Goal: Task Accomplishment & Management: Use online tool/utility

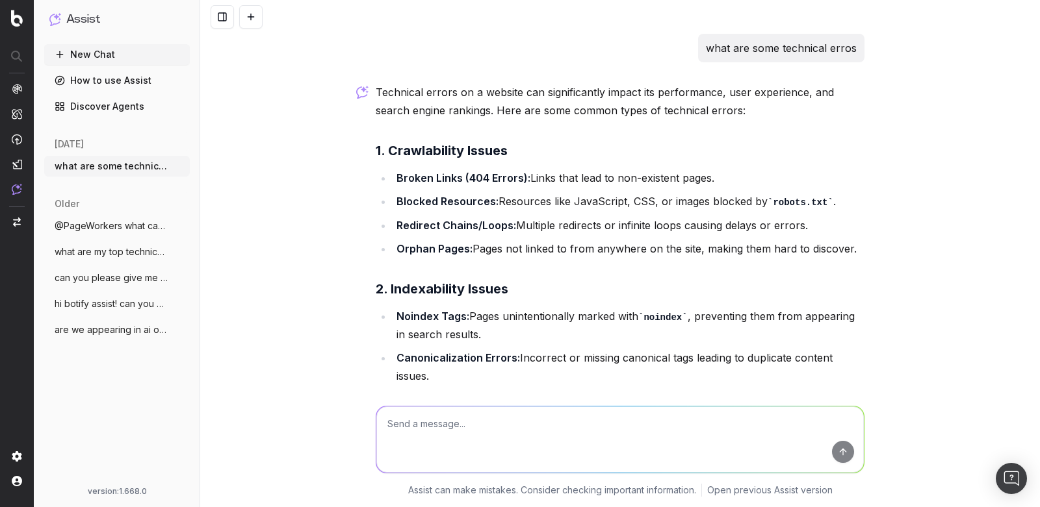
scroll to position [131, 0]
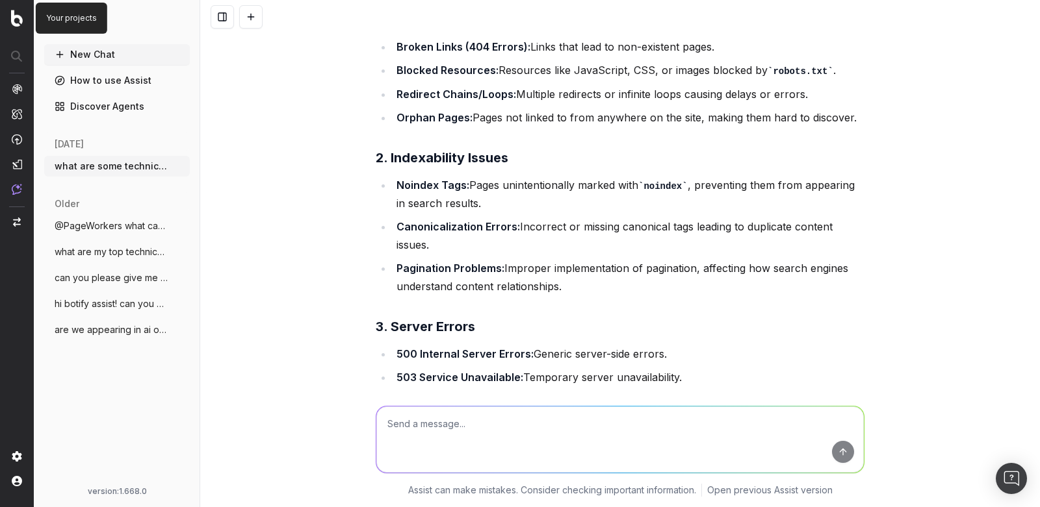
click at [22, 18] on img at bounding box center [17, 18] width 12 height 17
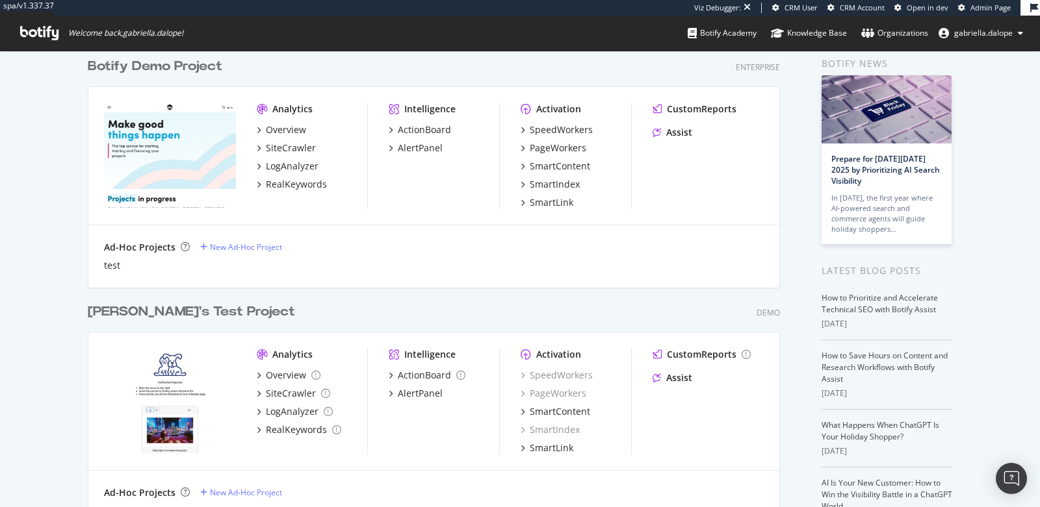
scroll to position [68, 0]
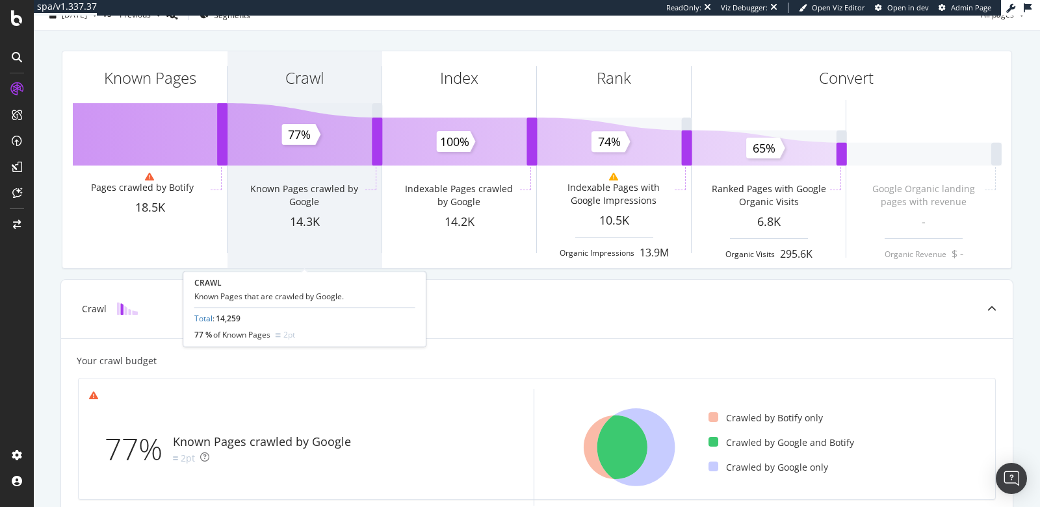
scroll to position [53, 0]
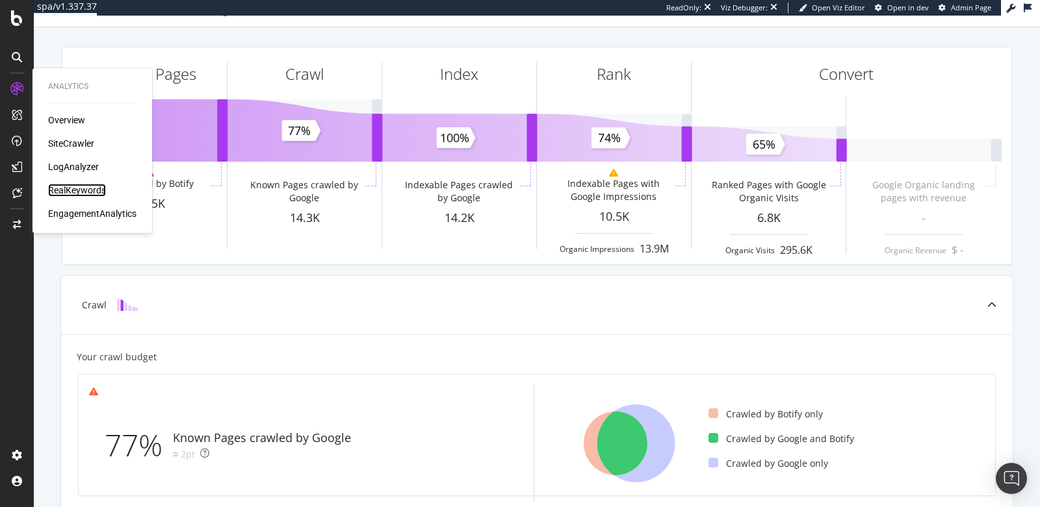
click at [74, 188] on div "RealKeywords" at bounding box center [77, 190] width 58 height 13
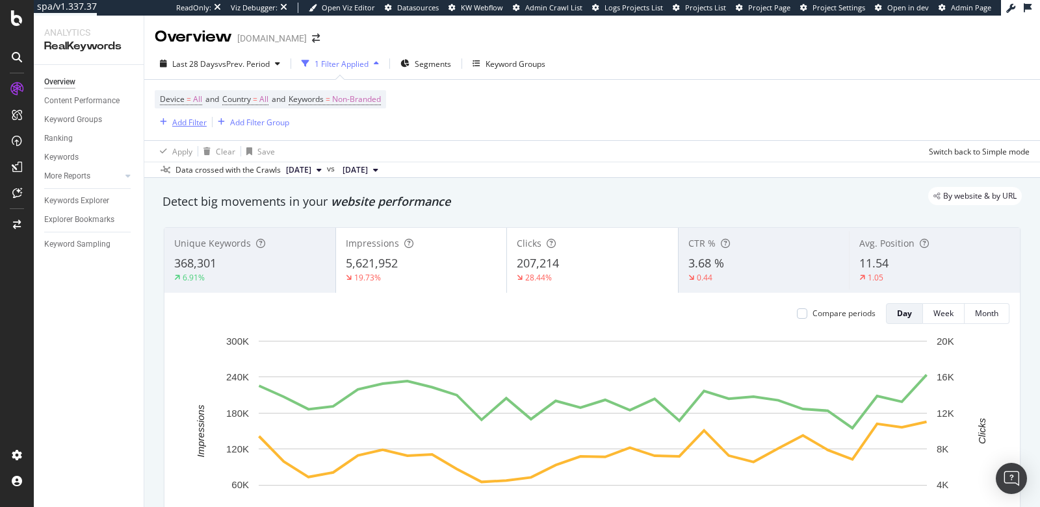
click at [190, 127] on div "Add Filter" at bounding box center [189, 122] width 34 height 11
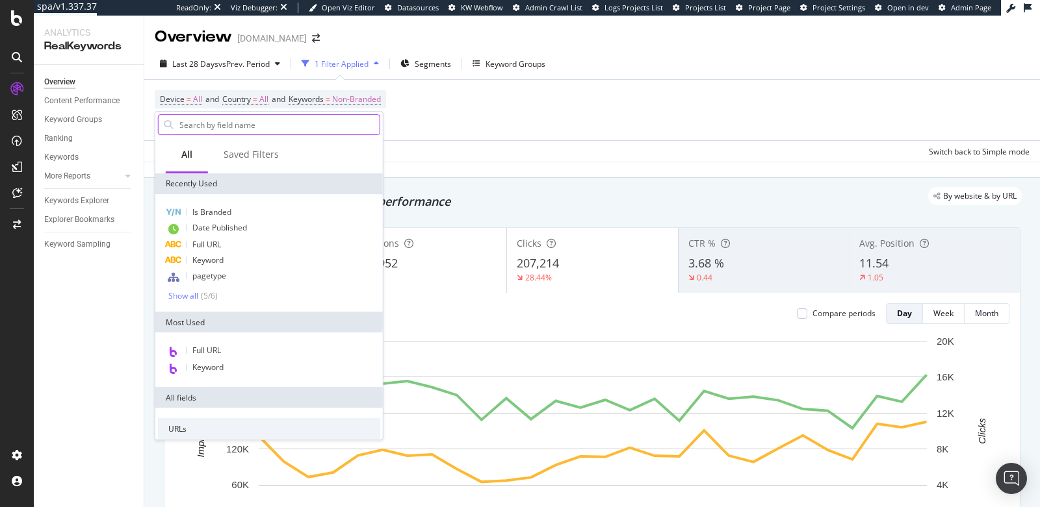
click at [201, 122] on input "text" at bounding box center [278, 124] width 201 height 19
type input "f"
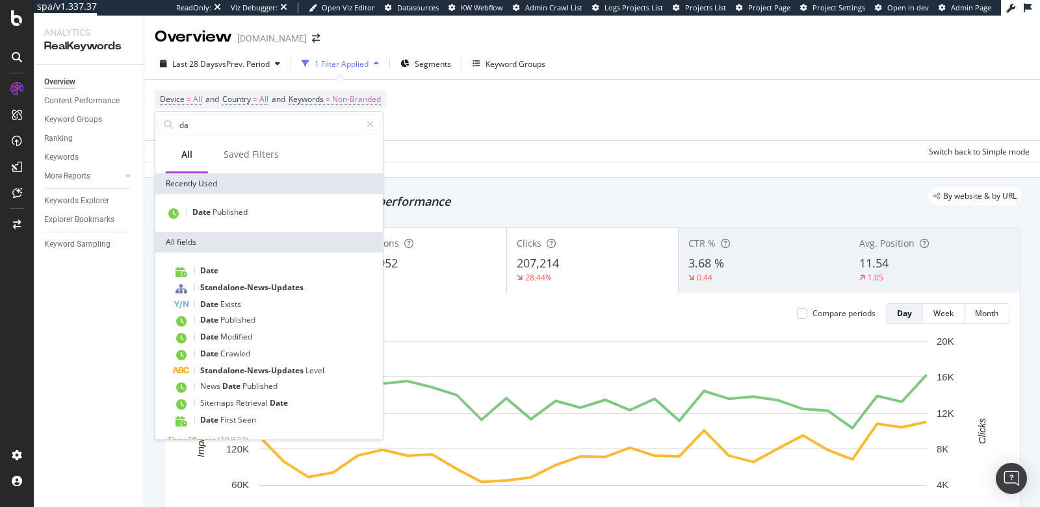
type input "d"
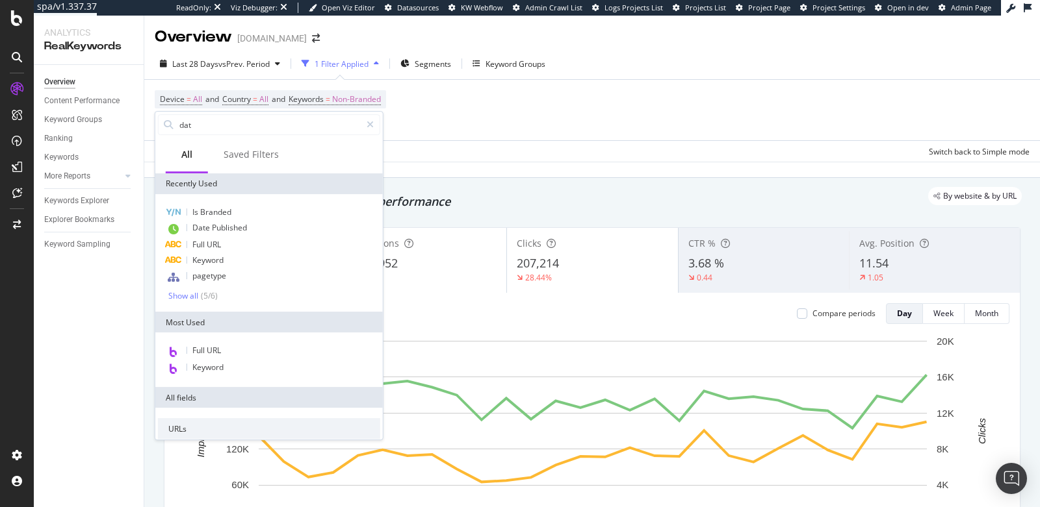
type input "date"
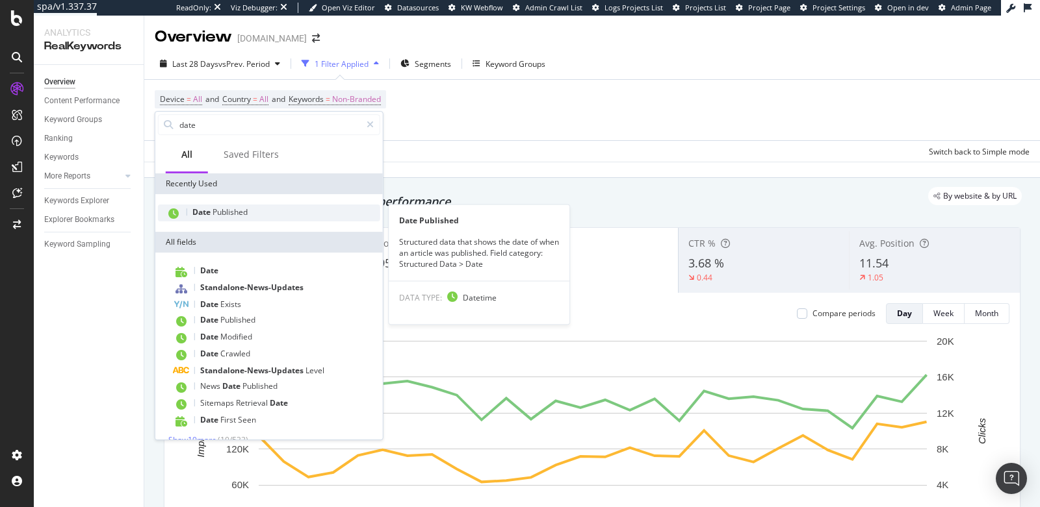
click at [206, 211] on span "Date" at bounding box center [202, 212] width 20 height 11
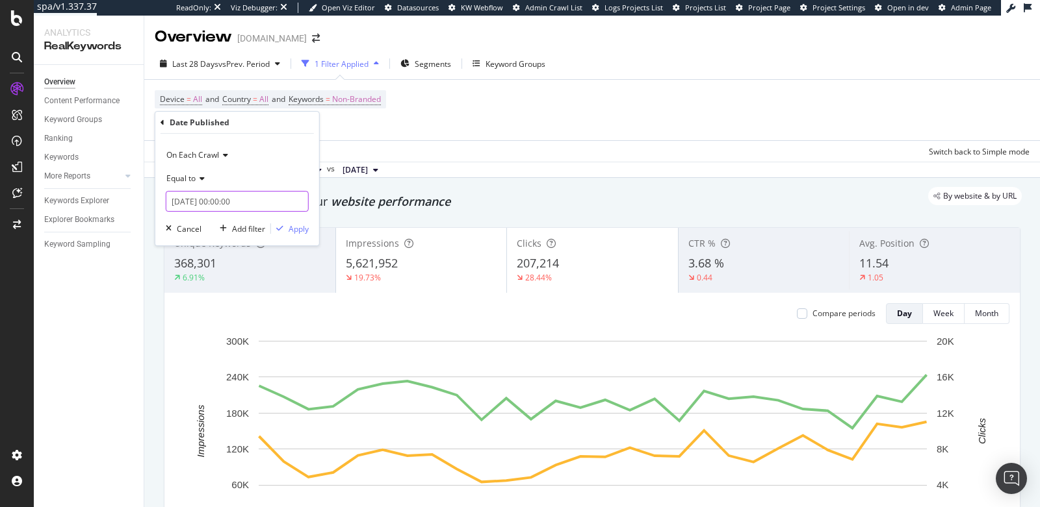
click at [187, 196] on input "2025-09-22 00:00:00" at bounding box center [237, 201] width 143 height 21
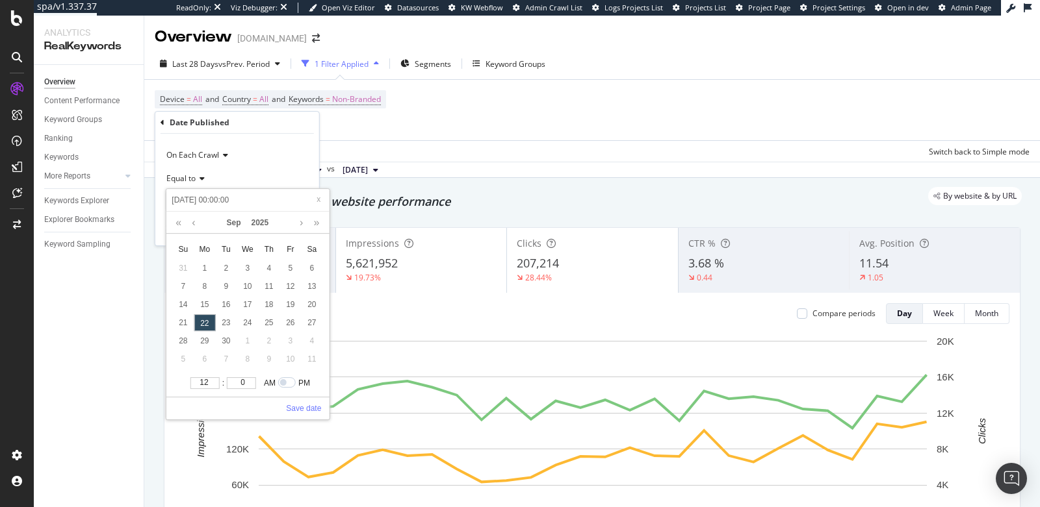
click at [190, 173] on span "Equal to" at bounding box center [180, 178] width 29 height 11
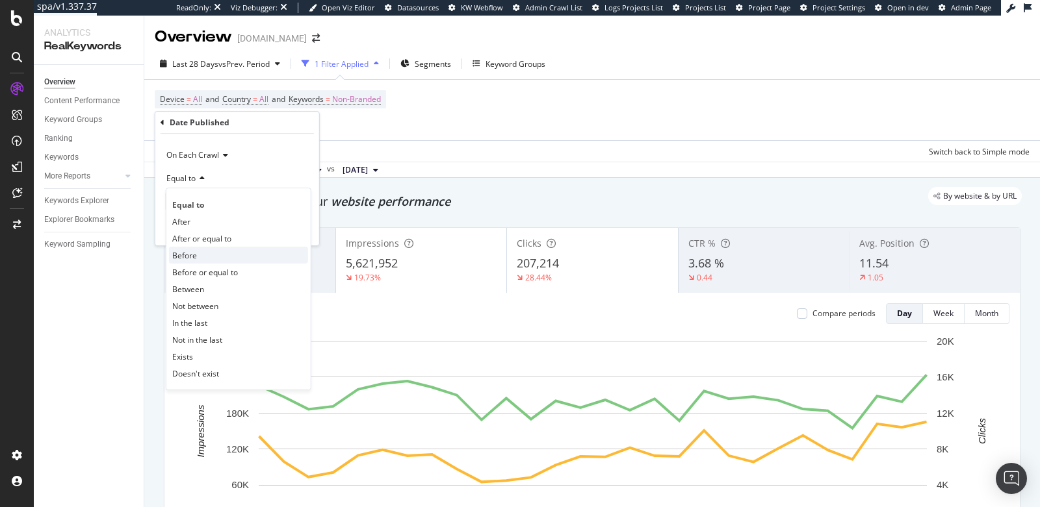
click at [194, 257] on span "Before" at bounding box center [184, 255] width 25 height 11
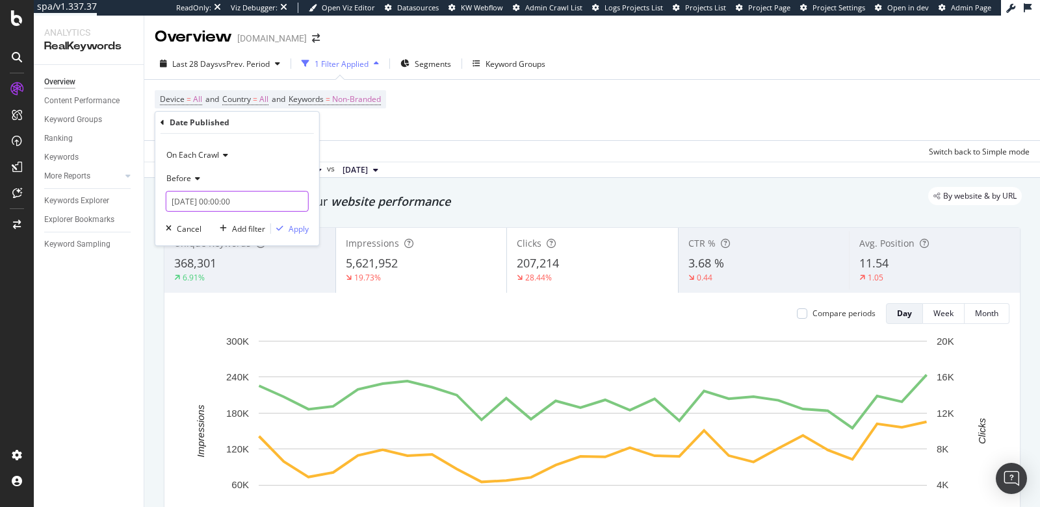
click at [182, 204] on input "2025-09-22 00:00:00" at bounding box center [237, 201] width 143 height 21
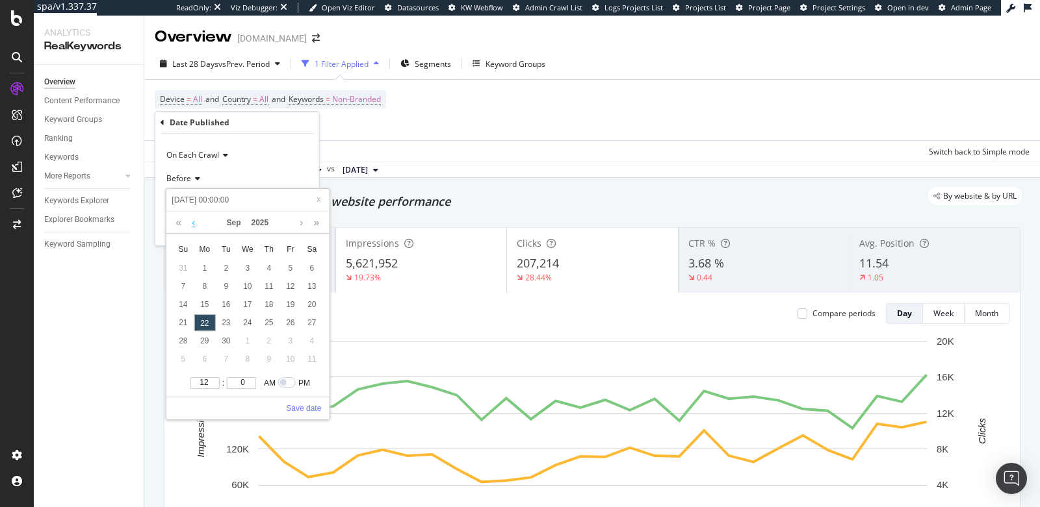
click at [193, 221] on link at bounding box center [193, 223] width 10 height 22
click at [224, 341] on div "26" at bounding box center [225, 341] width 21 height 17
type input "2025-08-26 00:00:00"
click at [300, 403] on link "Save date" at bounding box center [303, 409] width 35 height 12
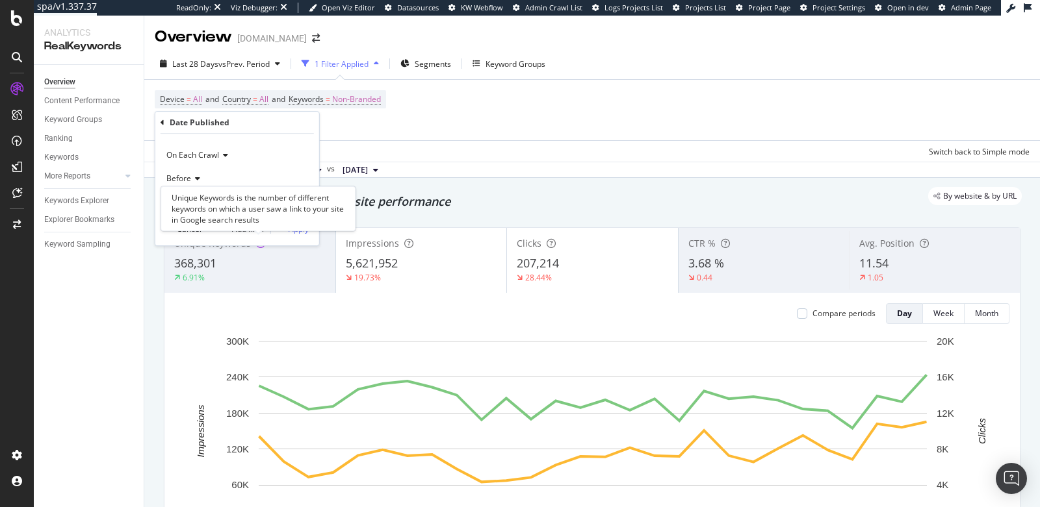
click at [290, 229] on div "Unique Keywords is the number of different keywords on which a user saw a link …" at bounding box center [257, 208] width 195 height 45
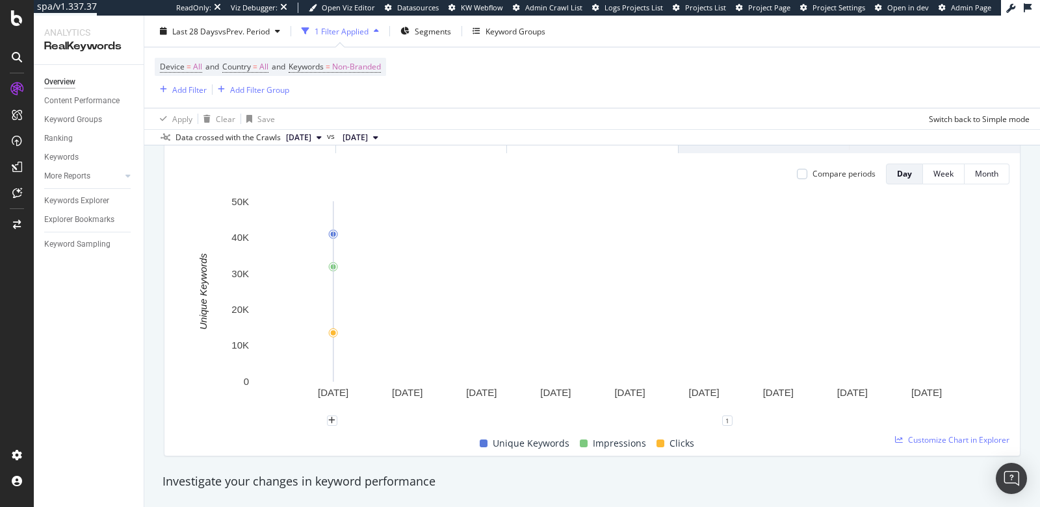
scroll to position [146, 0]
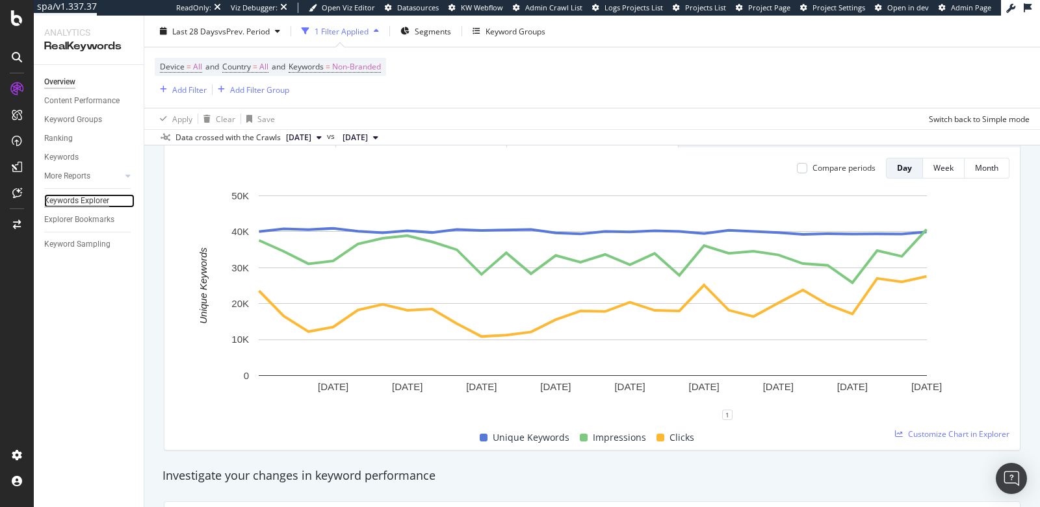
click at [70, 207] on div "Keywords Explorer" at bounding box center [76, 201] width 65 height 14
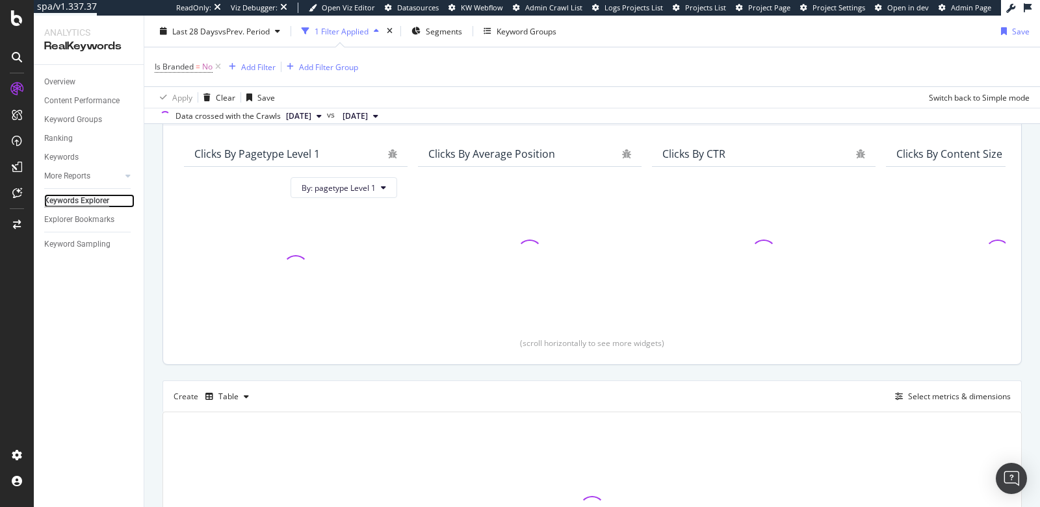
scroll to position [243, 0]
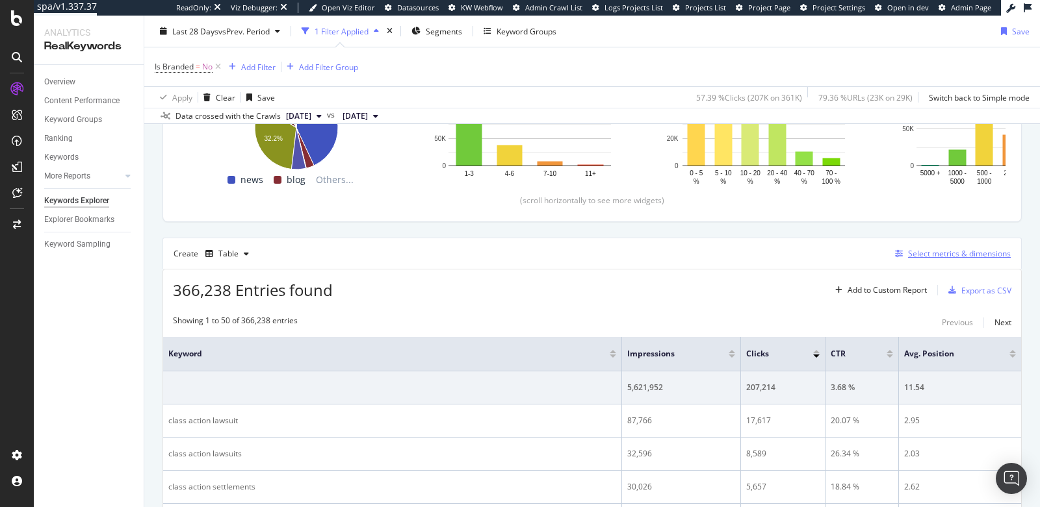
click at [926, 250] on div "Select metrics & dimensions" at bounding box center [959, 253] width 103 height 11
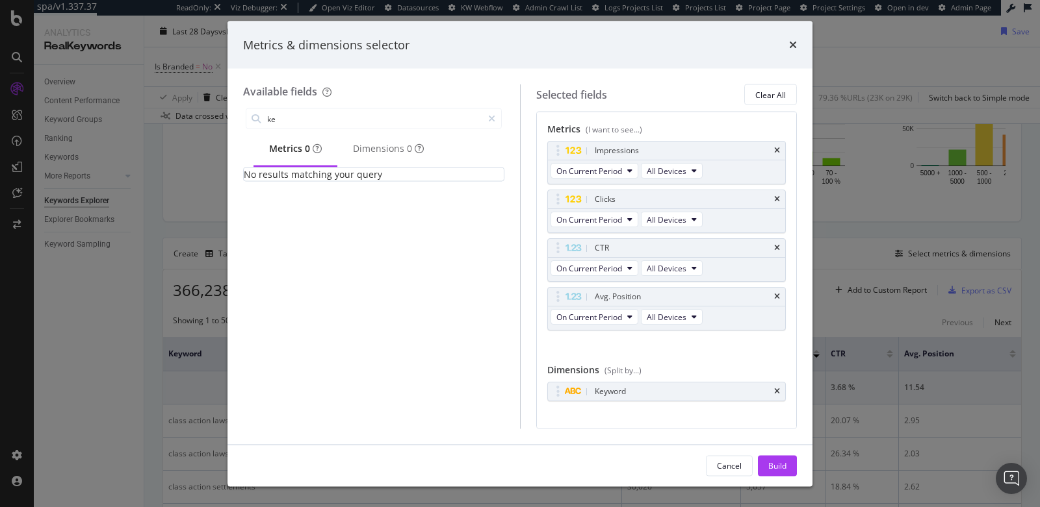
type input "k"
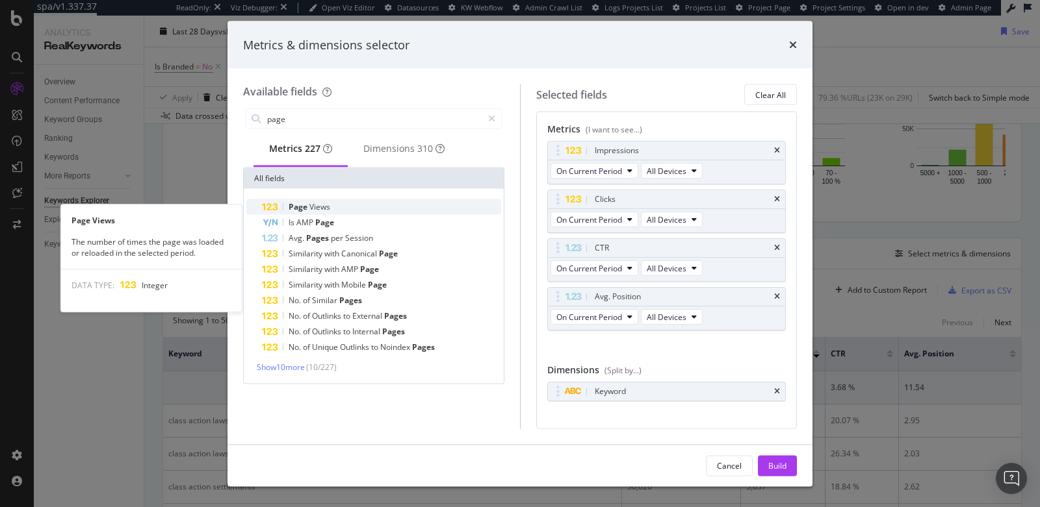
click at [307, 212] on span "Page" at bounding box center [298, 206] width 21 height 11
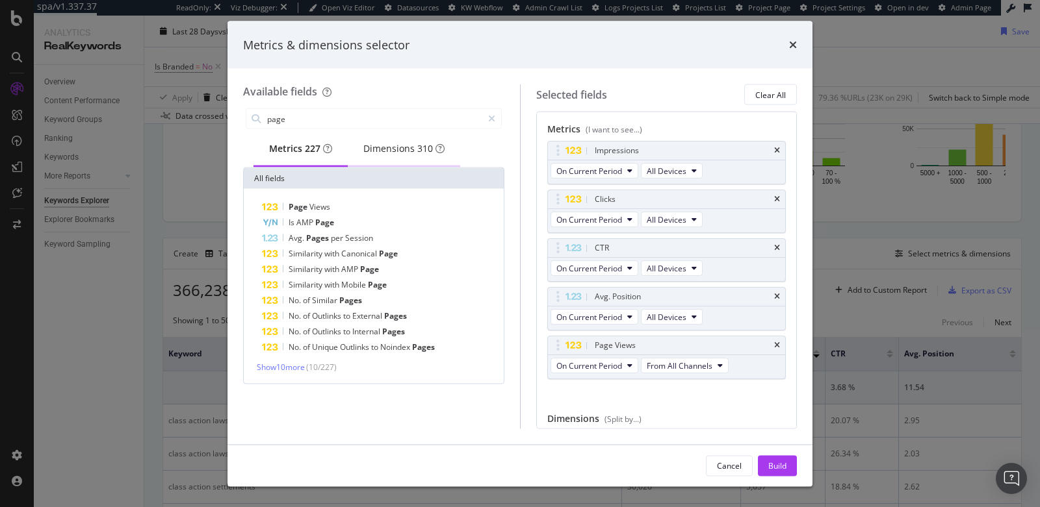
click at [395, 155] on div "Dimensions 310" at bounding box center [403, 148] width 81 height 13
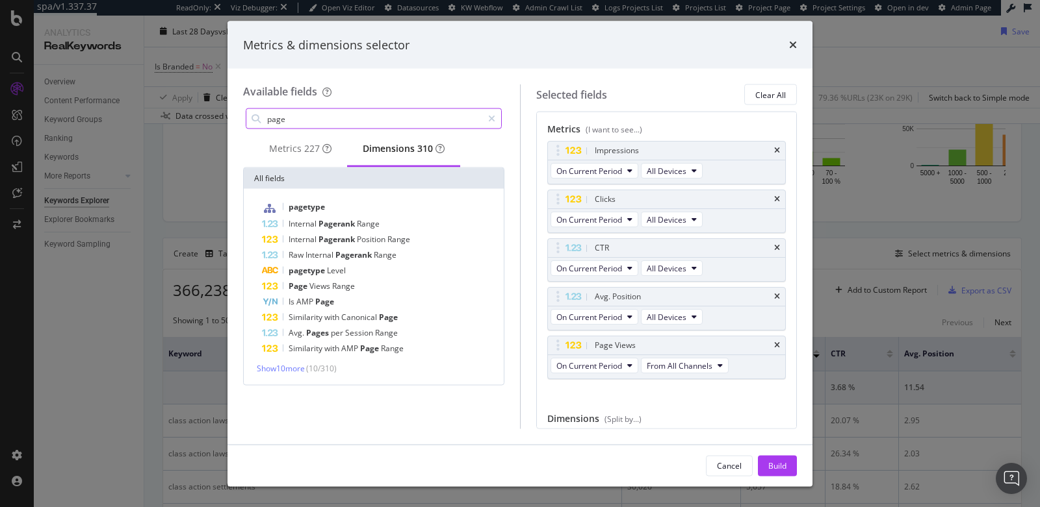
click at [345, 121] on input "page" at bounding box center [374, 118] width 216 height 19
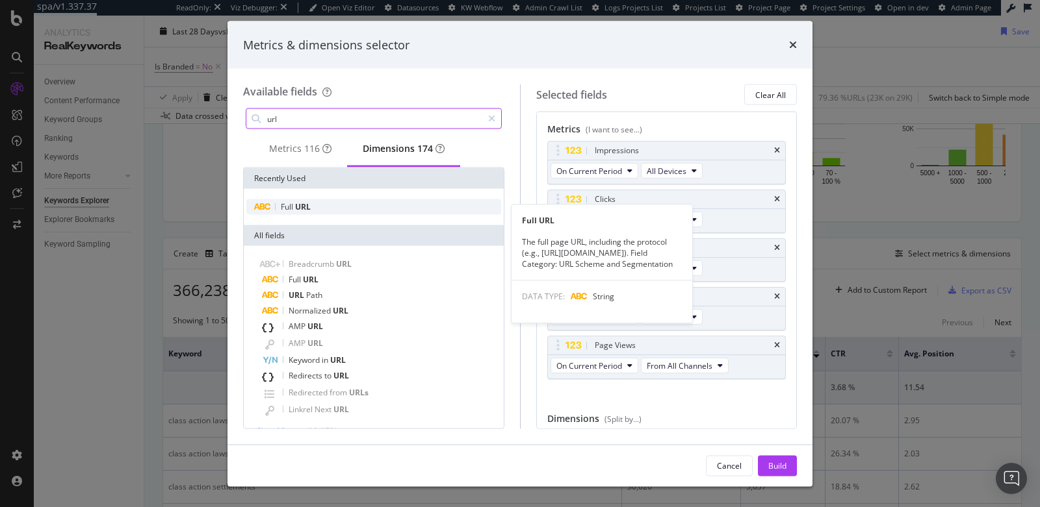
type input "url"
click at [320, 214] on div "Full URL" at bounding box center [373, 207] width 255 height 16
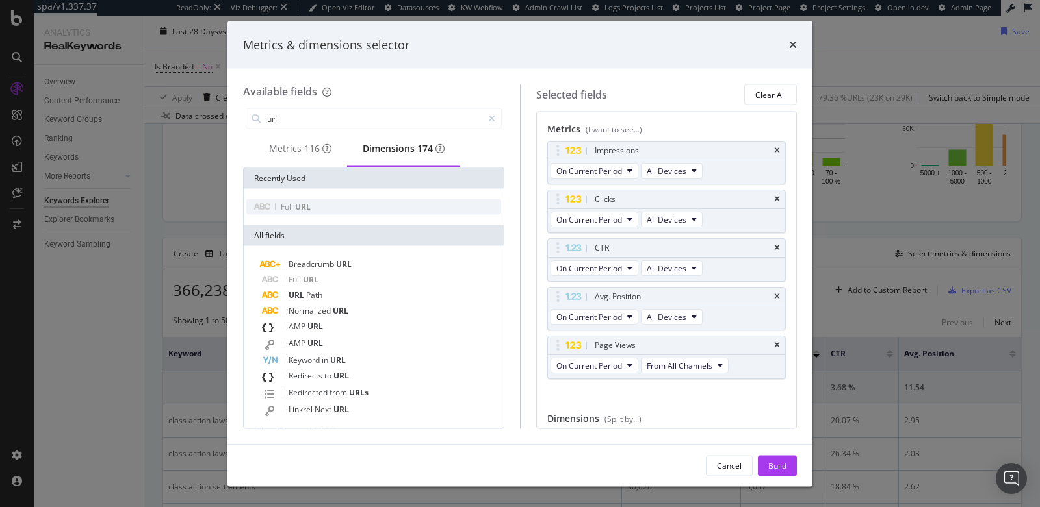
scroll to position [41, 0]
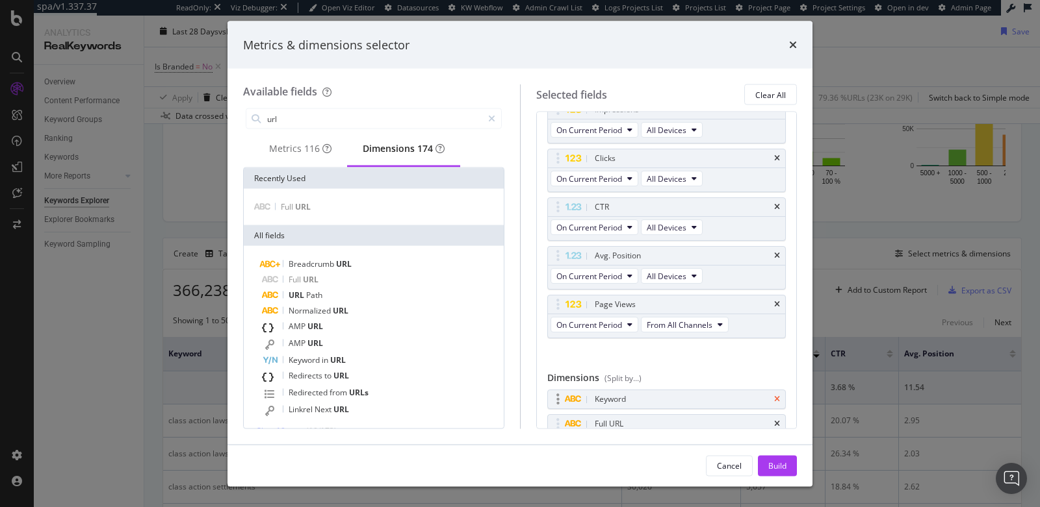
click at [776, 397] on icon "times" at bounding box center [777, 400] width 6 height 8
click at [776, 465] on div "Build" at bounding box center [777, 465] width 18 height 11
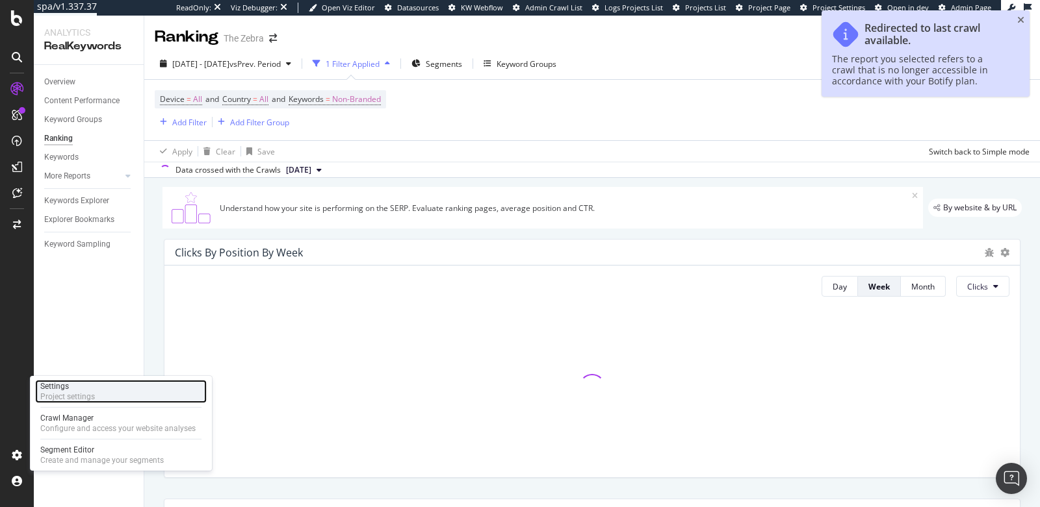
click at [51, 393] on div "Project settings" at bounding box center [67, 397] width 55 height 10
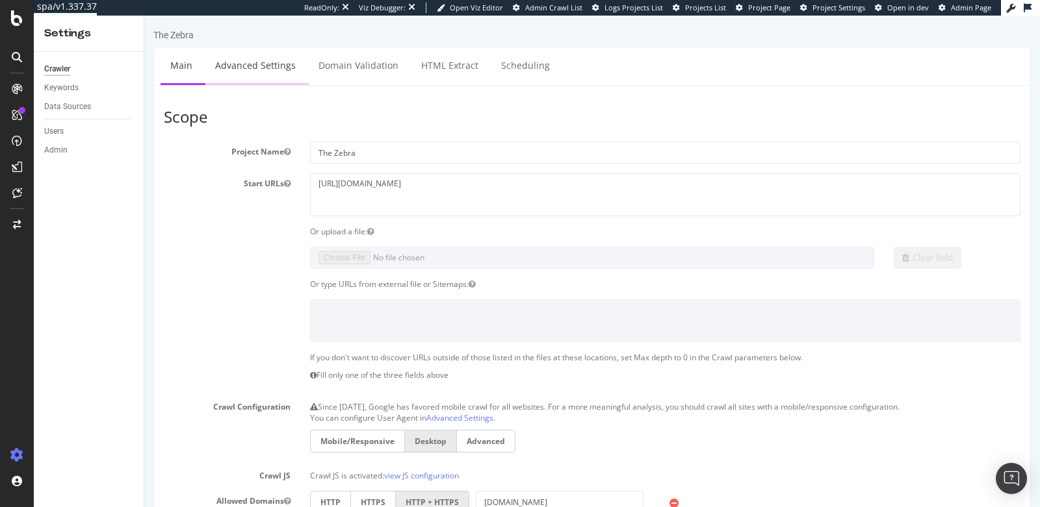
click at [246, 57] on link "Advanced Settings" at bounding box center [255, 65] width 100 height 36
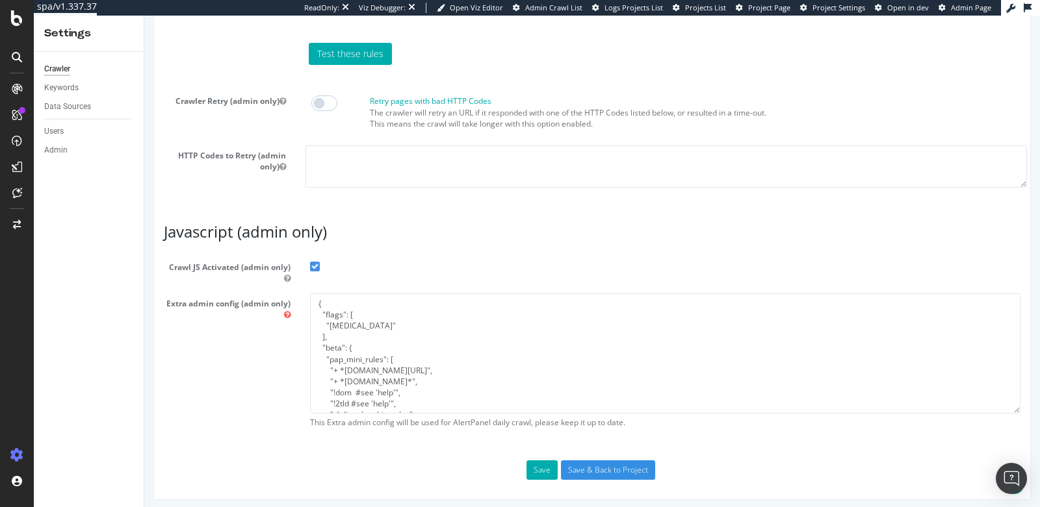
scroll to position [44, 0]
click at [403, 335] on textarea "{ "flags": [ "cpap" ], "beta": { "pap_mini_rules": [ "+ *cloudfront.net/*", "+ …" at bounding box center [665, 354] width 710 height 120
click at [405, 344] on textarea "{ "flags": [ "cpap" ], "beta": { "pap_mini_rules": [ "+ *cloudfront.net/*", "+ …" at bounding box center [665, 354] width 710 height 120
type textarea "{ "flags": [ "cpap" ], "beta": { "pap_mini_rules": [ "+ *cloudfront.net/*", "+ …"
click at [539, 456] on button "Save" at bounding box center [541, 470] width 31 height 19
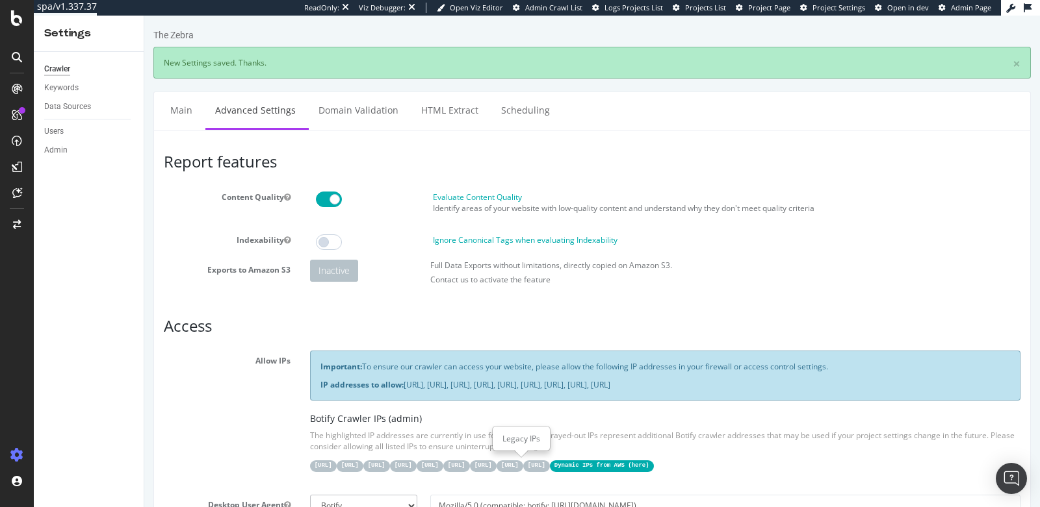
scroll to position [0, 0]
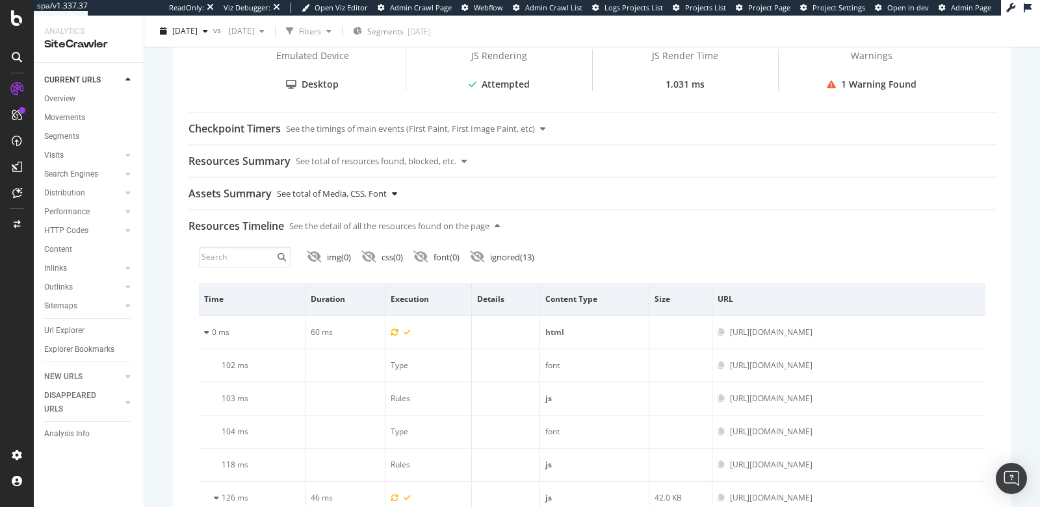
scroll to position [432, 0]
click at [396, 192] on icon at bounding box center [394, 192] width 5 height 8
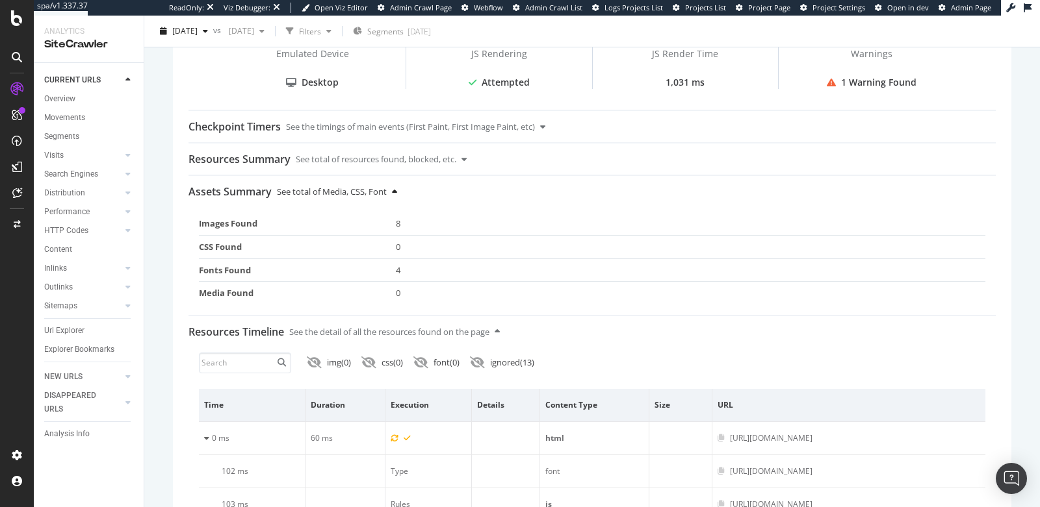
click at [396, 192] on icon at bounding box center [394, 192] width 5 height 8
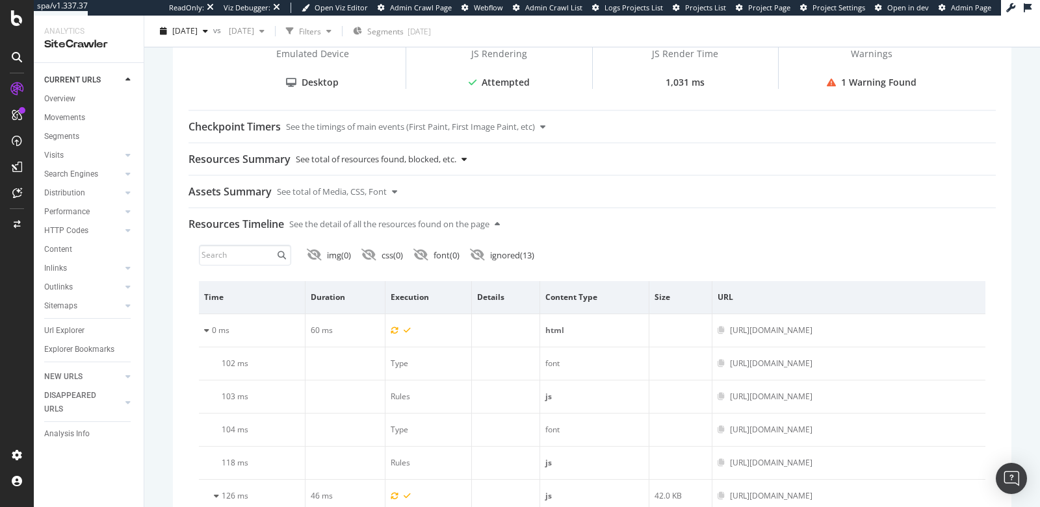
click at [466, 159] on icon at bounding box center [463, 159] width 5 height 8
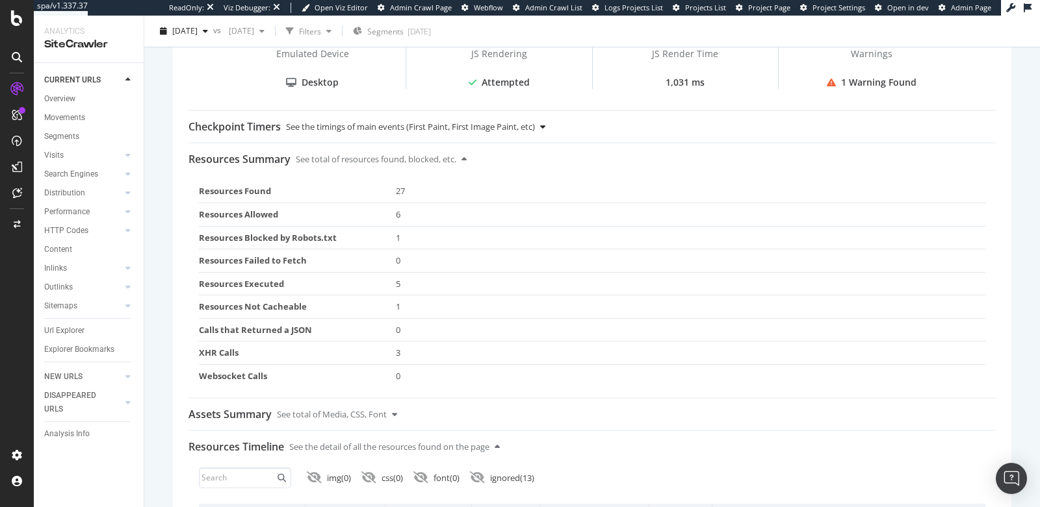
click at [551, 127] on div "Checkpoint Timers See the timings of main events (First Paint, First Image Pain…" at bounding box center [591, 126] width 807 height 31
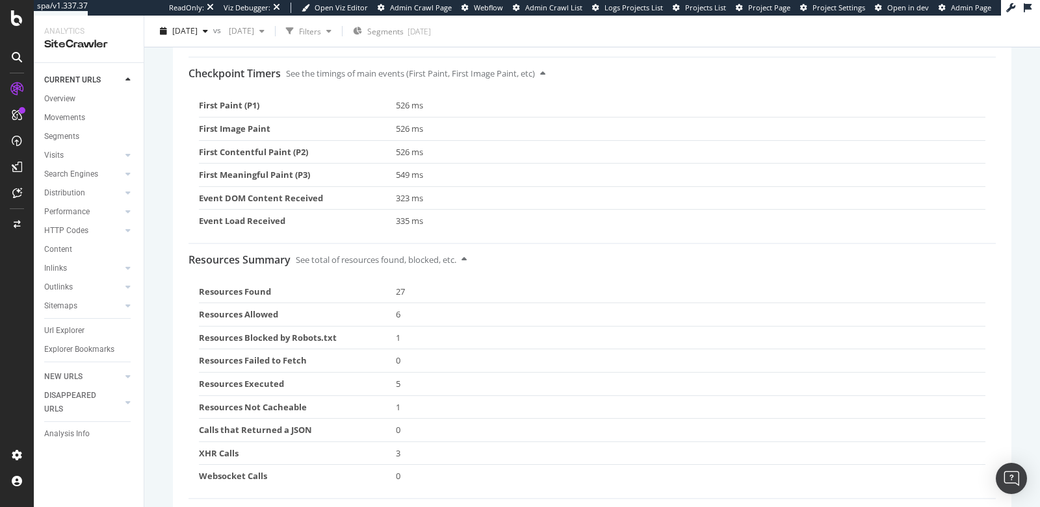
scroll to position [375, 0]
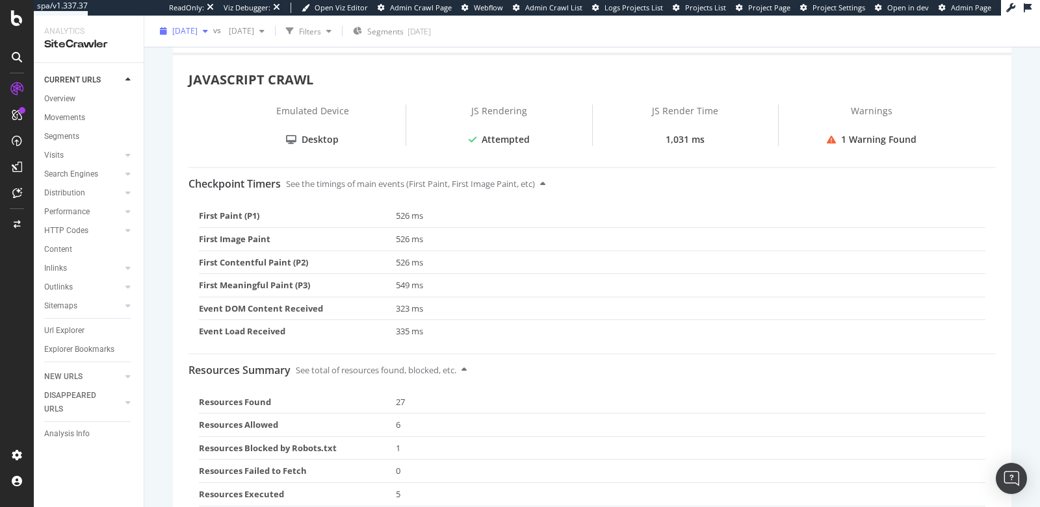
click at [181, 31] on span "[DATE]" at bounding box center [184, 30] width 25 height 11
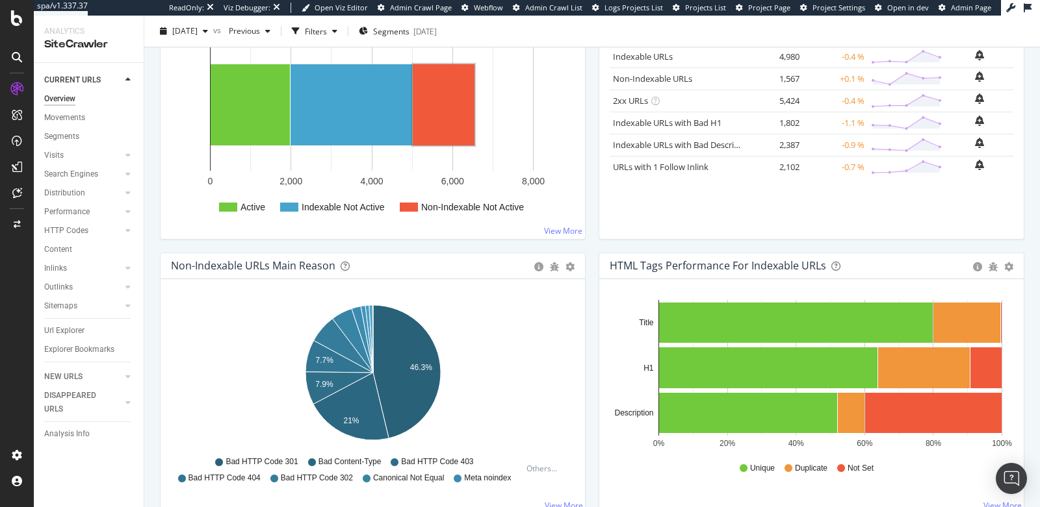
scroll to position [276, 0]
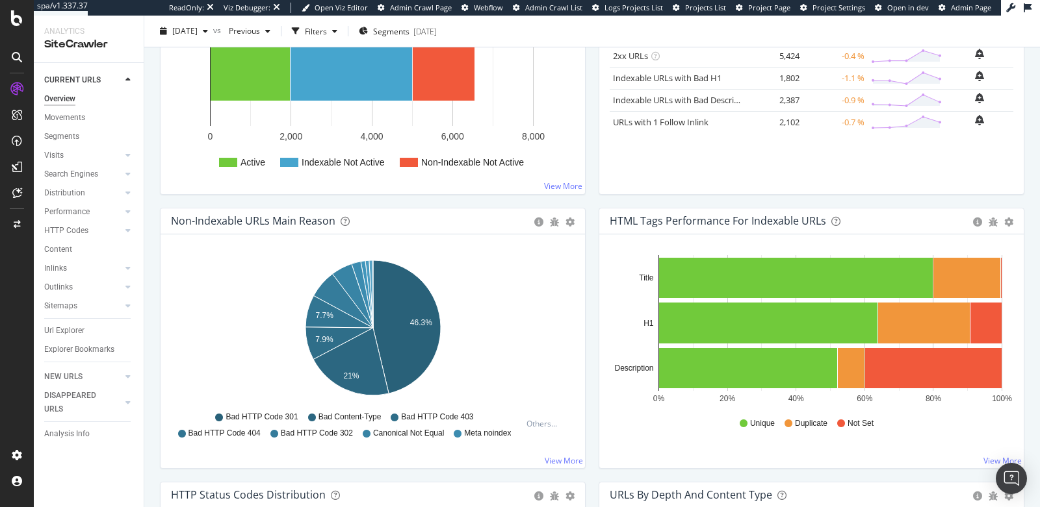
click at [17, 140] on icon at bounding box center [17, 141] width 10 height 10
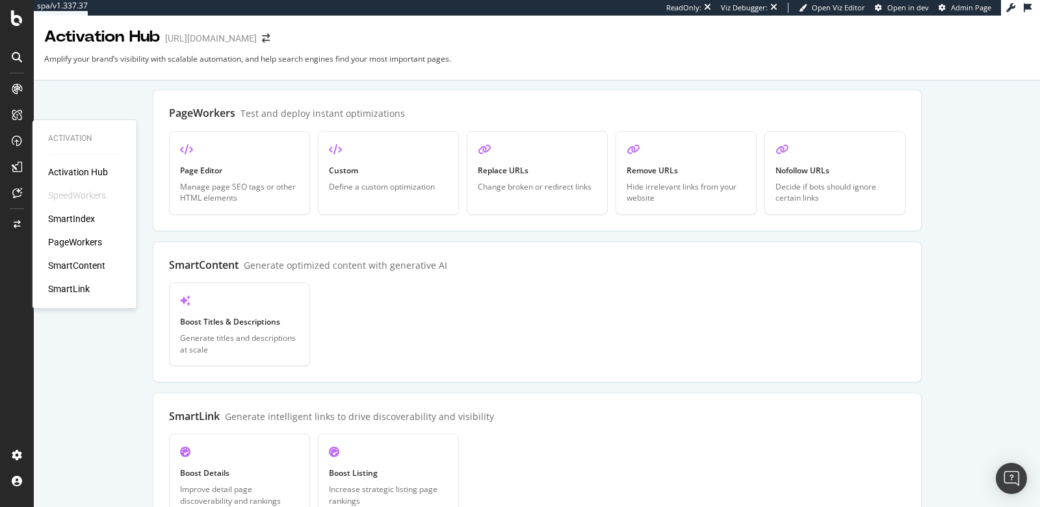
click at [81, 240] on div "PageWorkers" at bounding box center [75, 242] width 54 height 13
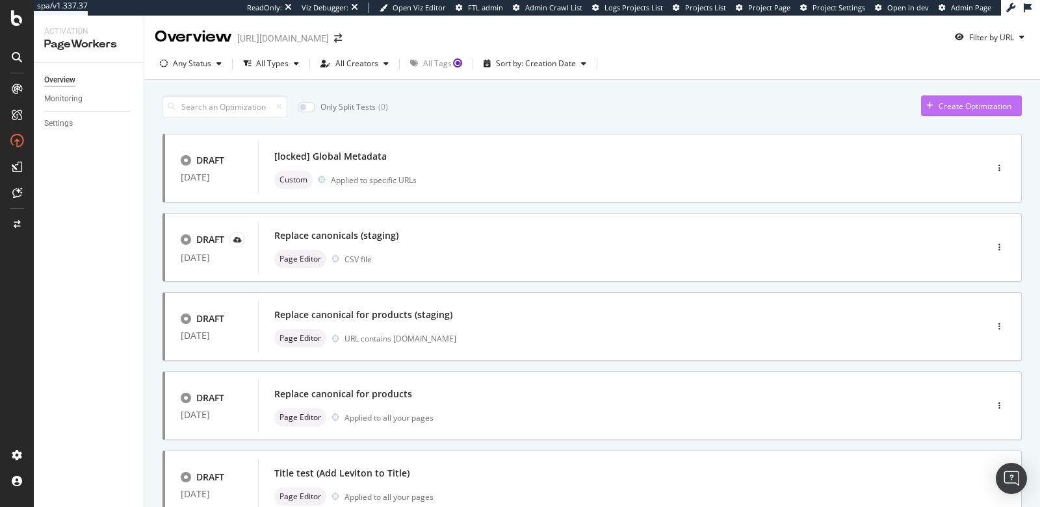
click at [951, 109] on div "Create Optimization" at bounding box center [974, 106] width 73 height 11
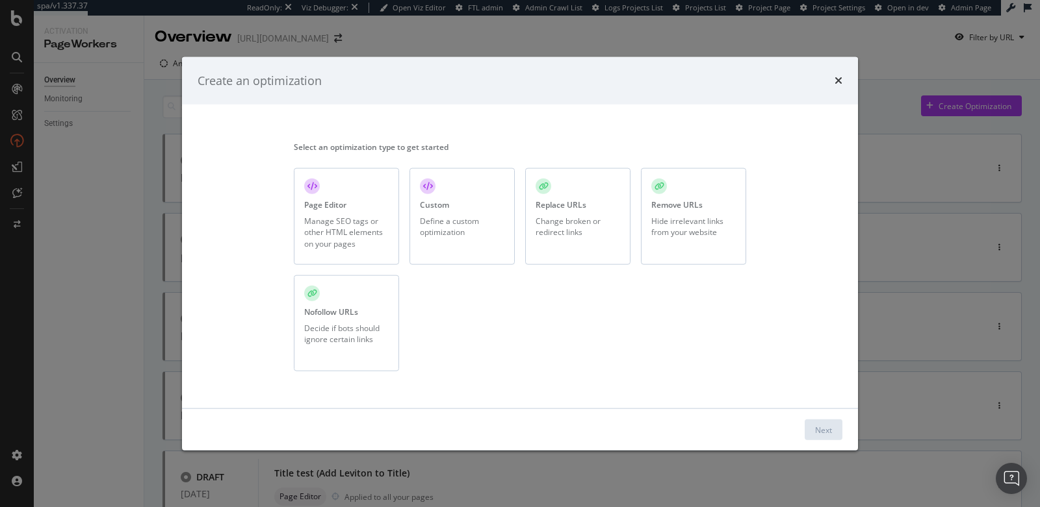
click at [585, 196] on div "Replace URLs Change broken or redirect links" at bounding box center [577, 216] width 105 height 97
click at [810, 430] on button "Next" at bounding box center [823, 430] width 38 height 21
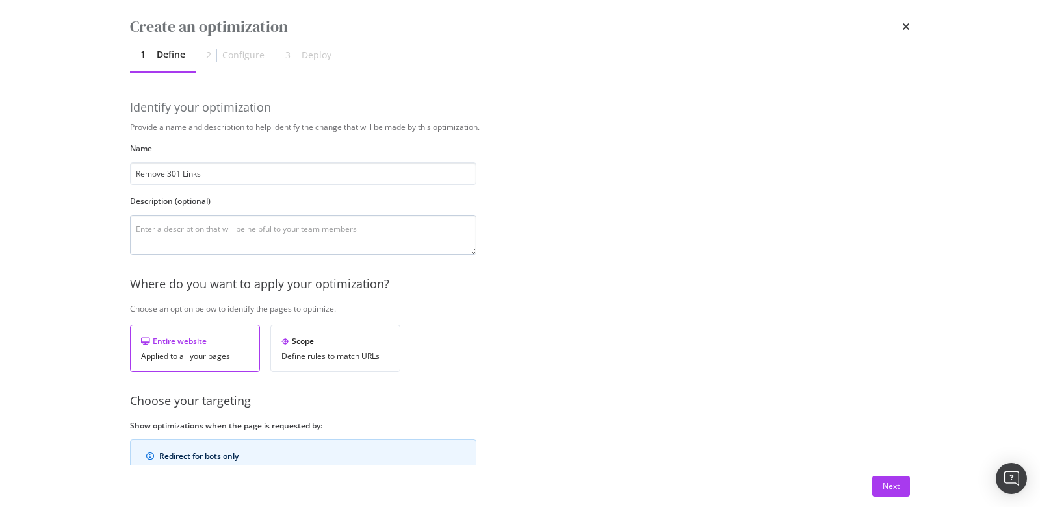
type input "Remove 301 Links"
click at [204, 238] on textarea "modal" at bounding box center [303, 235] width 346 height 40
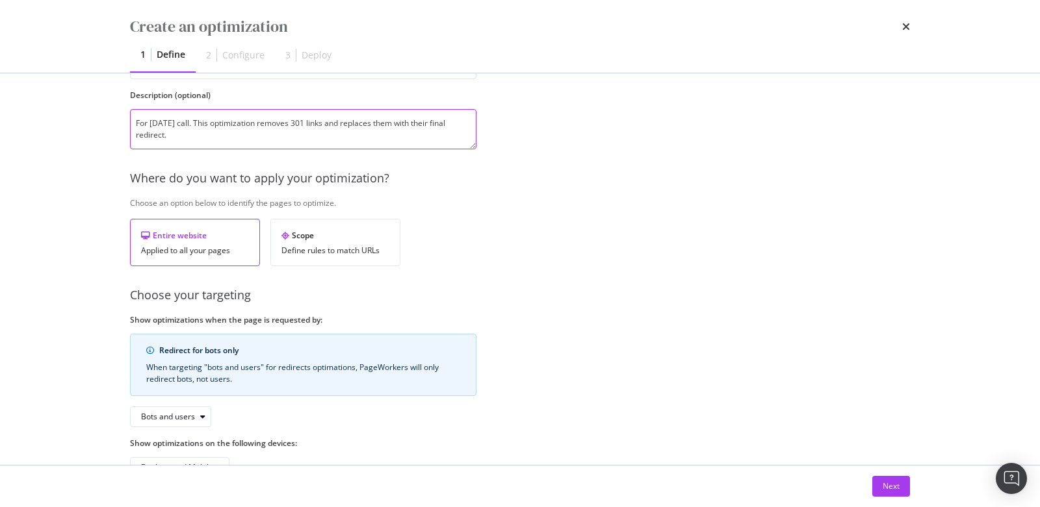
scroll to position [142, 0]
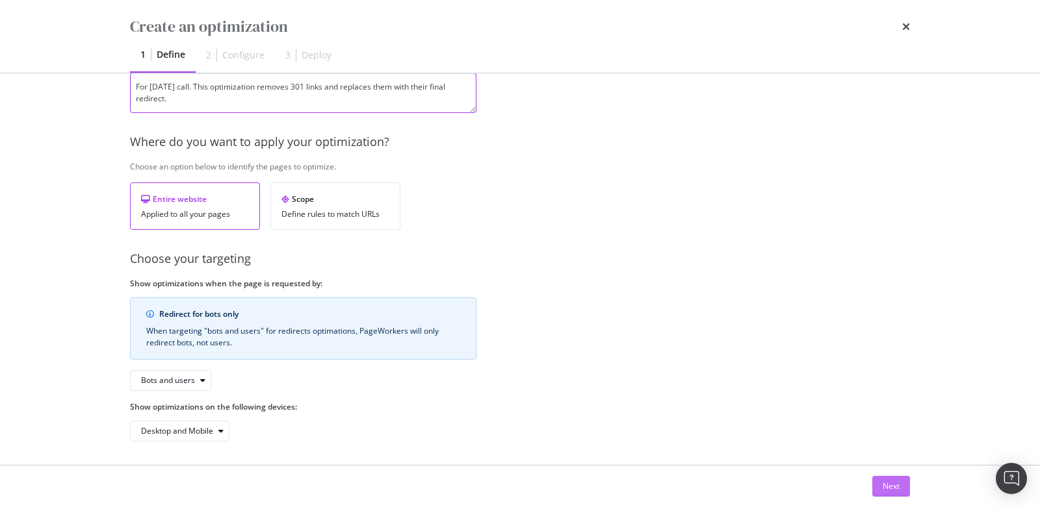
type textarea "For Sept 23 2025 call. This optimization removes 301 links and replaces them wi…"
click at [877, 483] on button "Next" at bounding box center [891, 486] width 38 height 21
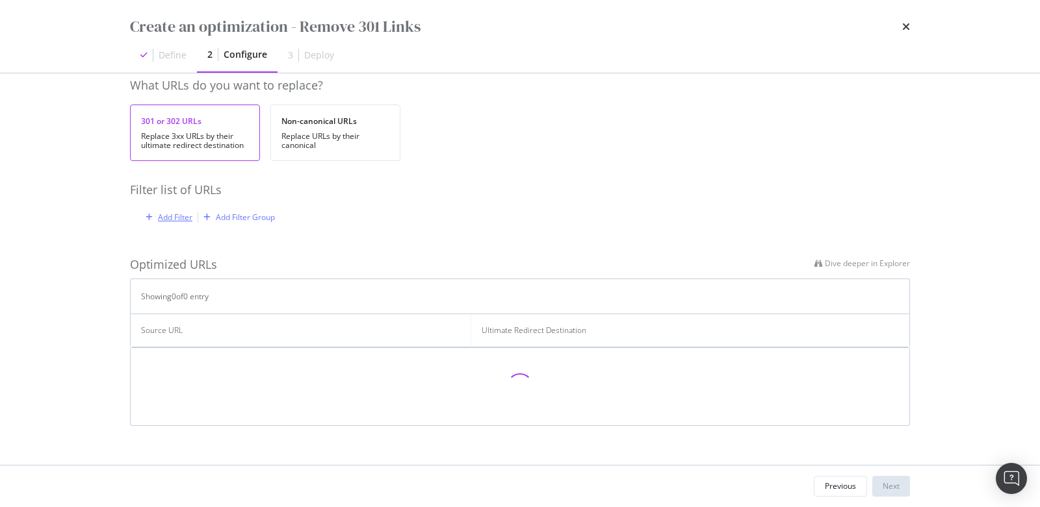
click at [170, 218] on div "Add Filter" at bounding box center [175, 217] width 34 height 11
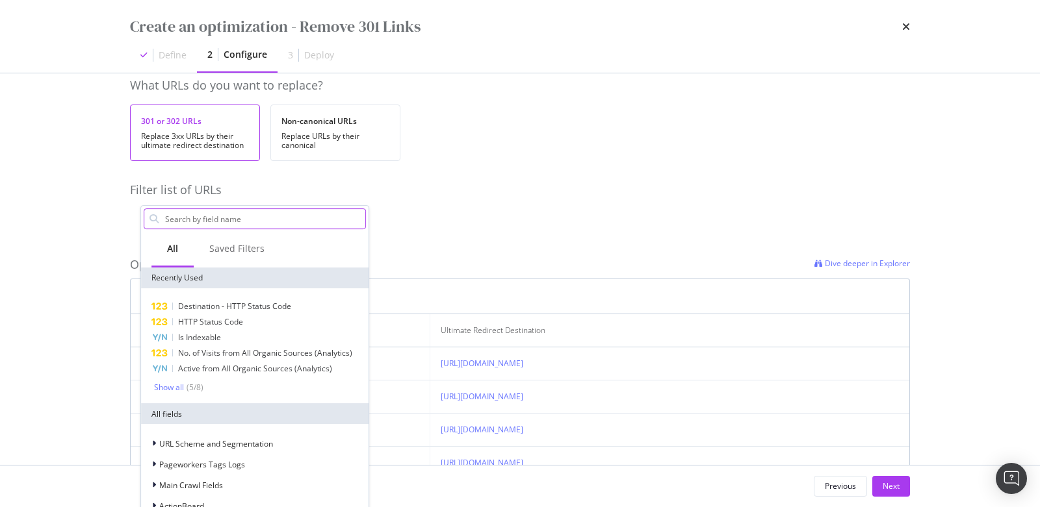
type input "3"
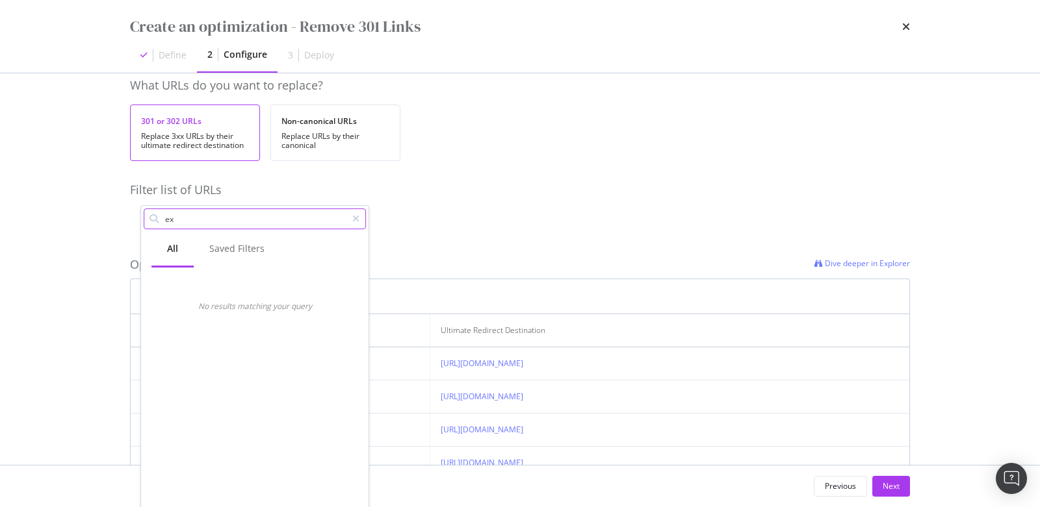
type input "e"
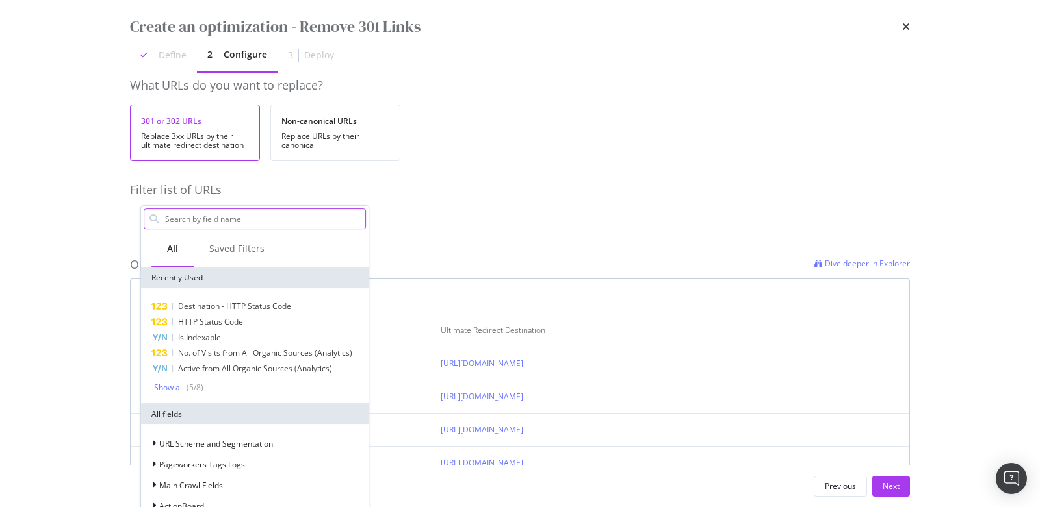
type input "3"
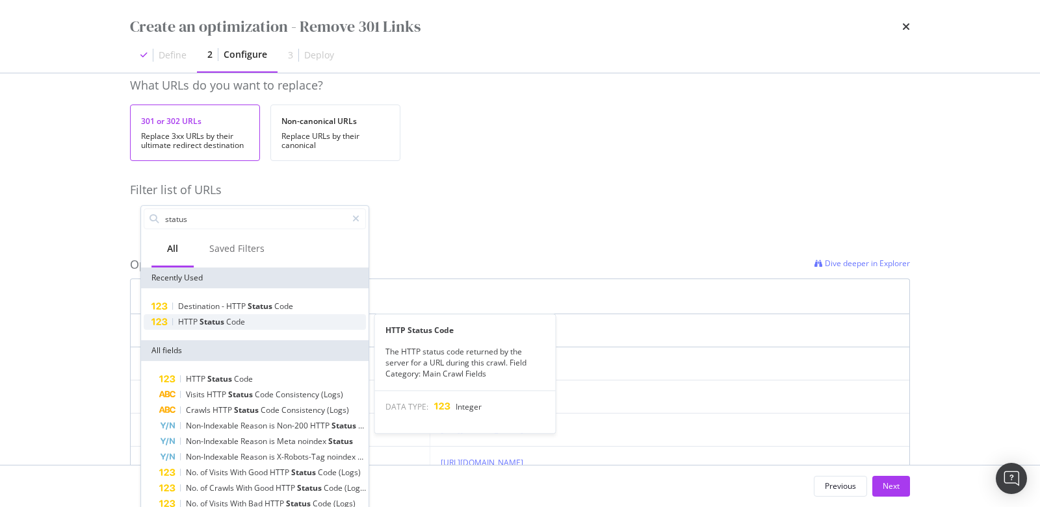
type input "status"
click at [221, 314] on div "HTTP Status Code" at bounding box center [255, 322] width 222 height 16
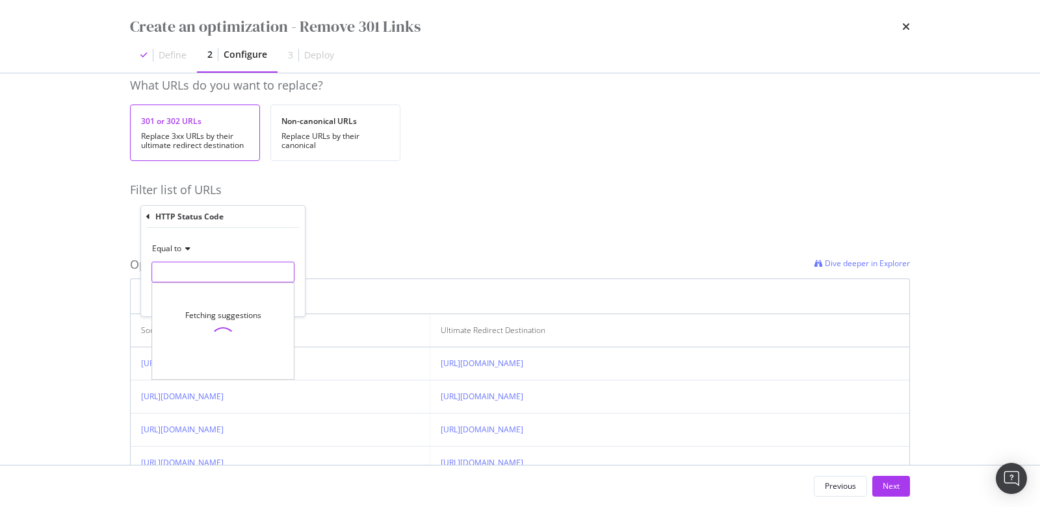
click at [191, 273] on input "modal" at bounding box center [222, 272] width 143 height 21
type input "3"
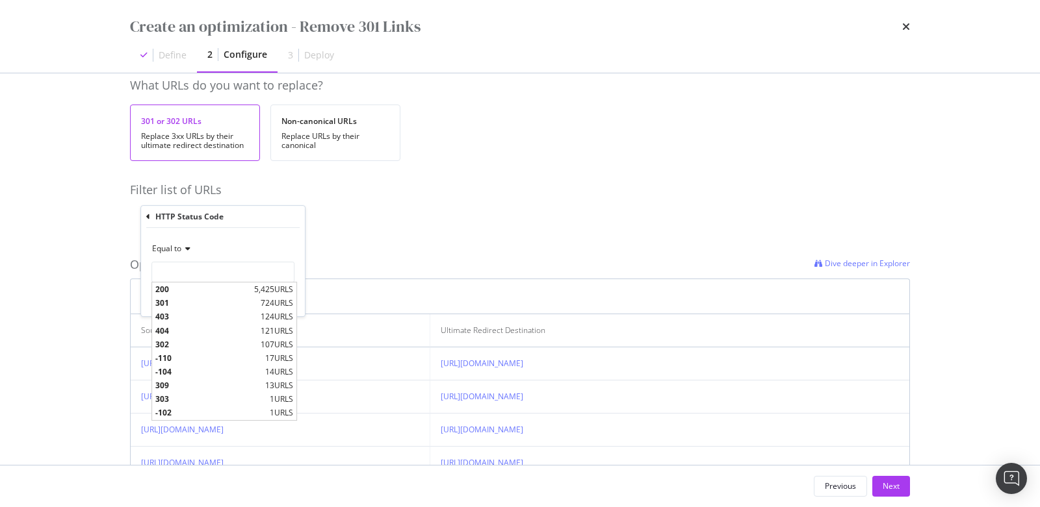
click at [175, 249] on span "Equal to" at bounding box center [166, 248] width 29 height 11
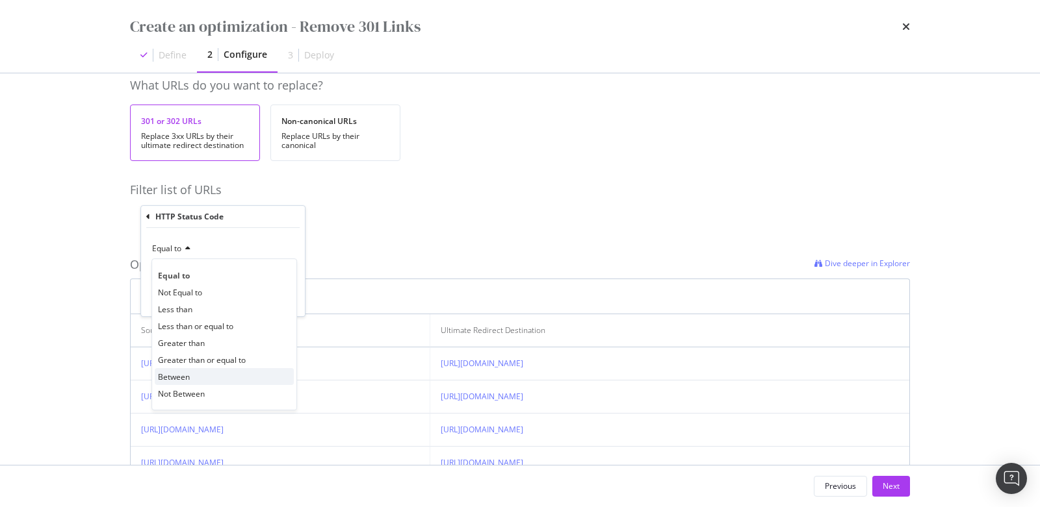
click at [186, 376] on span "Between" at bounding box center [174, 377] width 32 height 11
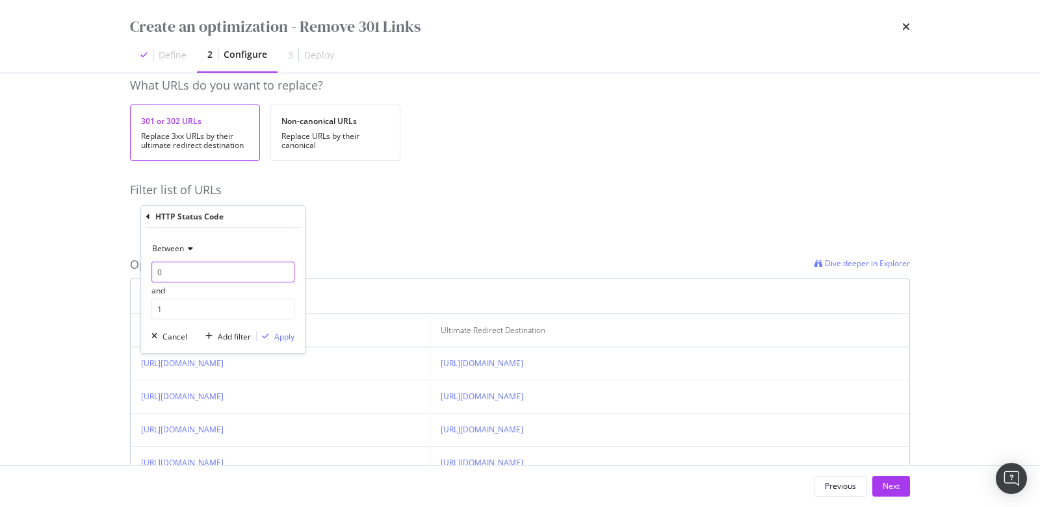
click at [170, 274] on input "0" at bounding box center [222, 272] width 143 height 21
type input "300"
click at [178, 310] on input "1" at bounding box center [222, 309] width 143 height 21
type input "2"
type input "399"
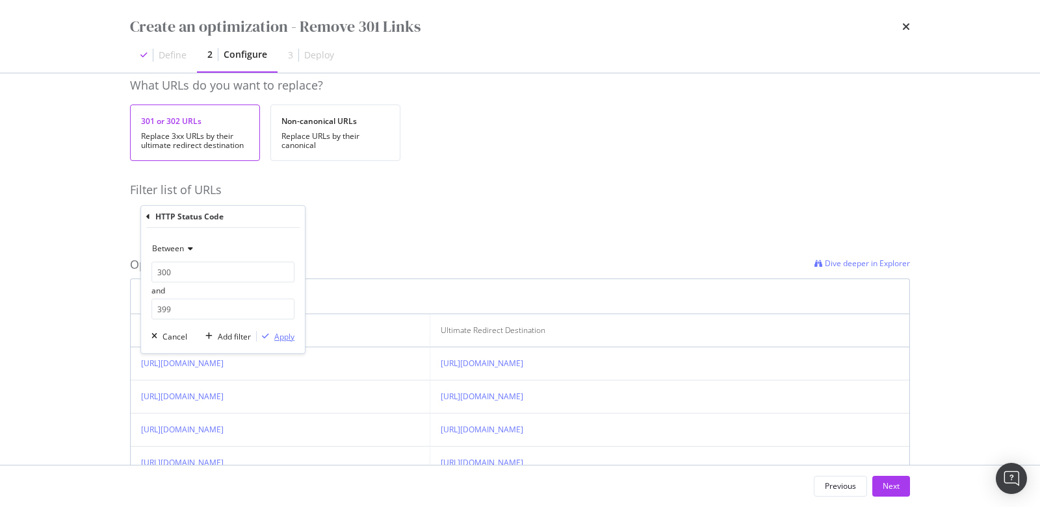
click at [285, 338] on div "Apply" at bounding box center [284, 336] width 20 height 11
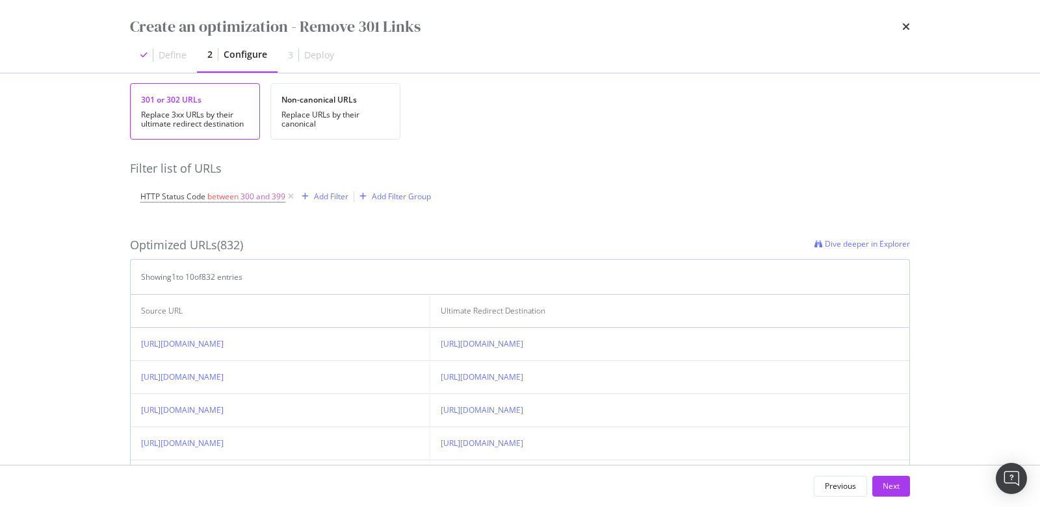
scroll to position [0, 0]
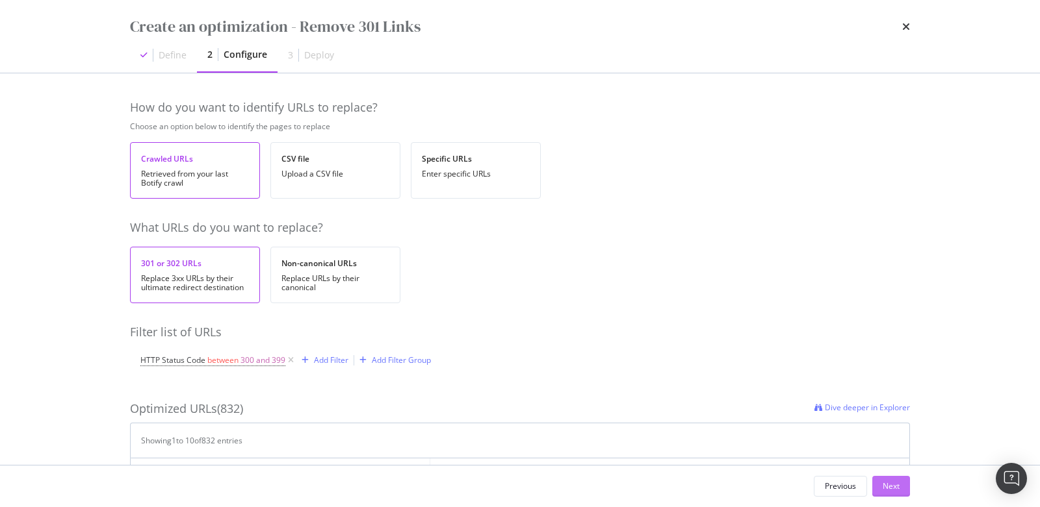
click at [886, 485] on div "Next" at bounding box center [890, 486] width 17 height 11
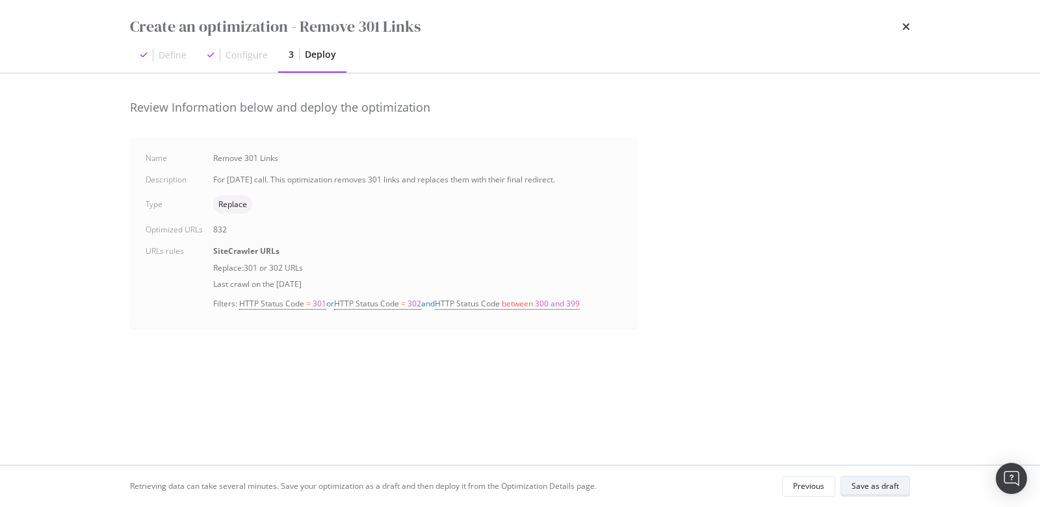
click at [883, 485] on div "Save as draft" at bounding box center [874, 486] width 47 height 11
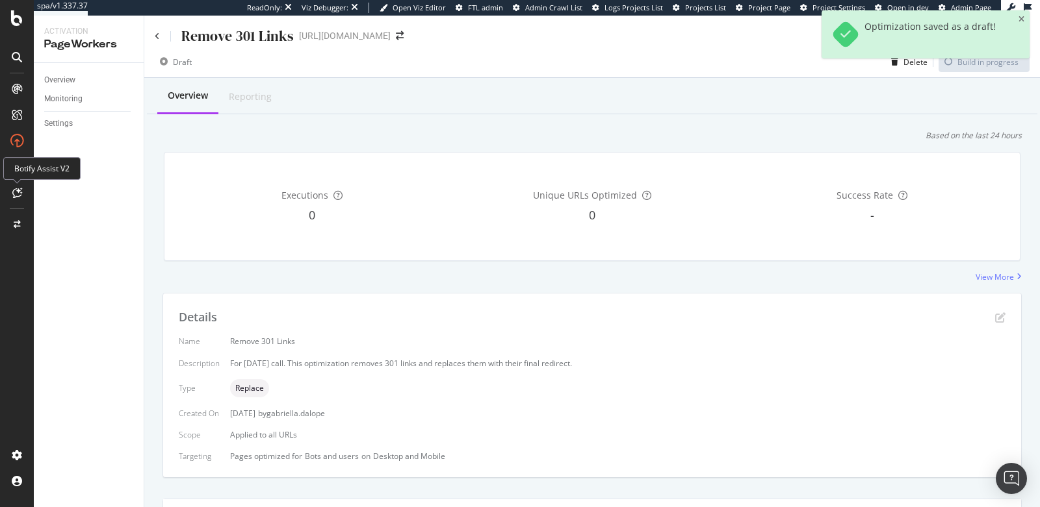
click at [20, 195] on icon at bounding box center [17, 193] width 10 height 10
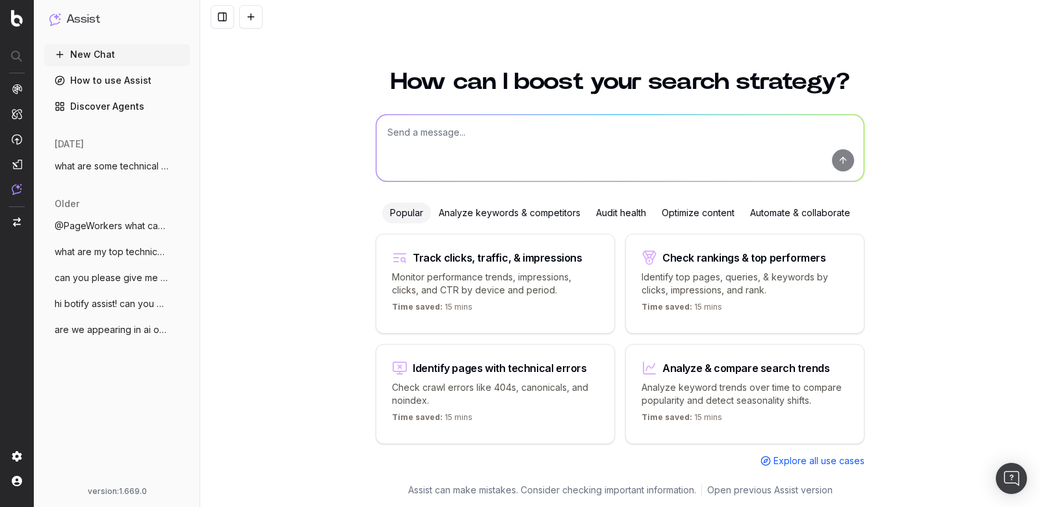
click at [143, 166] on span "what are some technical erros" at bounding box center [112, 166] width 114 height 13
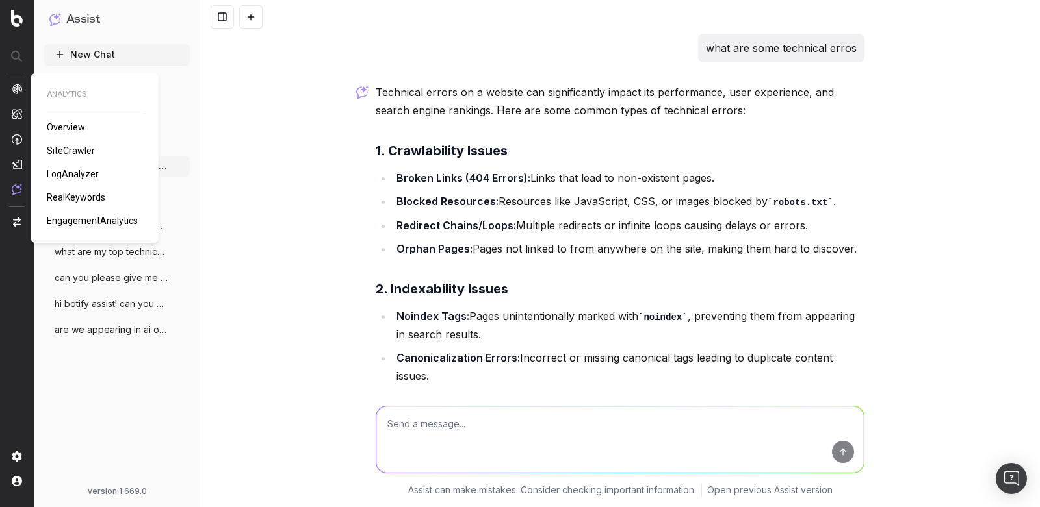
click at [60, 151] on span "SiteCrawler" at bounding box center [71, 151] width 48 height 10
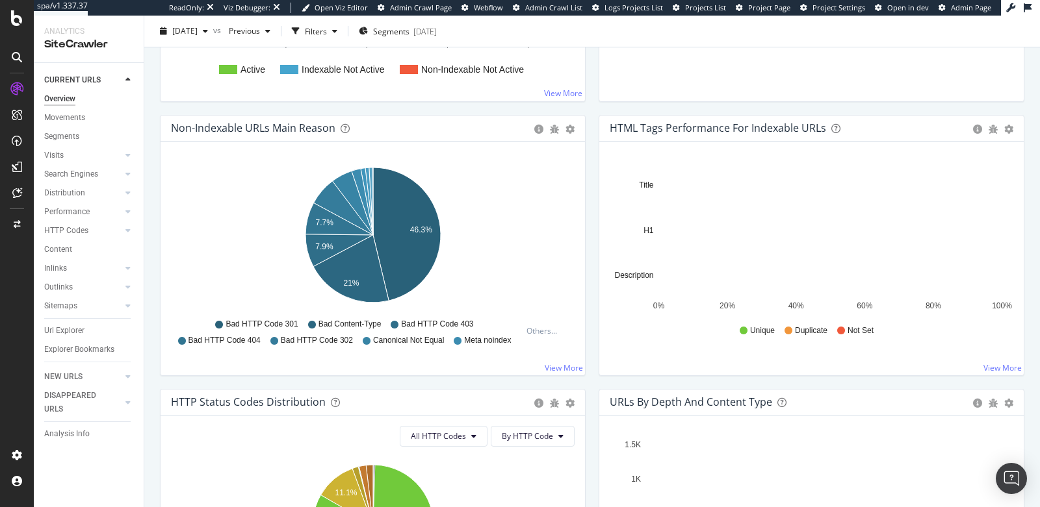
scroll to position [381, 0]
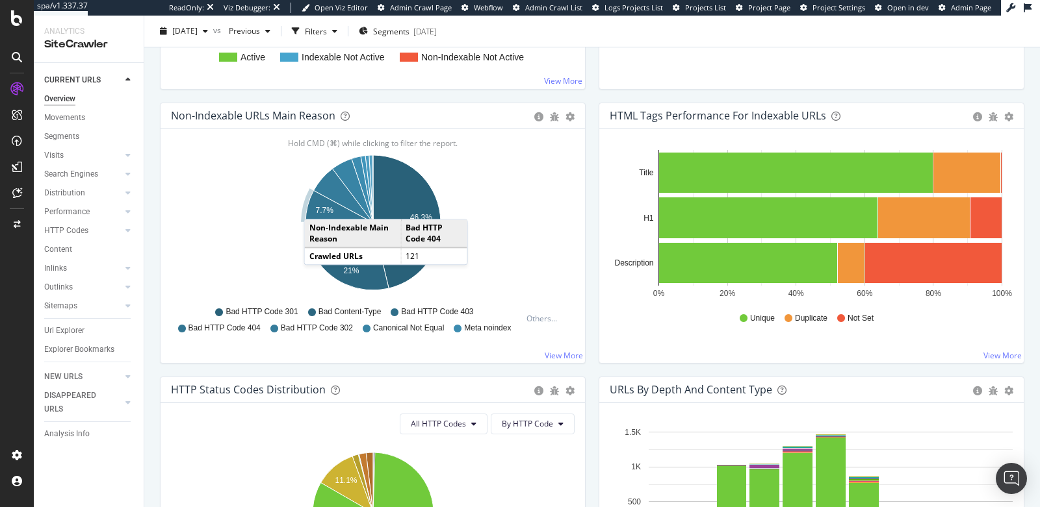
click at [316, 206] on text "7.7%" at bounding box center [325, 210] width 18 height 9
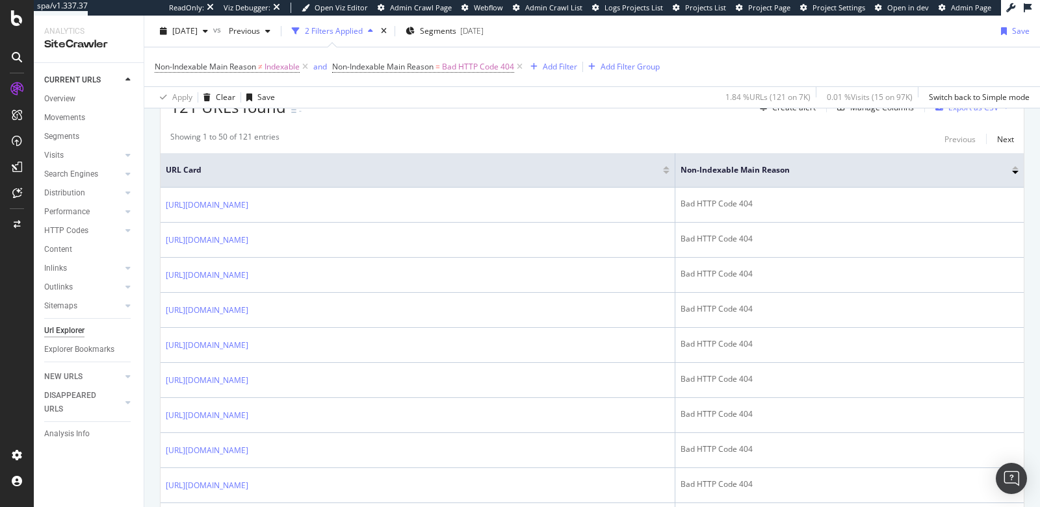
scroll to position [338, 0]
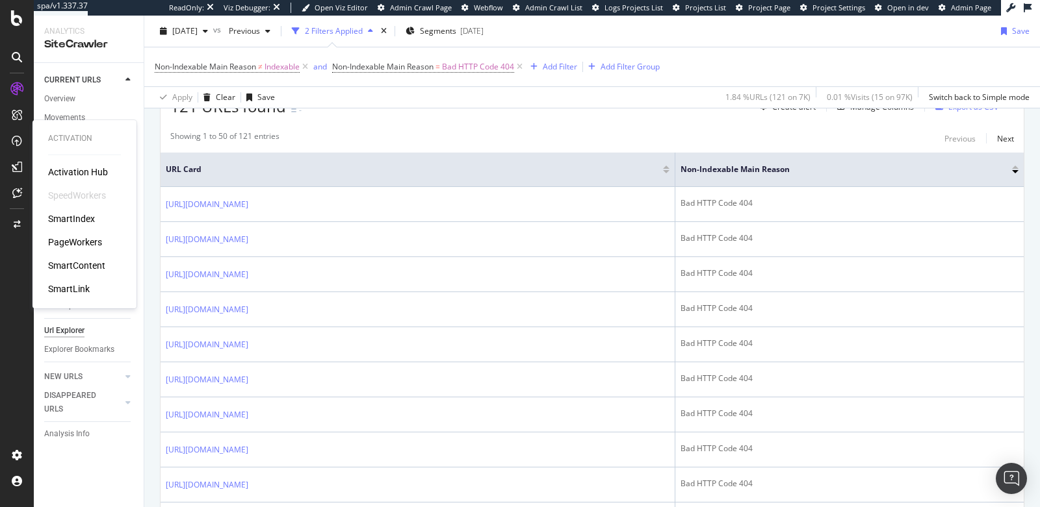
click at [80, 241] on div "PageWorkers" at bounding box center [75, 242] width 54 height 13
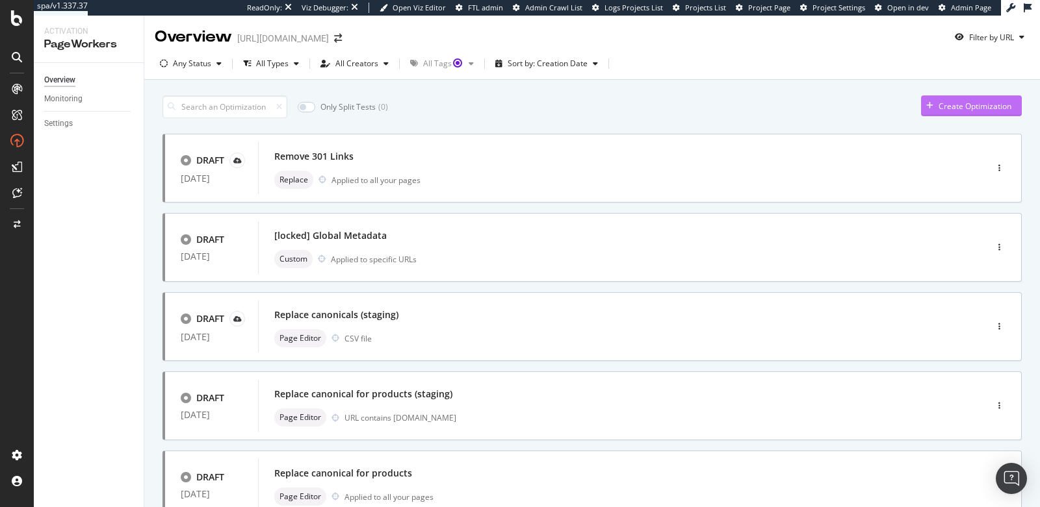
click at [956, 105] on div "Create Optimization" at bounding box center [974, 106] width 73 height 11
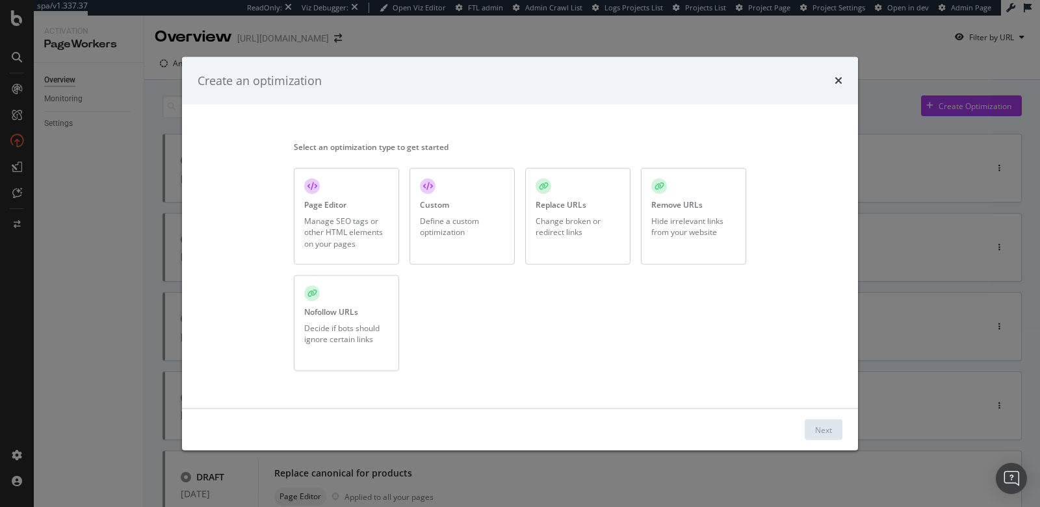
click at [684, 236] on div "Hide irrelevant links from your website" at bounding box center [693, 227] width 84 height 22
click at [817, 428] on div "Next" at bounding box center [823, 429] width 17 height 11
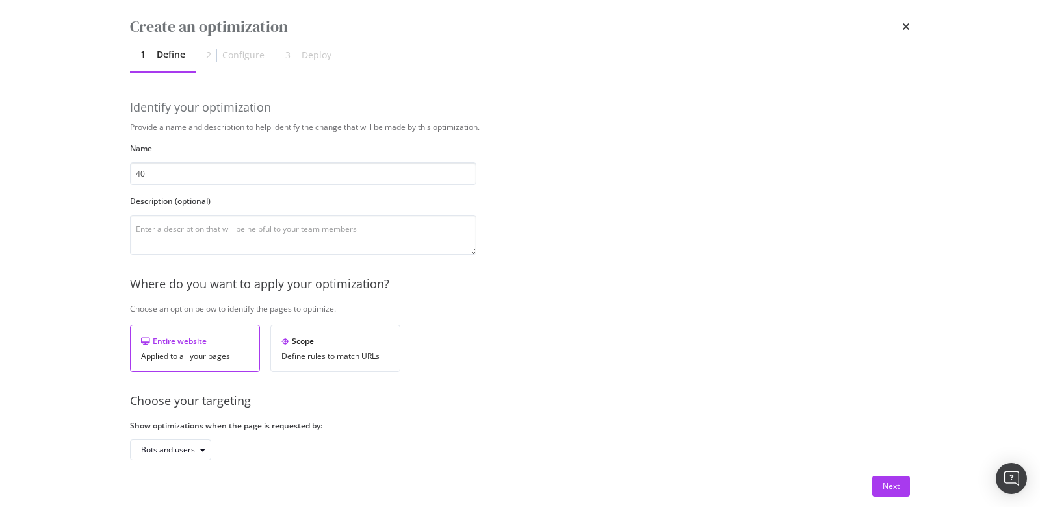
type input "4"
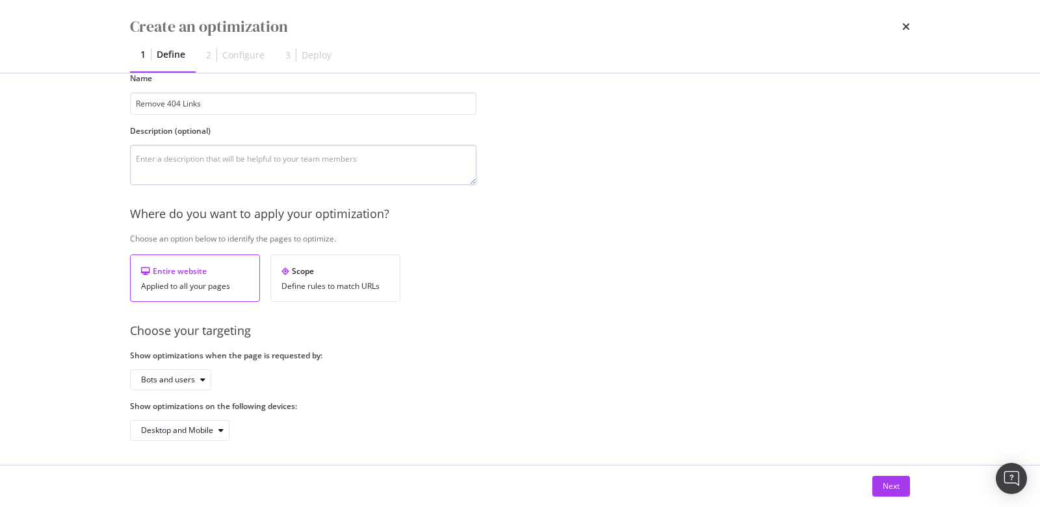
type input "Remove 404 Links"
click at [269, 162] on textarea "modal" at bounding box center [303, 165] width 346 height 40
type textarea "For Sept 23 2025 call. This PW optimization removes any 404 links from your site"
click at [882, 487] on div "Next" at bounding box center [890, 486] width 17 height 11
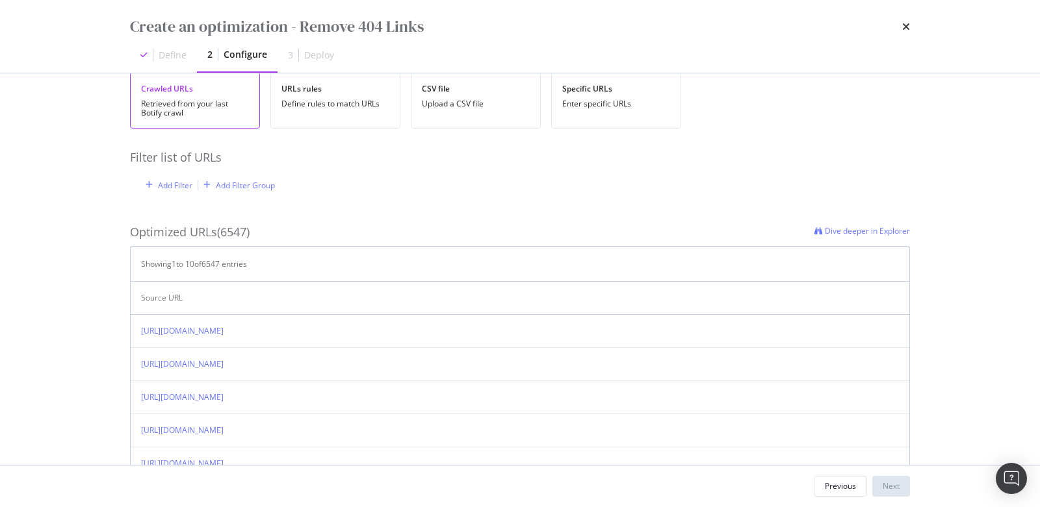
scroll to position [0, 0]
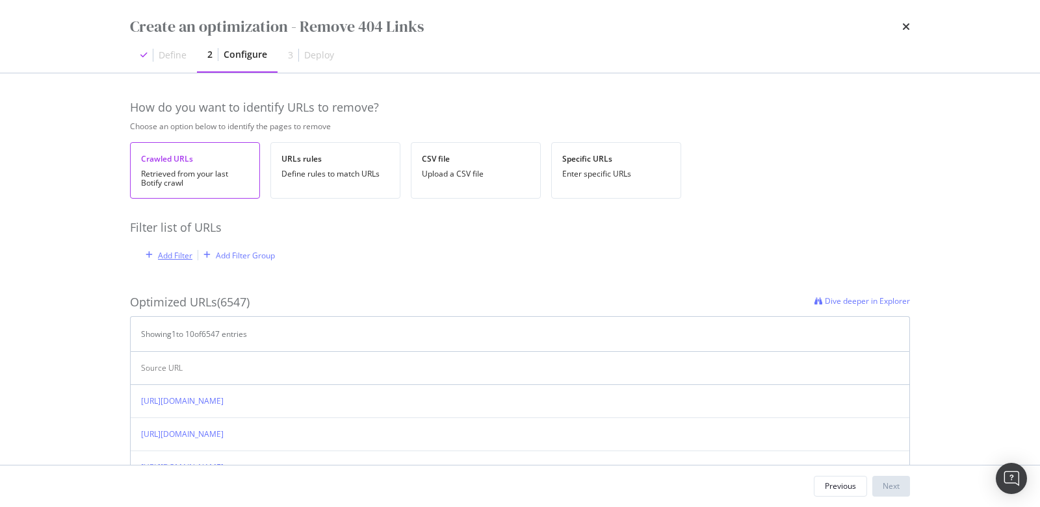
click at [172, 251] on div "Add Filter" at bounding box center [175, 255] width 34 height 11
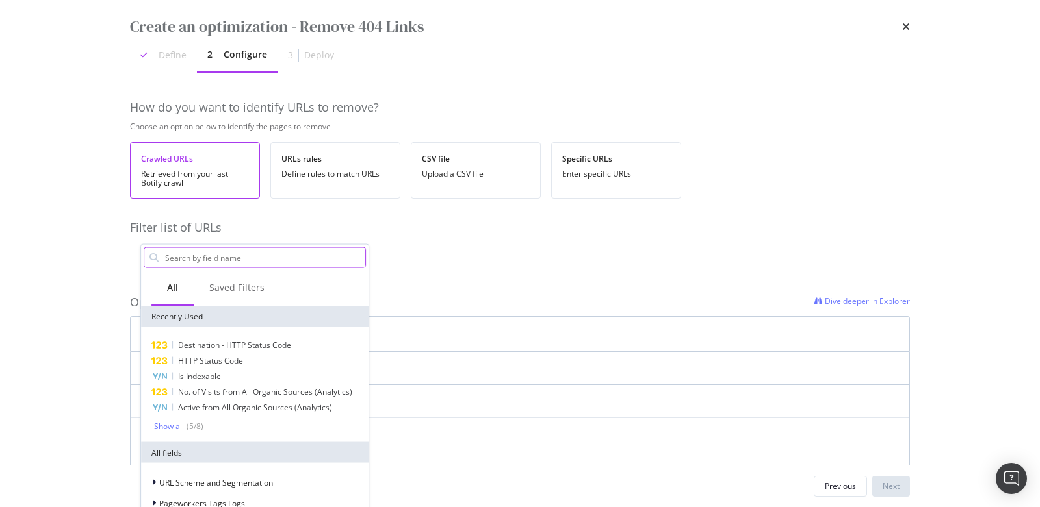
click at [196, 255] on input "modal" at bounding box center [264, 257] width 201 height 19
click at [229, 357] on span "HTTP Status Code" at bounding box center [210, 360] width 65 height 11
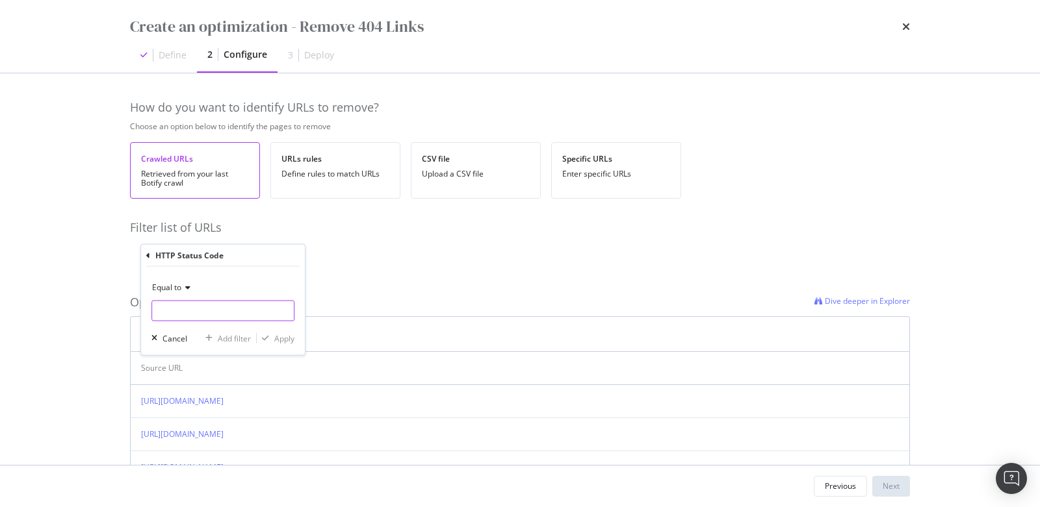
click at [180, 313] on input "modal" at bounding box center [222, 311] width 143 height 21
type input "404"
click at [194, 330] on span "404" at bounding box center [206, 328] width 102 height 11
click at [284, 338] on div "Apply" at bounding box center [284, 338] width 20 height 11
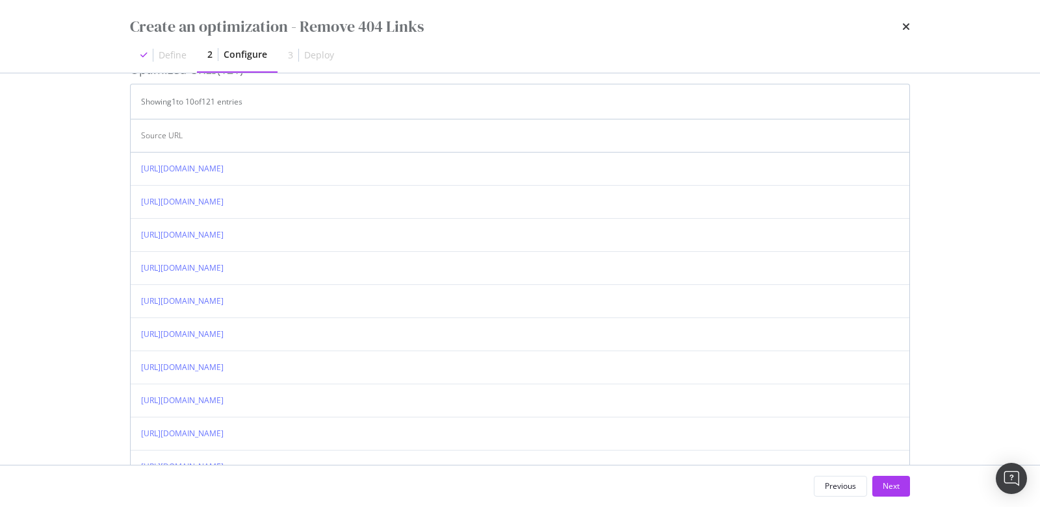
scroll to position [350, 0]
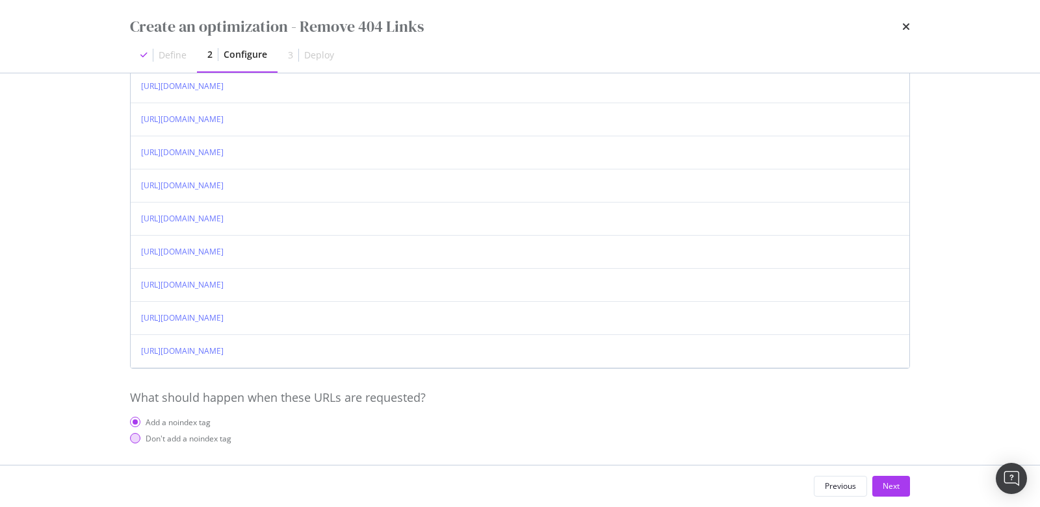
click at [134, 433] on div "Don't add a noindex tag" at bounding box center [135, 438] width 10 height 10
click at [897, 486] on div "Next" at bounding box center [890, 486] width 17 height 11
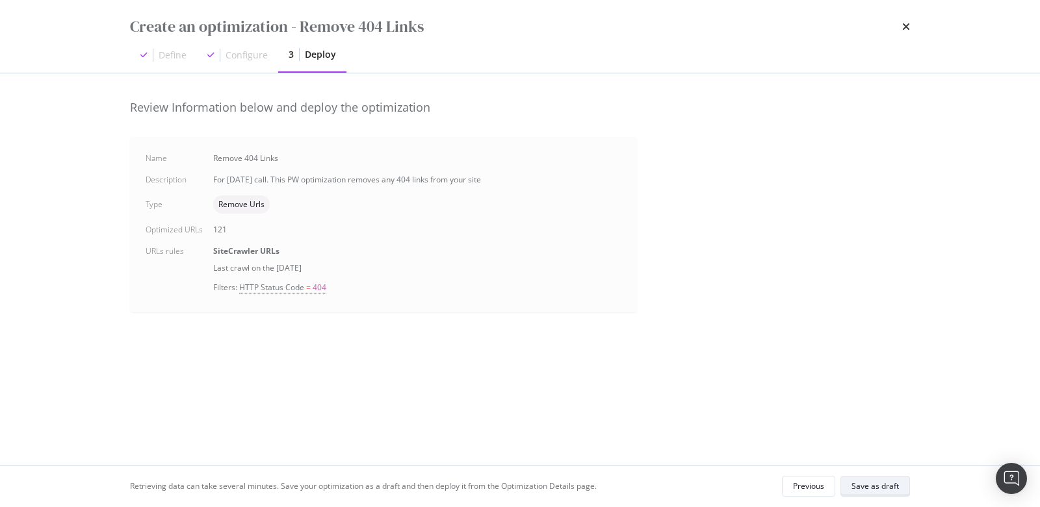
scroll to position [0, 0]
click at [881, 487] on div "Save as draft" at bounding box center [874, 486] width 47 height 11
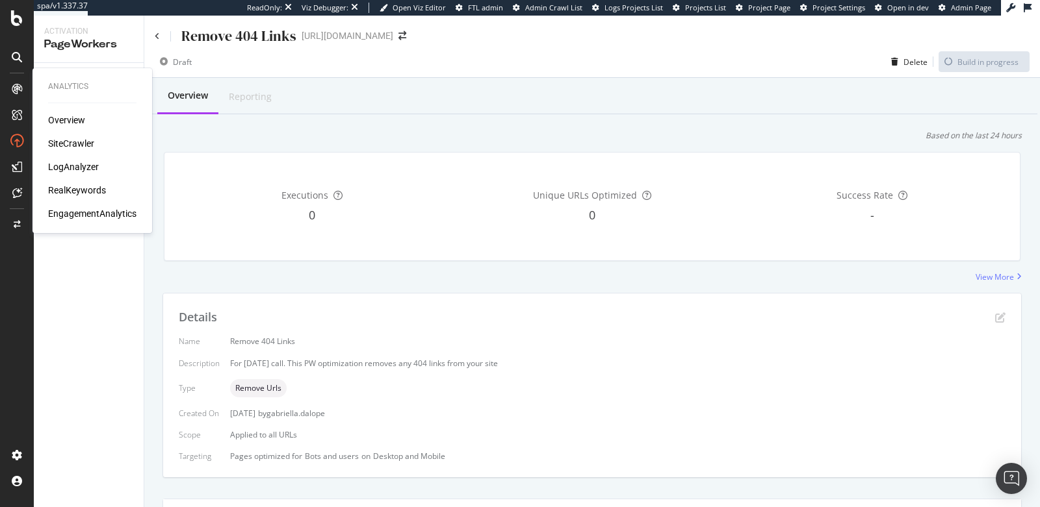
click at [67, 168] on div "LogAnalyzer" at bounding box center [73, 166] width 51 height 13
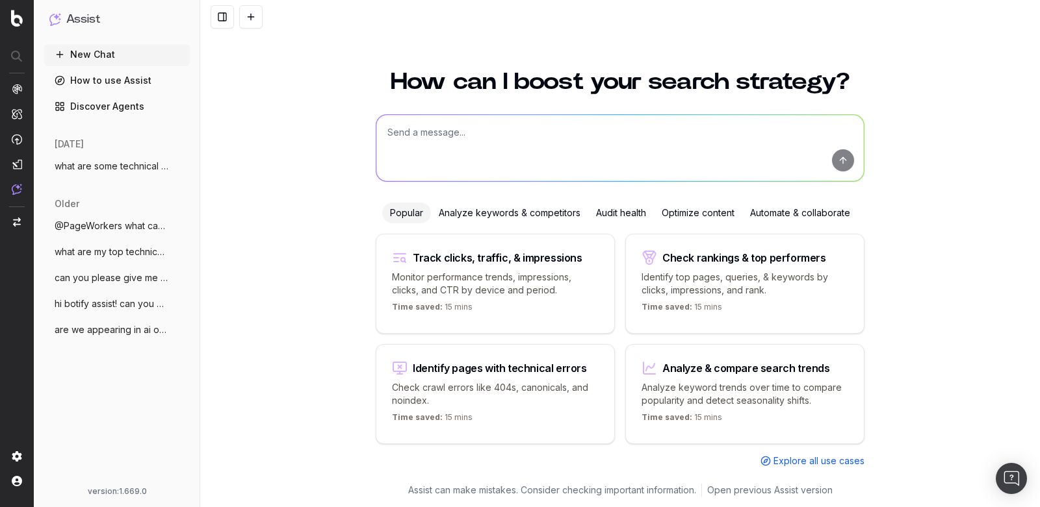
click at [129, 172] on span "what are some technical erros" at bounding box center [112, 166] width 114 height 13
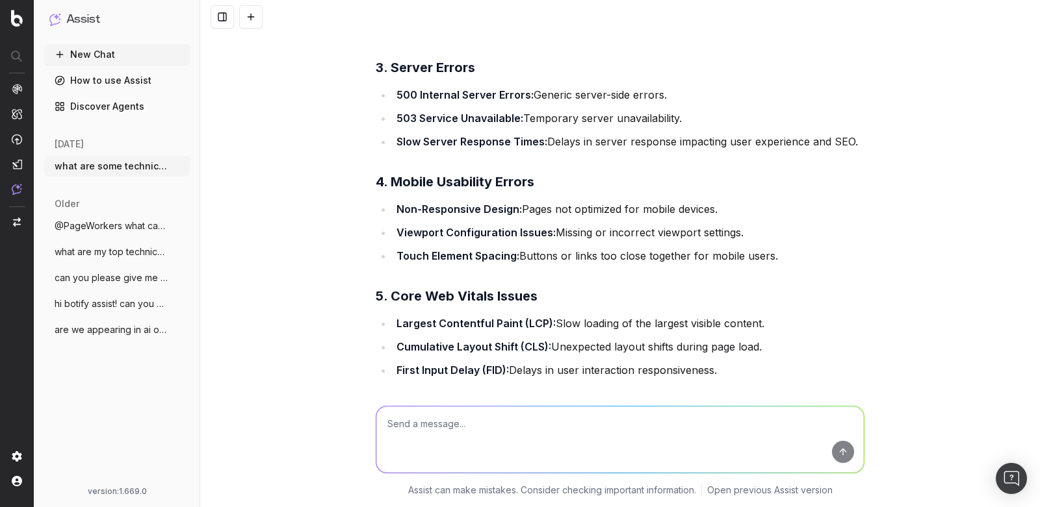
scroll to position [422, 0]
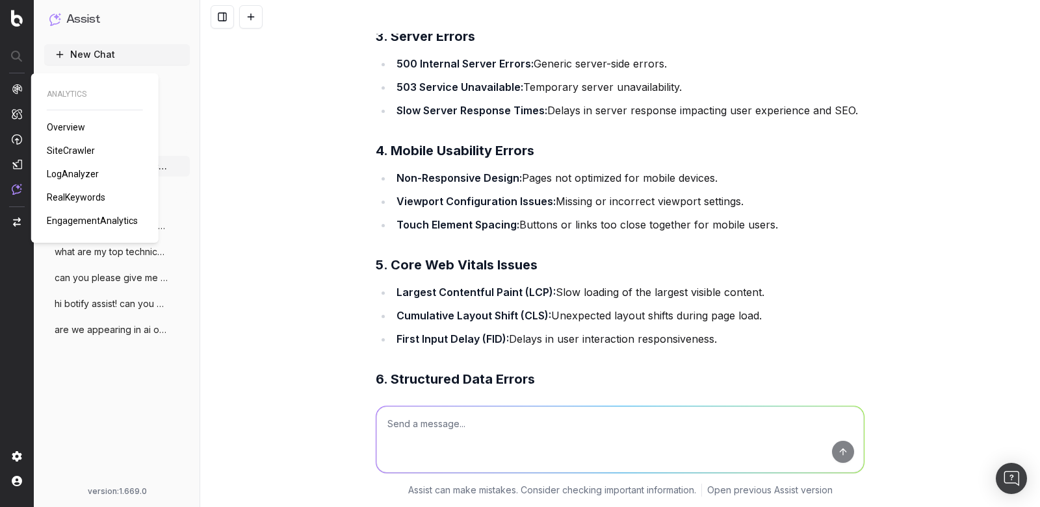
click at [60, 151] on span "SiteCrawler" at bounding box center [71, 151] width 48 height 10
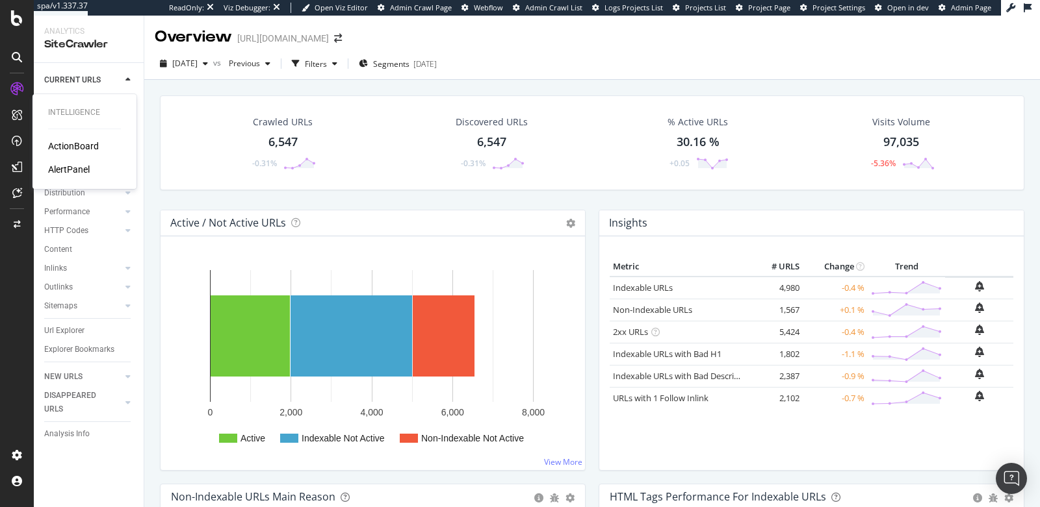
click at [68, 146] on div "ActionBoard" at bounding box center [73, 146] width 51 height 13
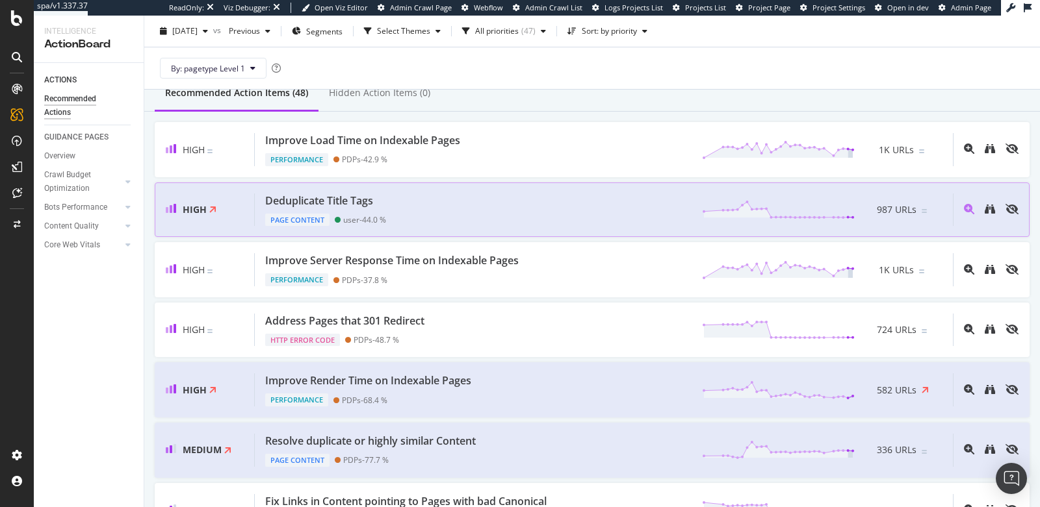
scroll to position [127, 0]
click at [555, 204] on div "Deduplicate Title Tags Page Content user - 44.0 % 987 URLs" at bounding box center [604, 208] width 698 height 33
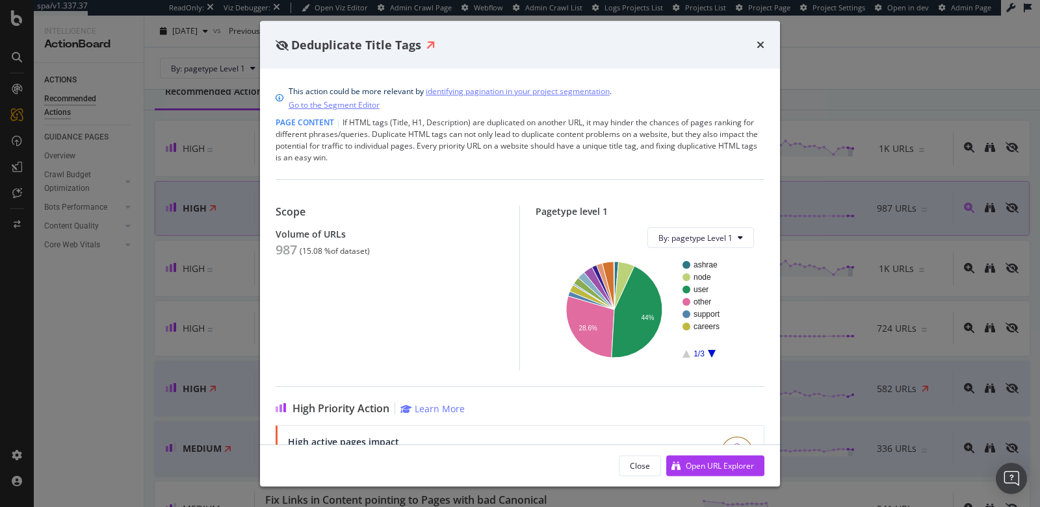
scroll to position [186, 0]
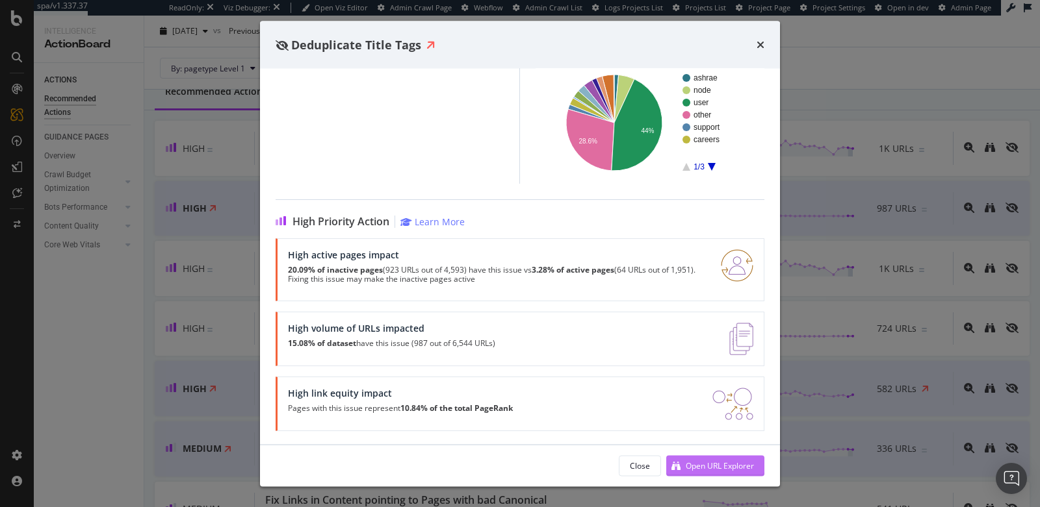
click at [710, 465] on div "Open URL Explorer" at bounding box center [719, 465] width 68 height 11
click at [719, 461] on div "Open URL Explorer" at bounding box center [719, 465] width 68 height 11
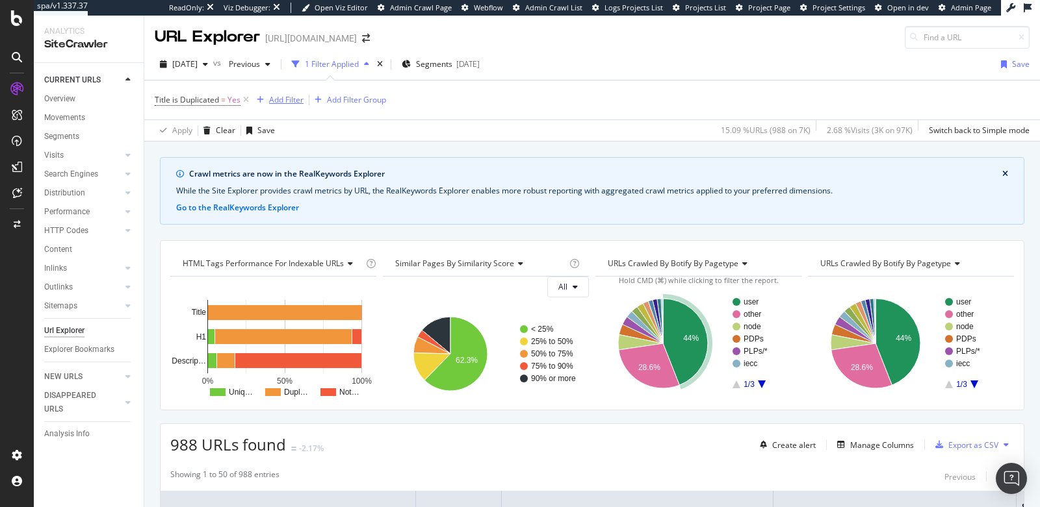
click at [273, 98] on div "Add Filter" at bounding box center [286, 99] width 34 height 11
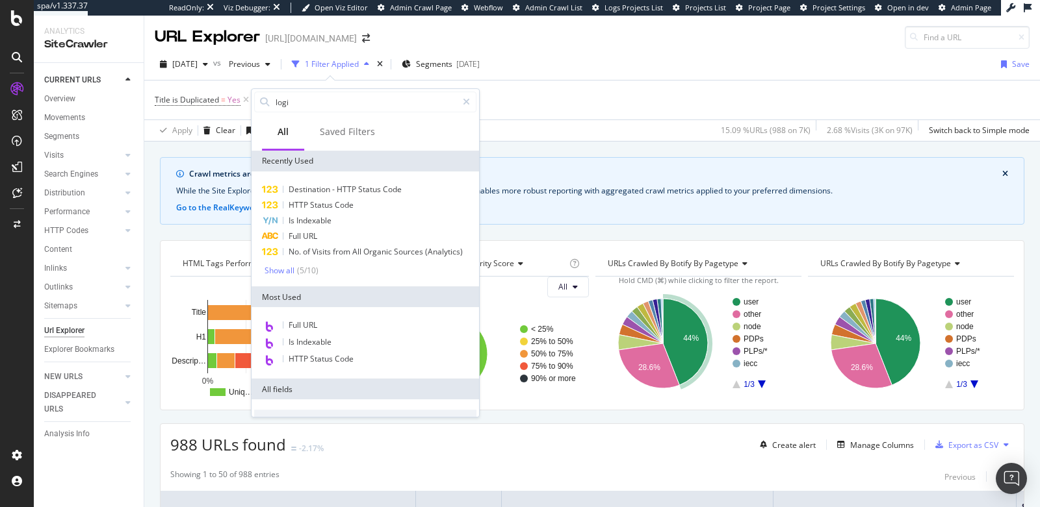
type input "login"
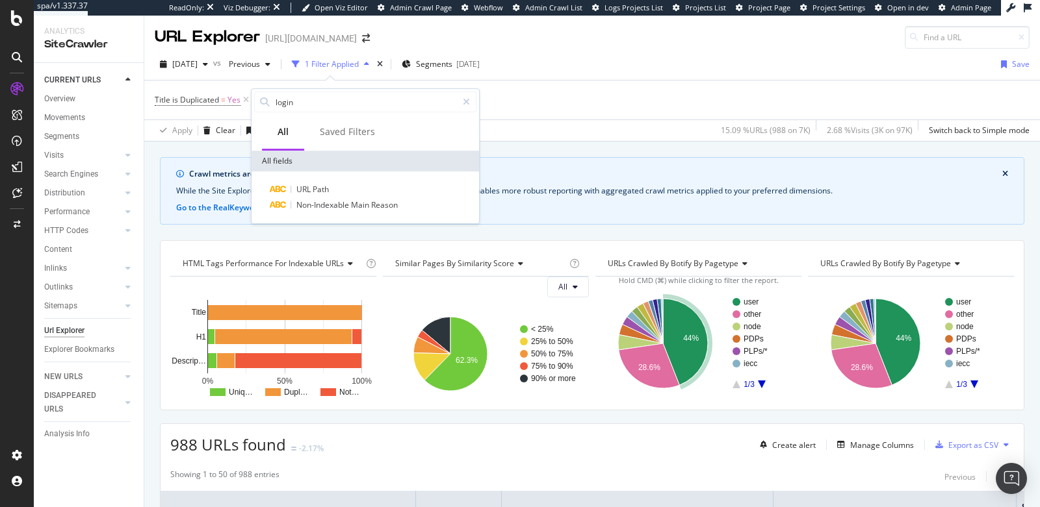
click at [567, 147] on div "Crawl metrics are now in the RealKeywords Explorer While the Site Explorer prov…" at bounding box center [591, 157] width 895 height 31
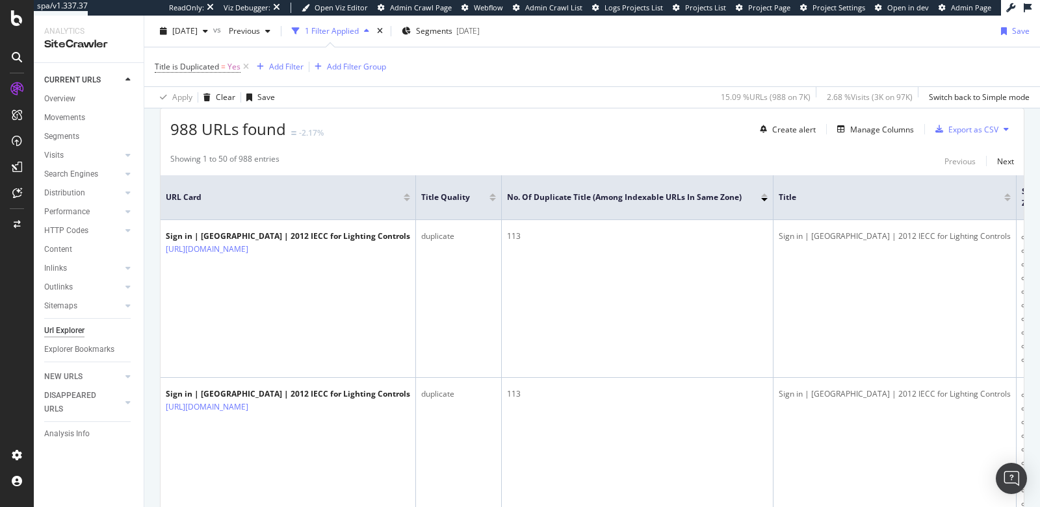
scroll to position [336, 0]
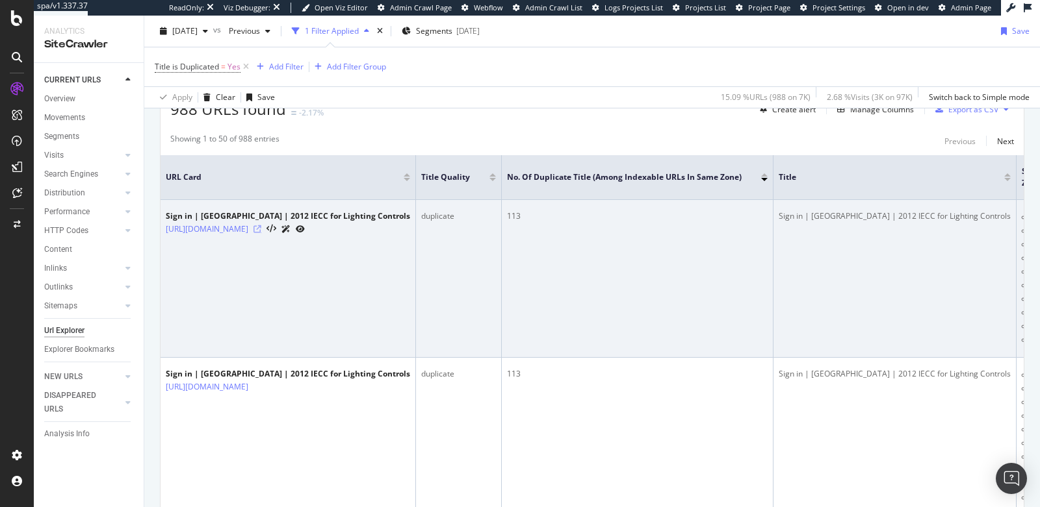
click at [261, 225] on icon at bounding box center [257, 229] width 8 height 8
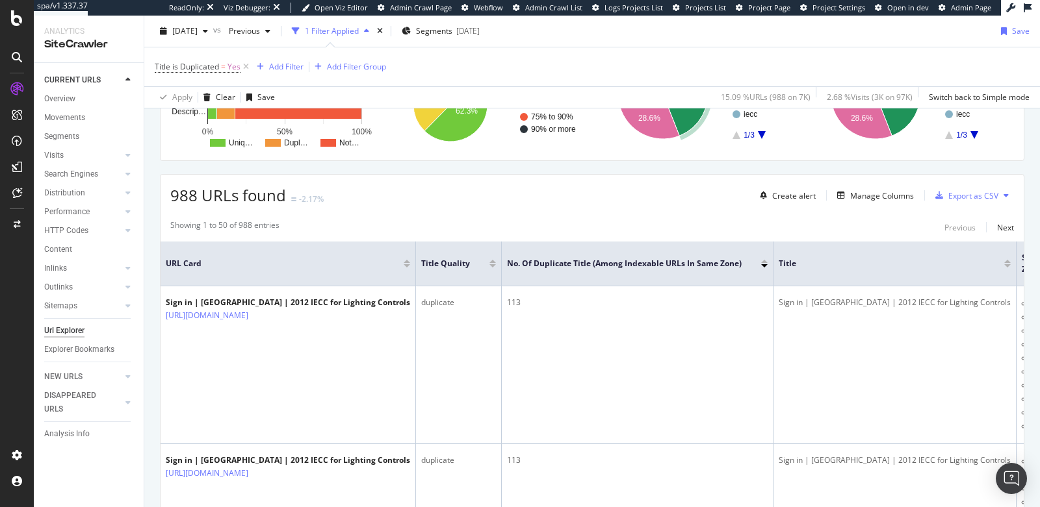
scroll to position [108, 0]
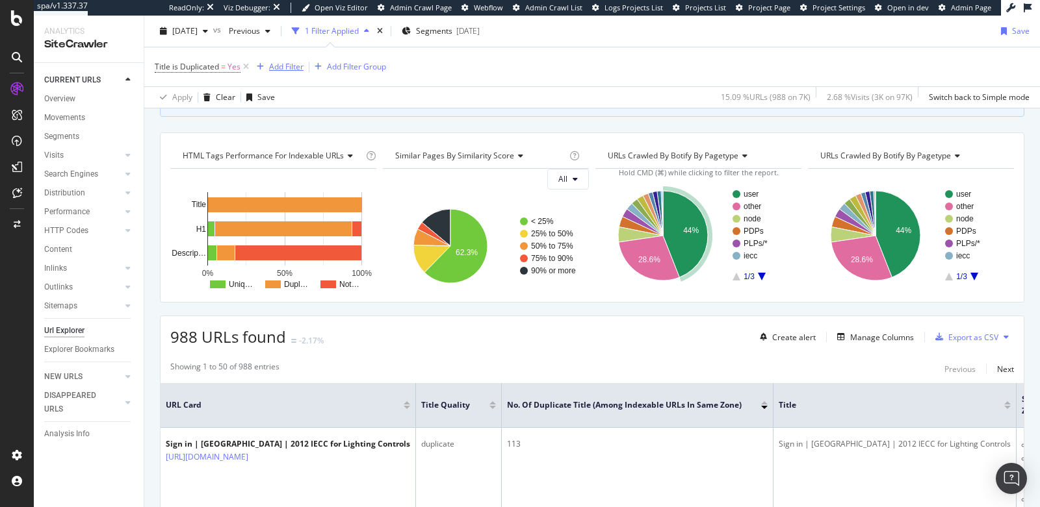
click at [296, 66] on div "Add Filter" at bounding box center [286, 66] width 34 height 11
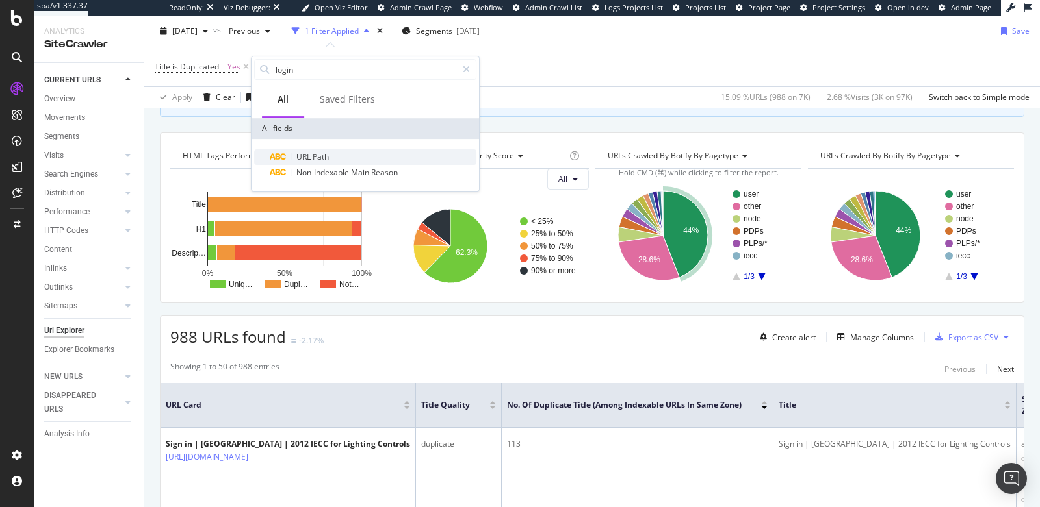
click at [311, 152] on span "URL" at bounding box center [304, 156] width 16 height 11
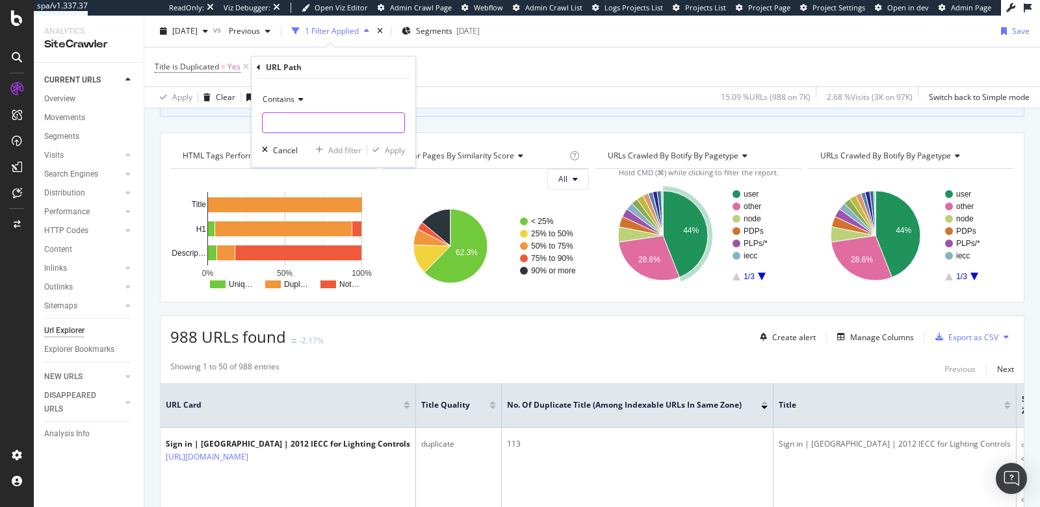
click at [281, 120] on input "text" at bounding box center [333, 122] width 142 height 21
type input "login"
click at [388, 149] on div "Apply" at bounding box center [395, 150] width 20 height 11
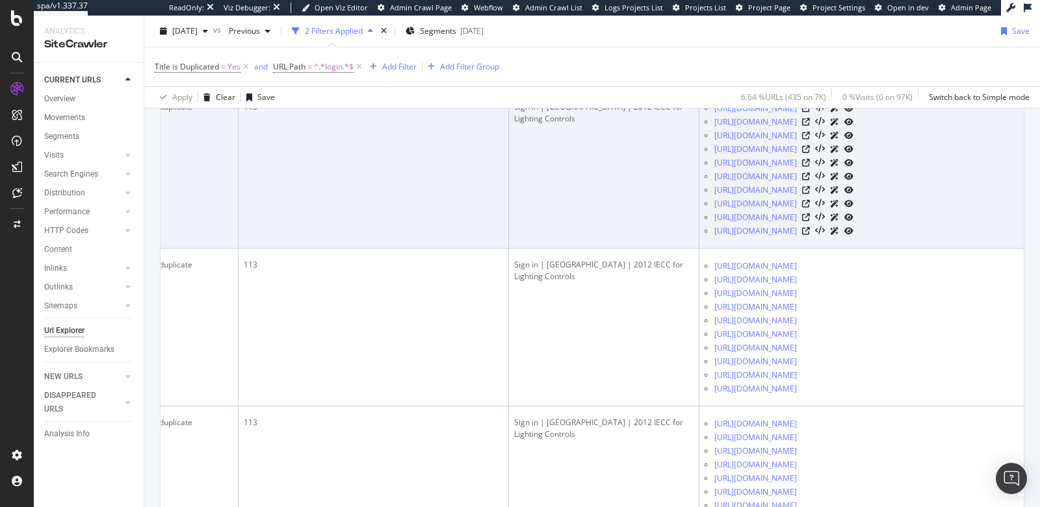
scroll to position [449, 0]
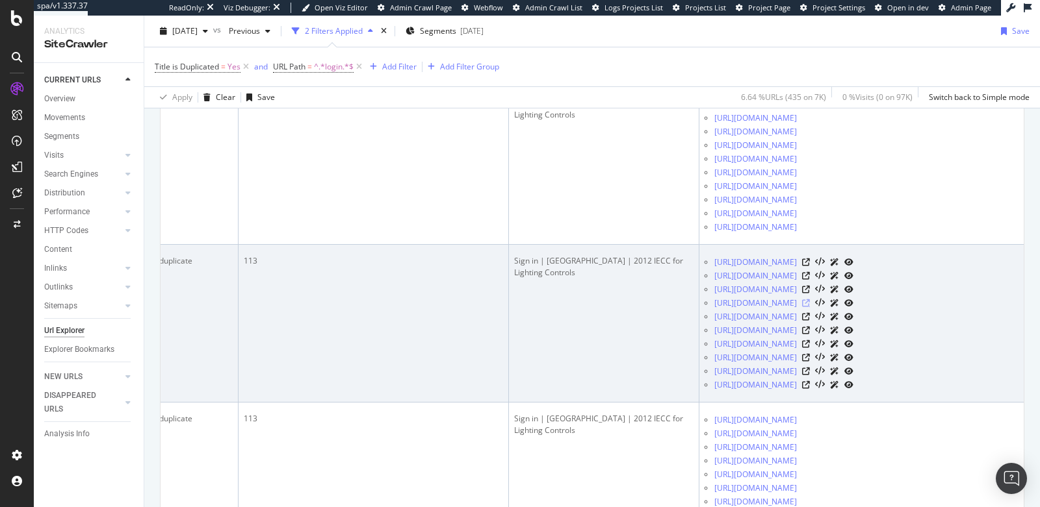
click at [810, 300] on icon at bounding box center [806, 304] width 8 height 8
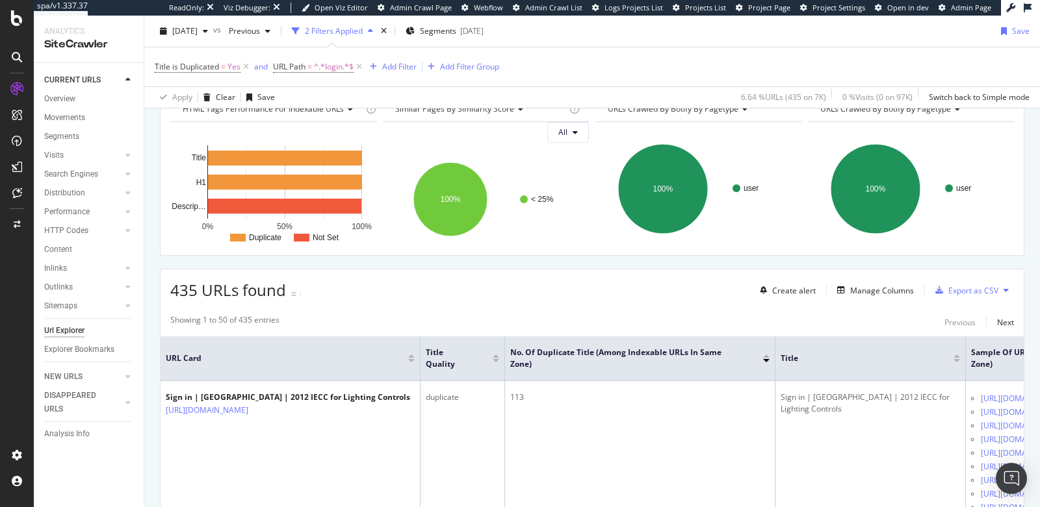
scroll to position [147, 0]
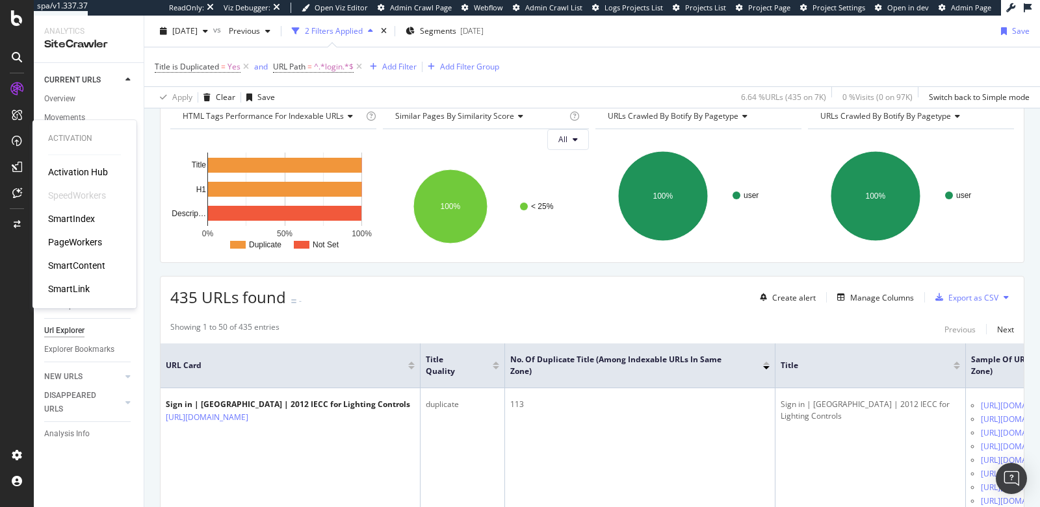
click at [81, 240] on div "PageWorkers" at bounding box center [75, 242] width 54 height 13
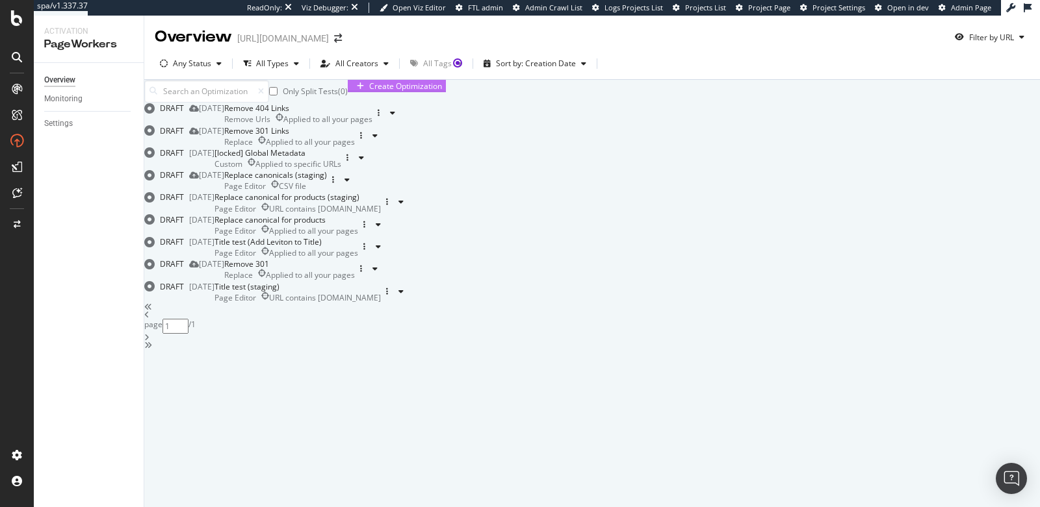
click at [442, 92] on div "Create Optimization" at bounding box center [405, 86] width 73 height 11
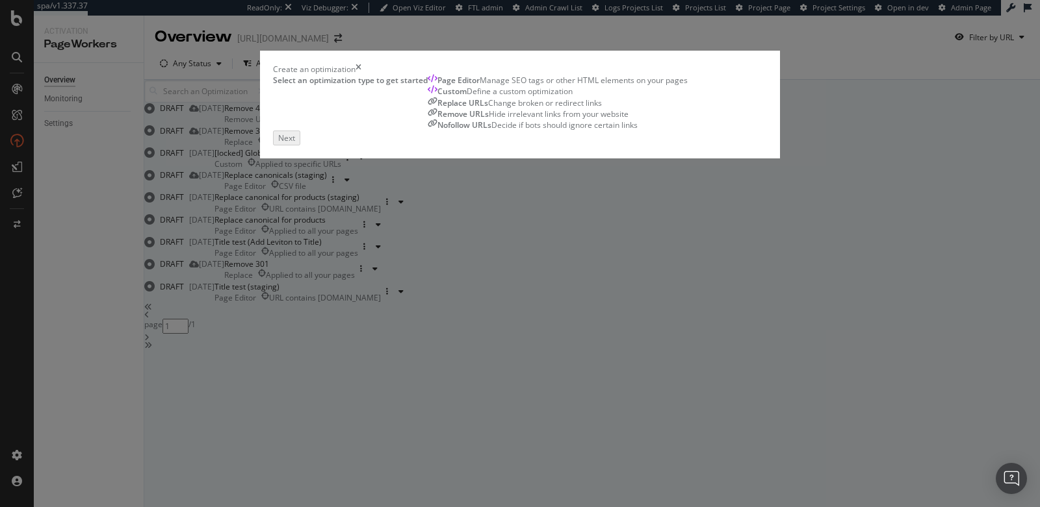
click at [687, 120] on div "Remove URLs Hide irrelevant links from your website" at bounding box center [558, 113] width 260 height 11
click at [294, 142] on div "Next" at bounding box center [285, 136] width 17 height 11
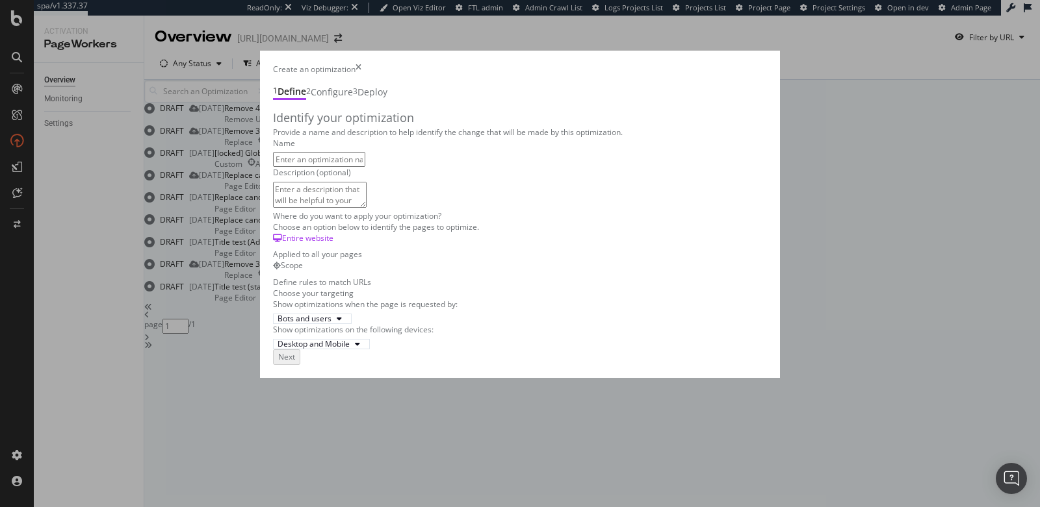
scroll to position [24, 0]
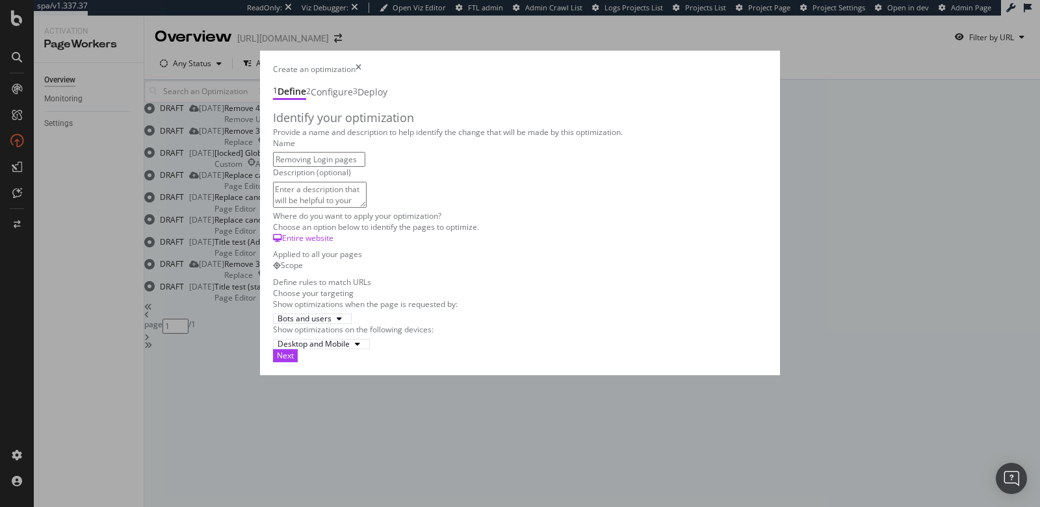
type input "Removing Login pages"
click at [274, 208] on textarea "modal" at bounding box center [320, 195] width 94 height 26
type textarea "for Sept 23 2025 calls"
click at [294, 361] on div "Next" at bounding box center [285, 355] width 17 height 11
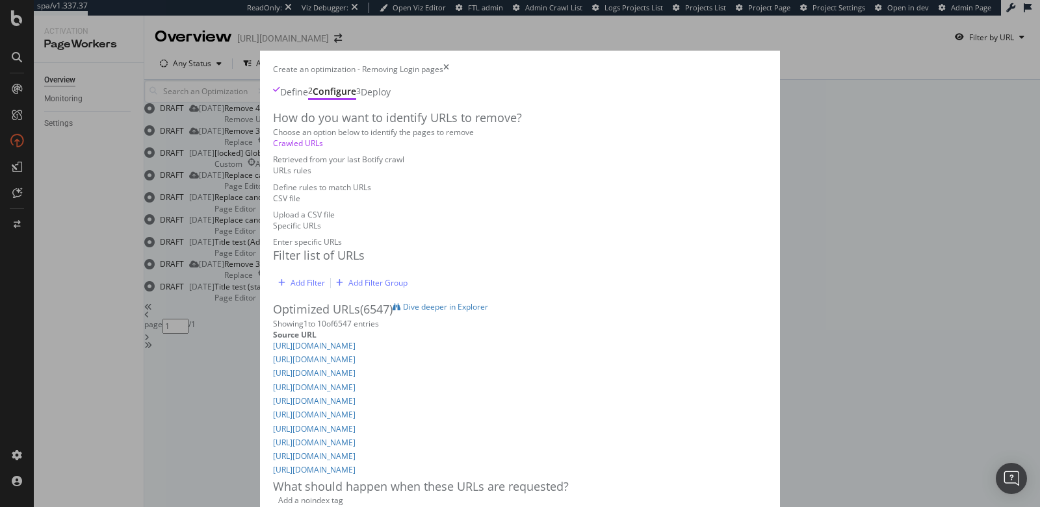
scroll to position [57, 0]
click at [290, 277] on div "Add Filter" at bounding box center [307, 282] width 34 height 11
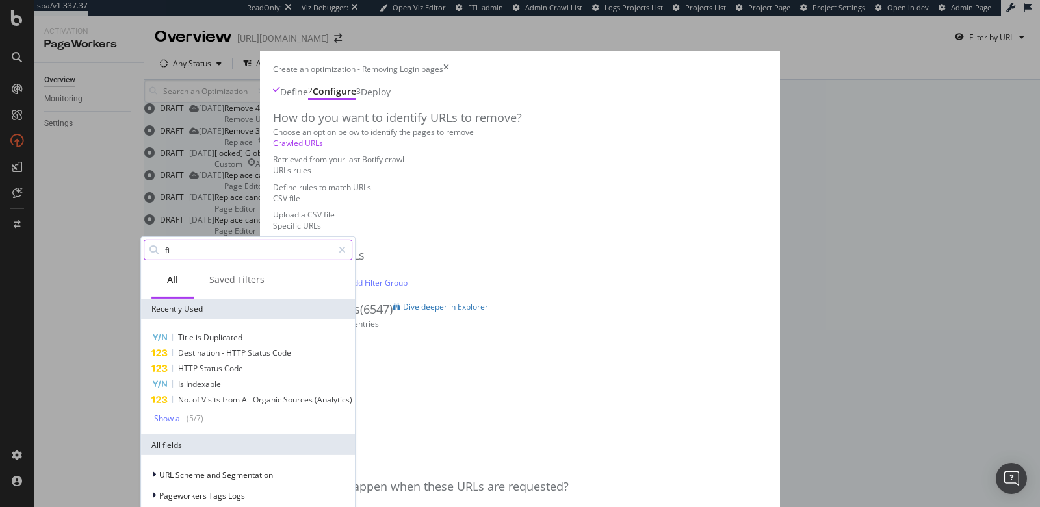
type input "f"
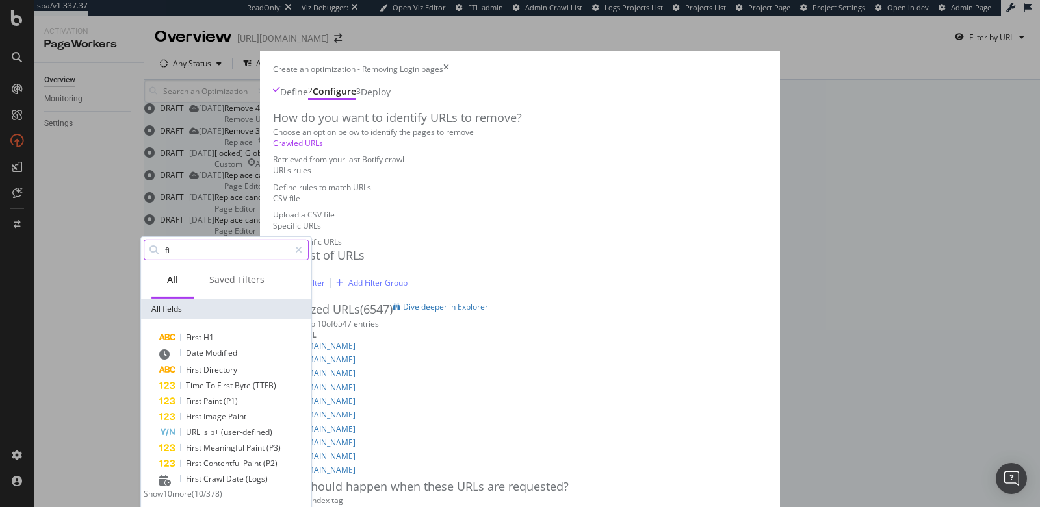
type input "f"
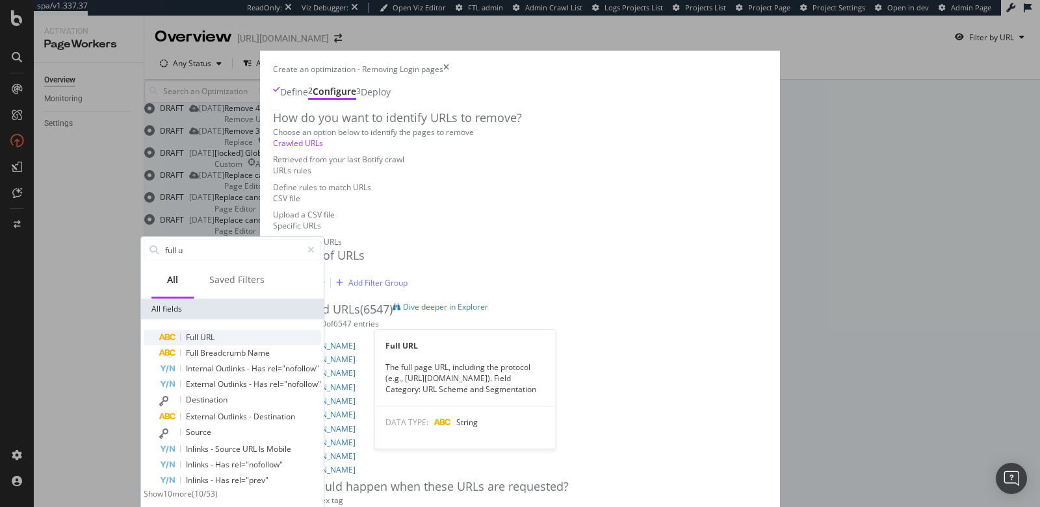
type input "full u"
click at [237, 333] on div "Full URL" at bounding box center [240, 338] width 162 height 16
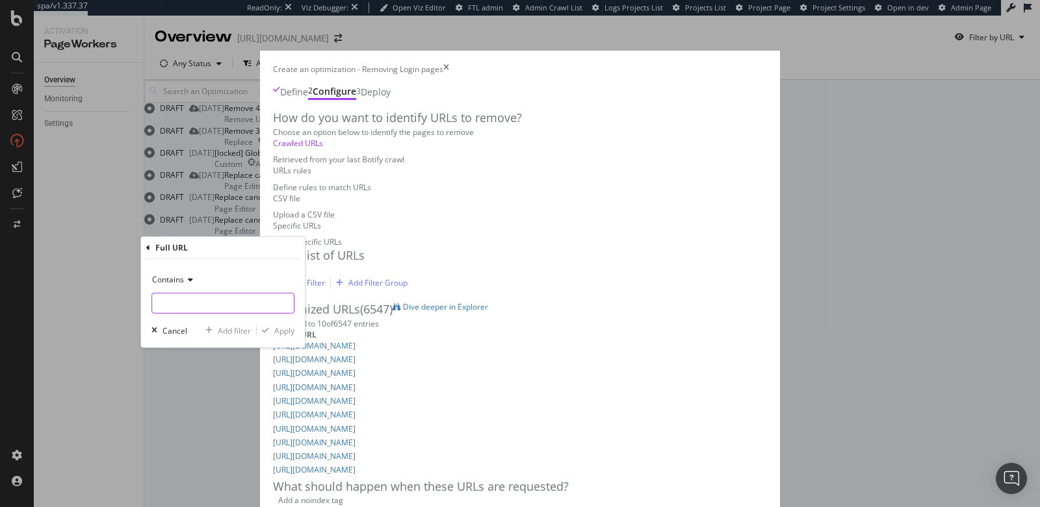
click at [216, 299] on input "modal" at bounding box center [223, 303] width 142 height 21
click at [221, 303] on input "login" at bounding box center [213, 303] width 123 height 21
type input "login?current"
click at [279, 330] on div "Apply" at bounding box center [284, 330] width 20 height 11
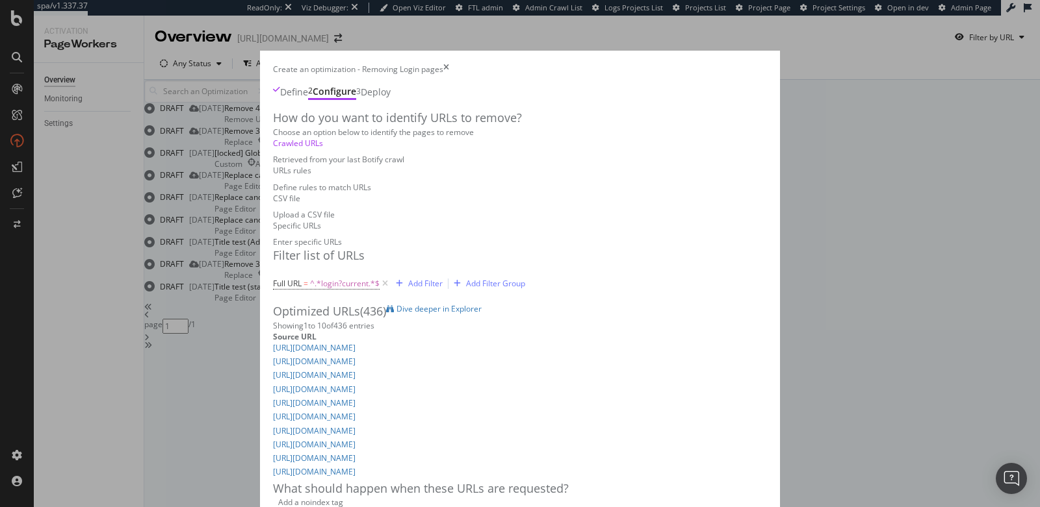
scroll to position [350, 0]
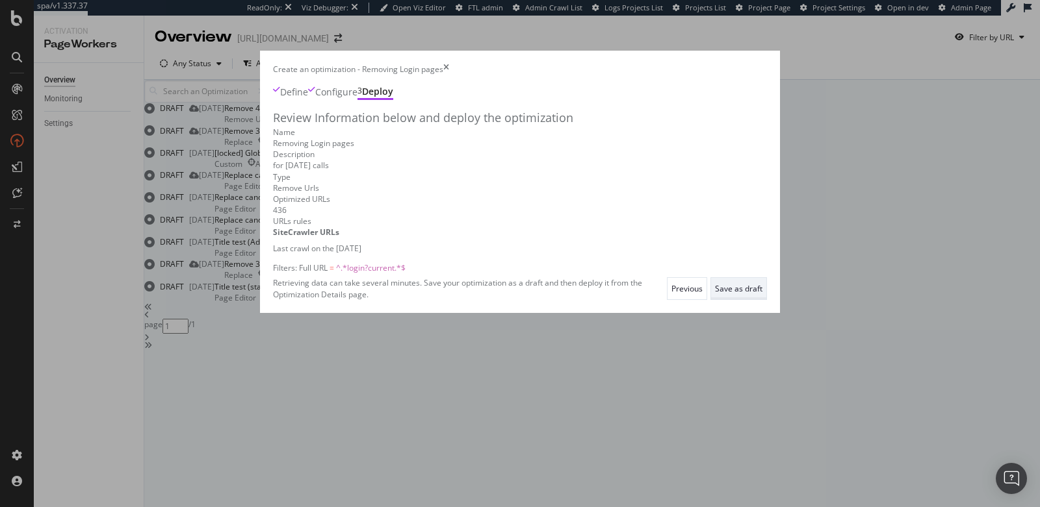
scroll to position [0, 0]
click at [762, 294] on div "Save as draft" at bounding box center [738, 288] width 47 height 11
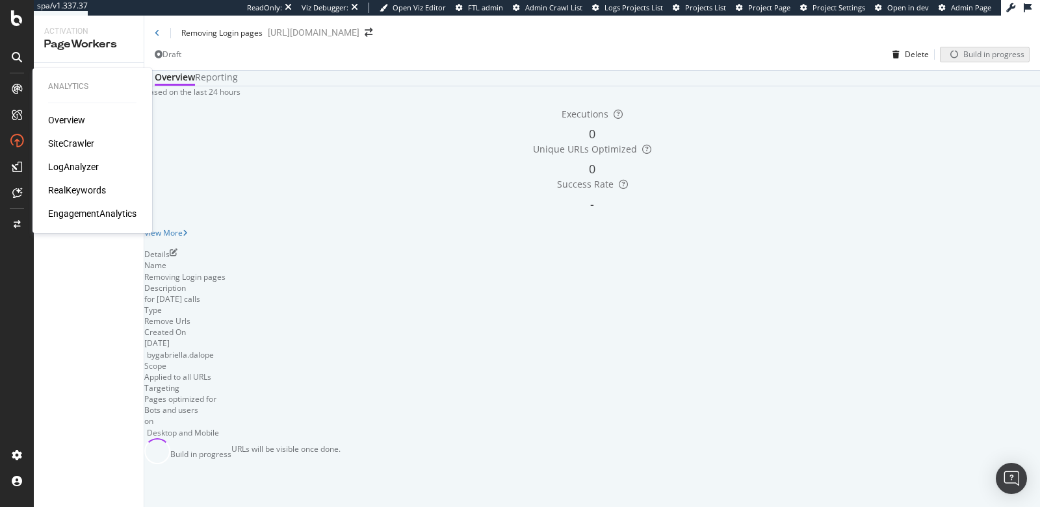
click at [72, 139] on div "SiteCrawler" at bounding box center [71, 143] width 46 height 13
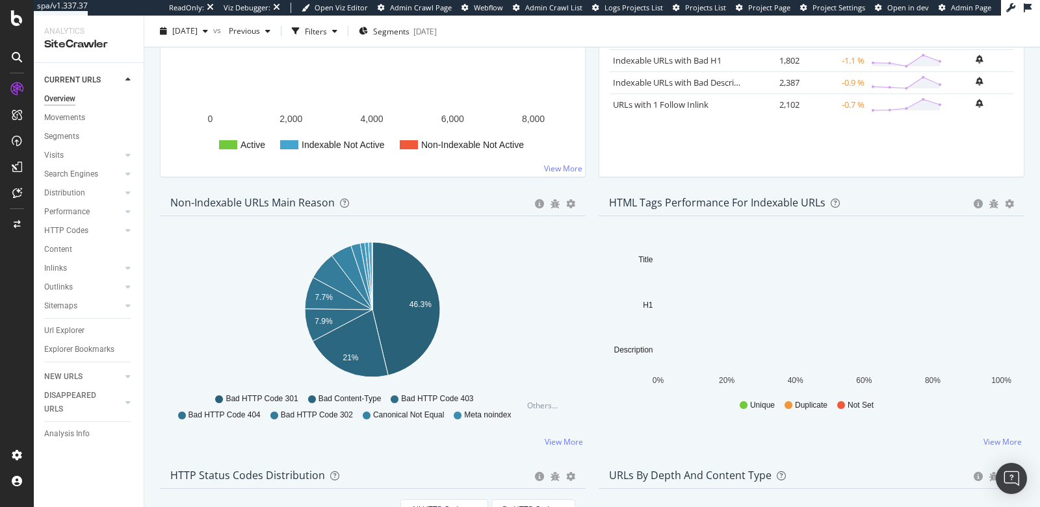
scroll to position [296, 0]
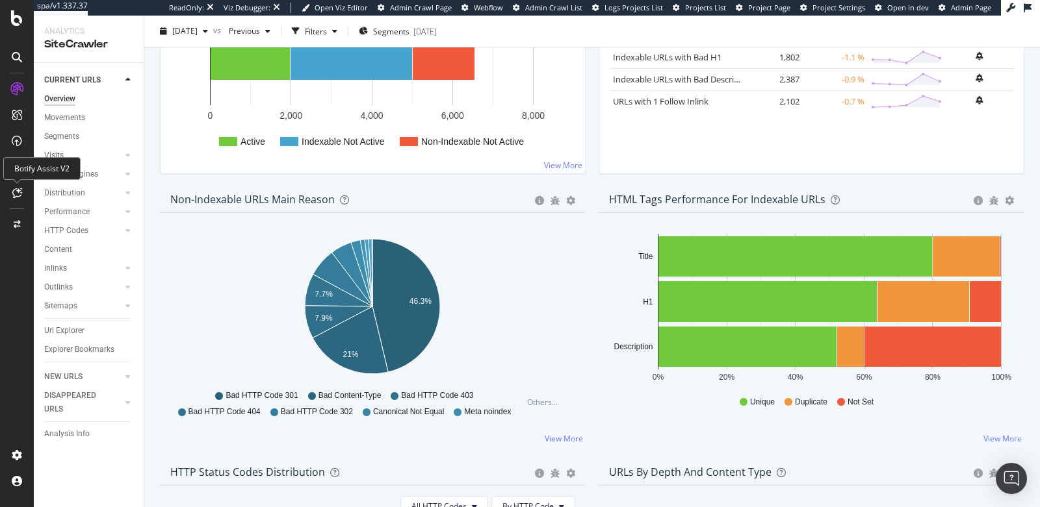
click at [16, 192] on icon at bounding box center [17, 193] width 10 height 10
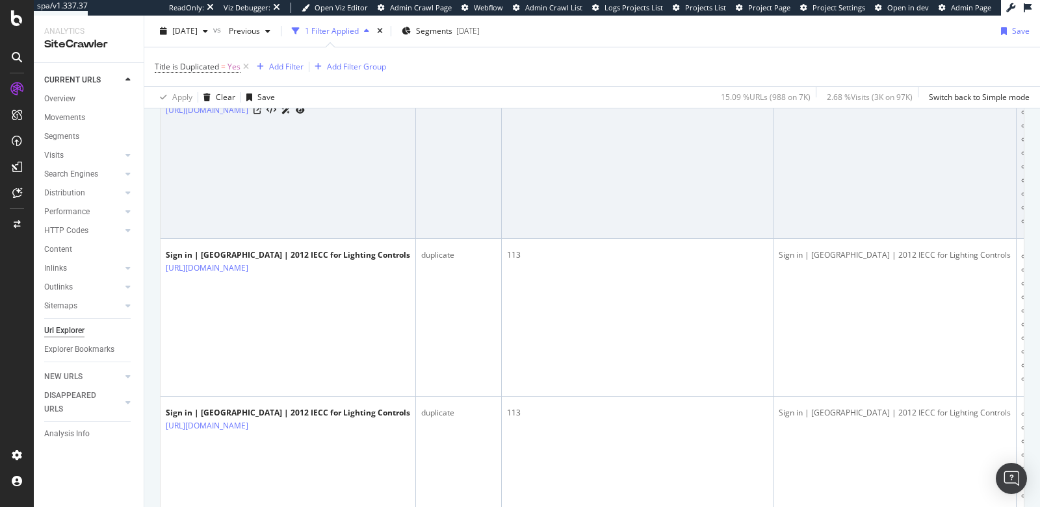
scroll to position [627, 0]
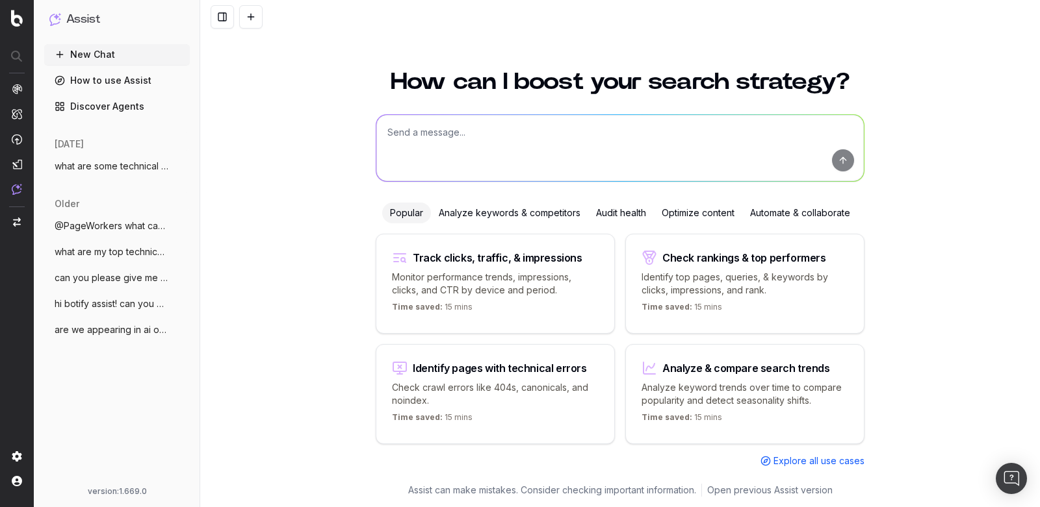
click at [112, 170] on span "what are some technical erros" at bounding box center [112, 166] width 114 height 13
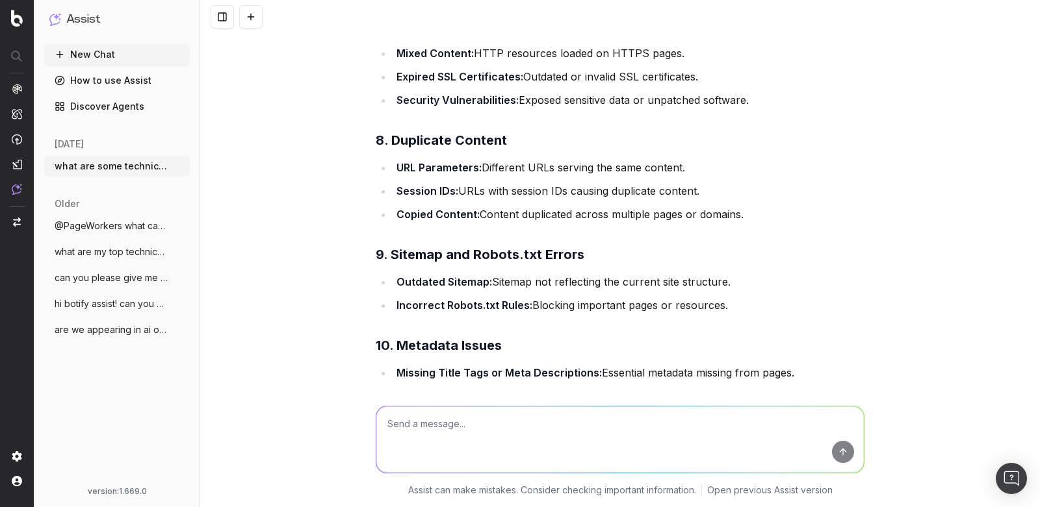
scroll to position [894, 0]
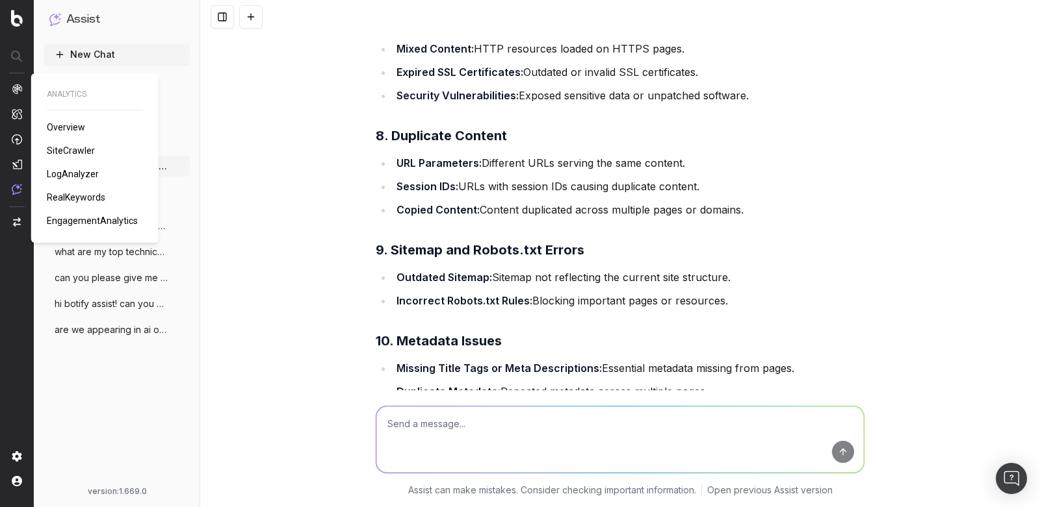
click at [64, 147] on span "SiteCrawler" at bounding box center [71, 151] width 48 height 10
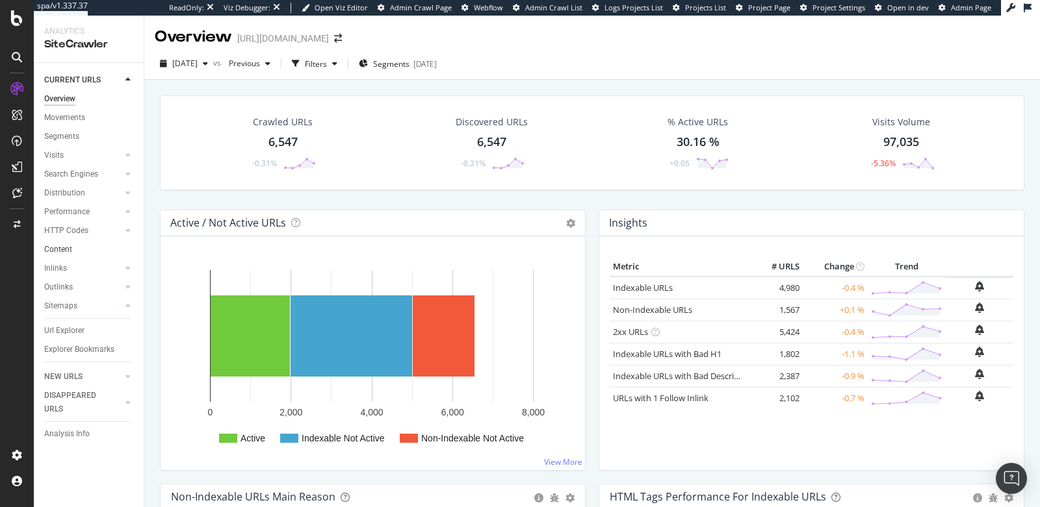
click at [75, 243] on link "Content" at bounding box center [89, 250] width 90 height 14
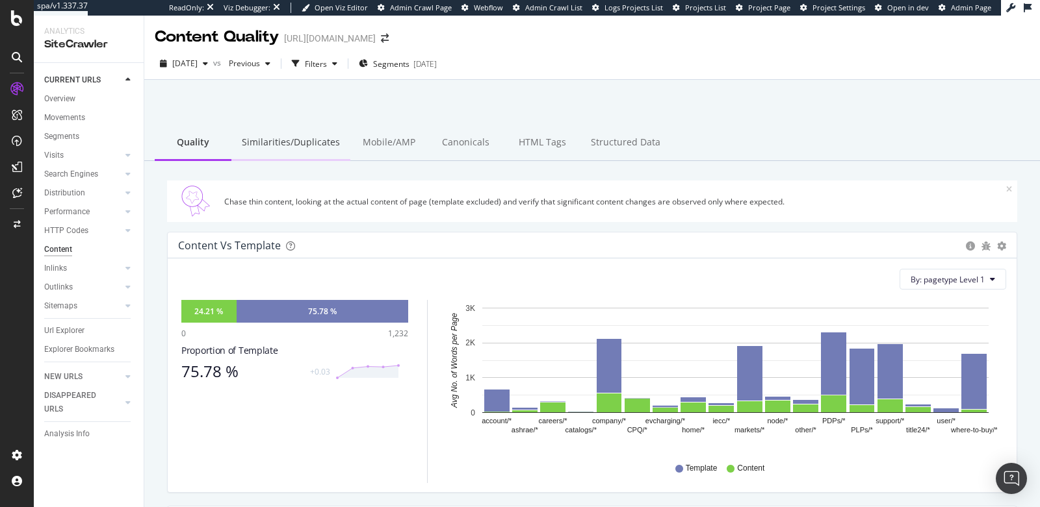
click at [304, 135] on div "Similarities/Duplicates" at bounding box center [290, 143] width 119 height 36
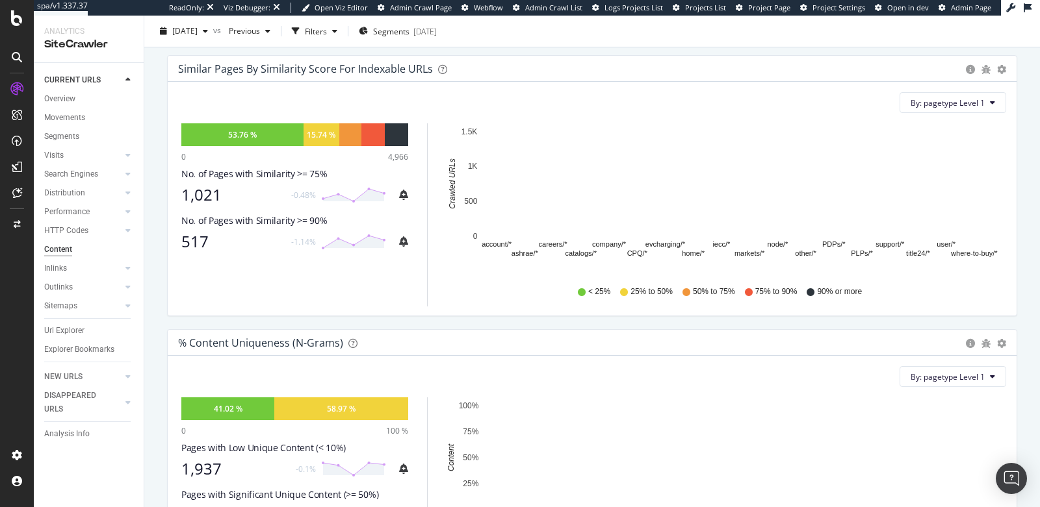
scroll to position [178, 0]
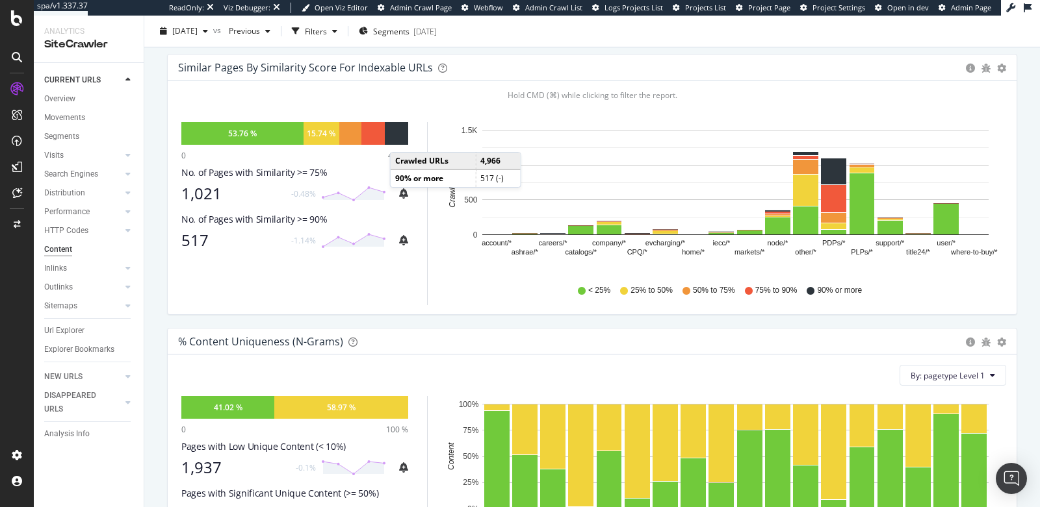
click at [402, 138] on div at bounding box center [396, 133] width 23 height 23
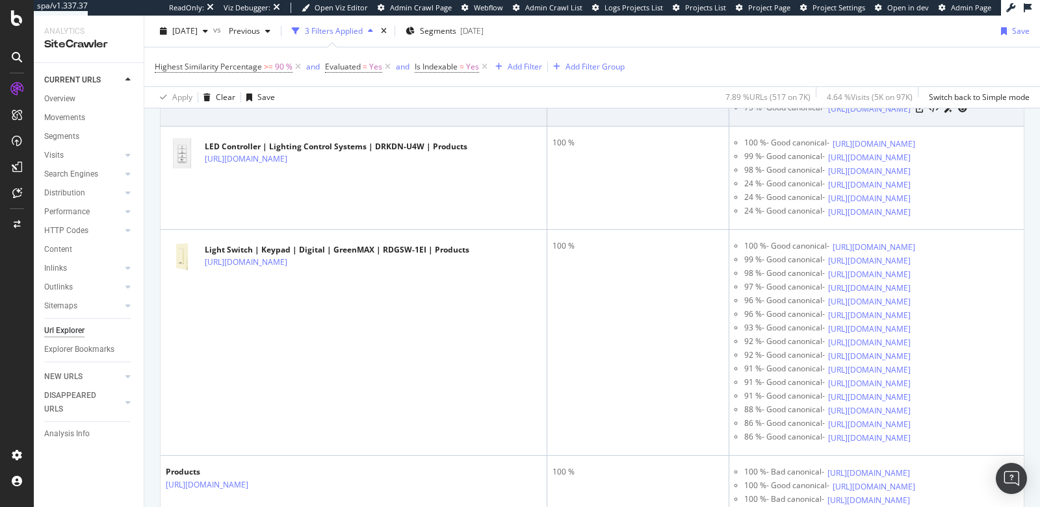
scroll to position [1078, 0]
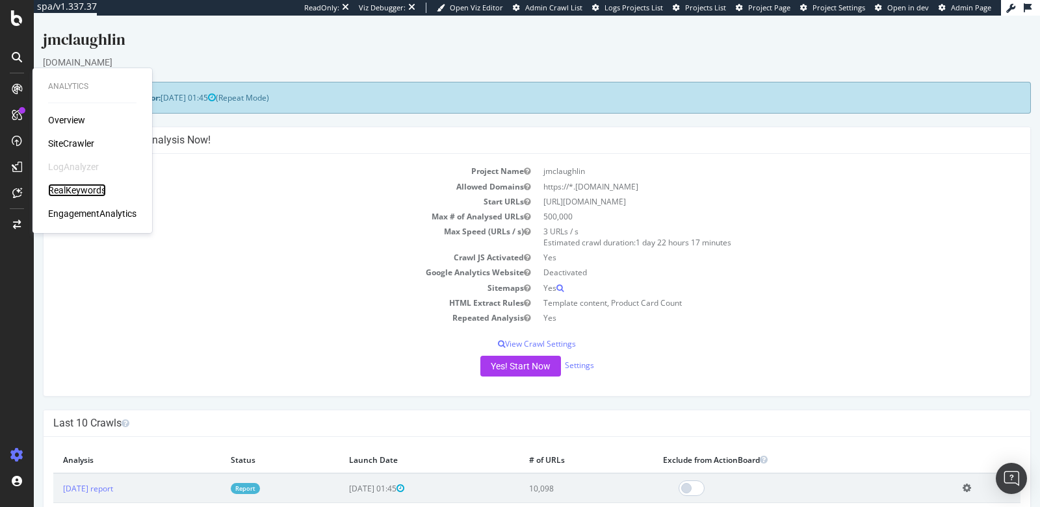
click at [78, 192] on div "RealKeywords" at bounding box center [77, 190] width 58 height 13
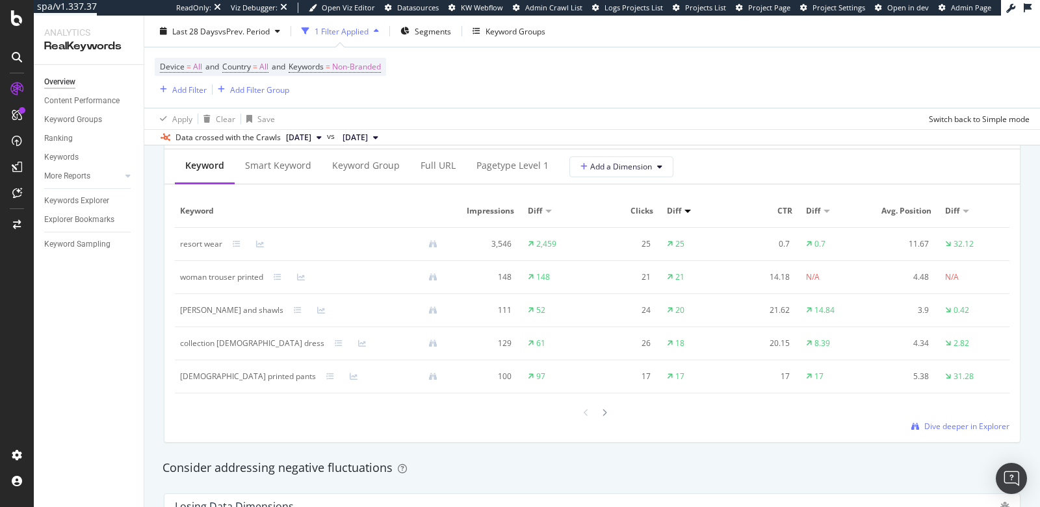
scroll to position [1218, 0]
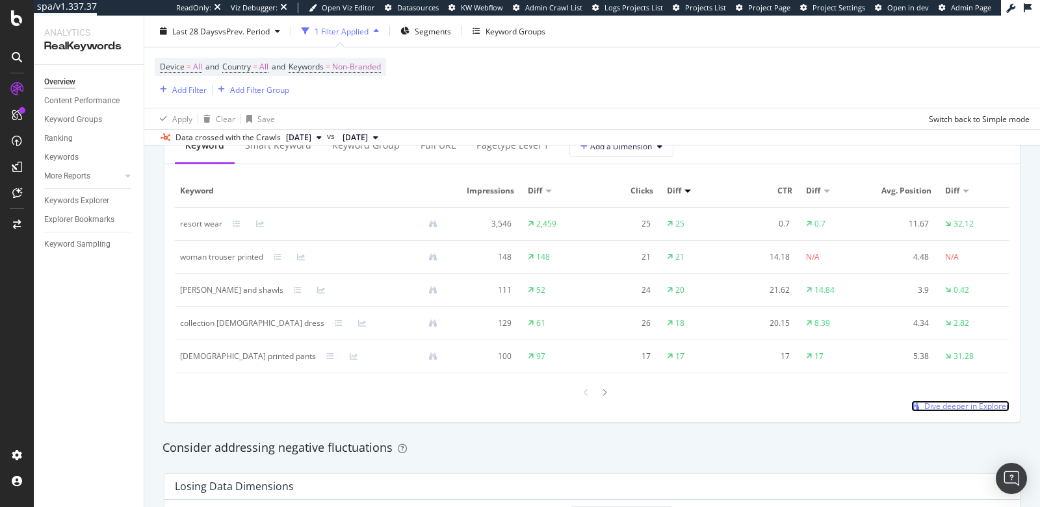
click at [937, 402] on span "Dive deeper in Explorer" at bounding box center [966, 406] width 85 height 11
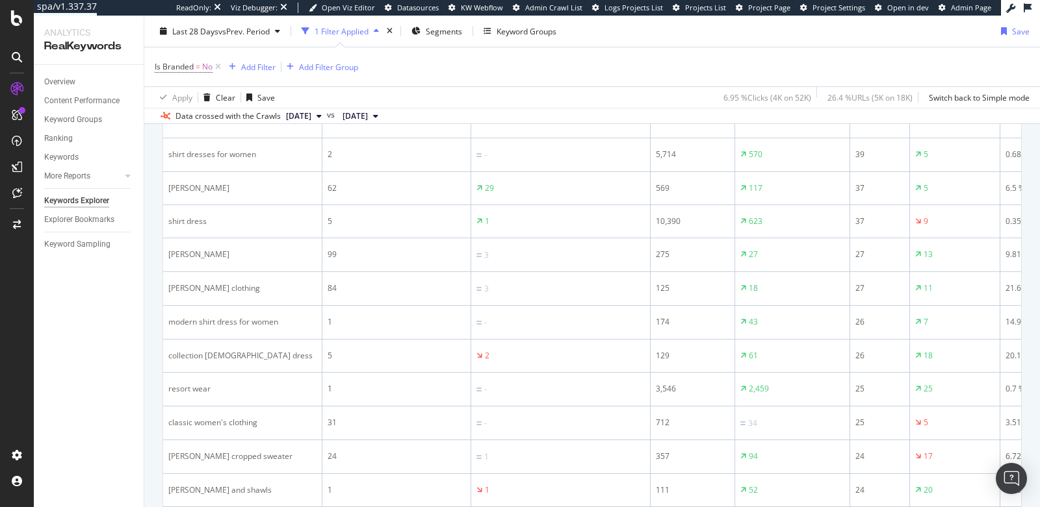
scroll to position [580, 0]
